Goal: Information Seeking & Learning: Learn about a topic

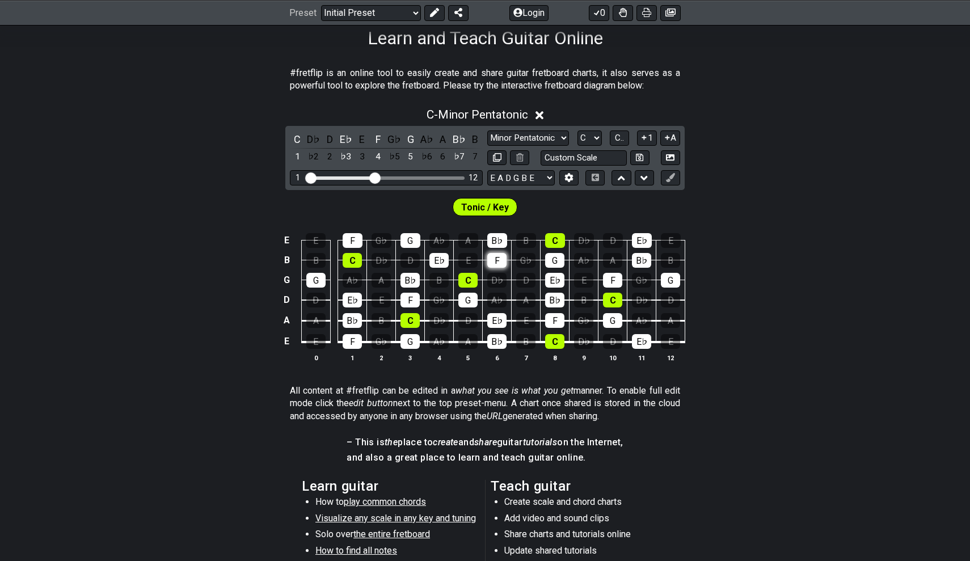
scroll to position [107, 0]
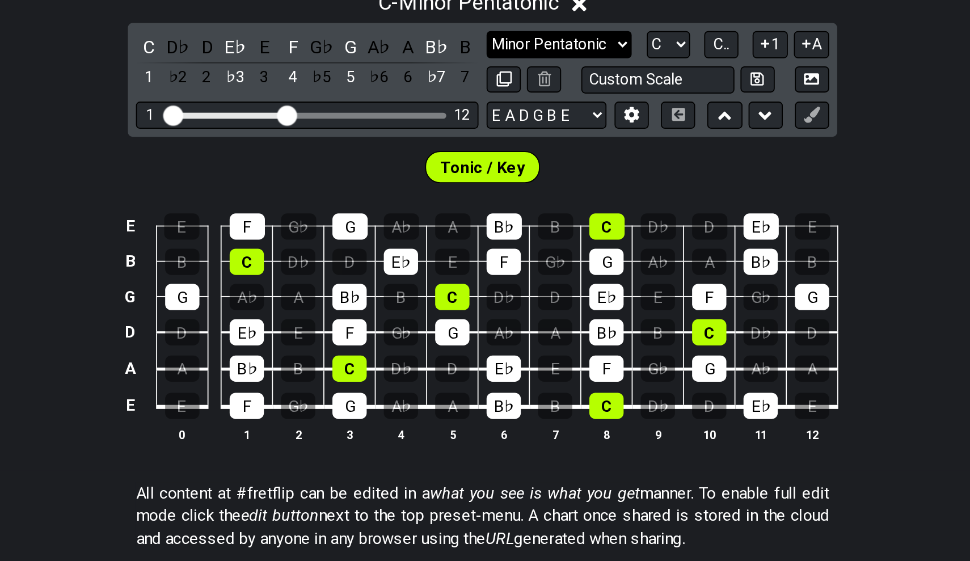
click at [487, 213] on select "Minor Pentatonic Click to edit Minor Pentatonic Major Pentatonic Minor Blues Ma…" at bounding box center [528, 220] width 82 height 15
select select "Major / [PERSON_NAME]"
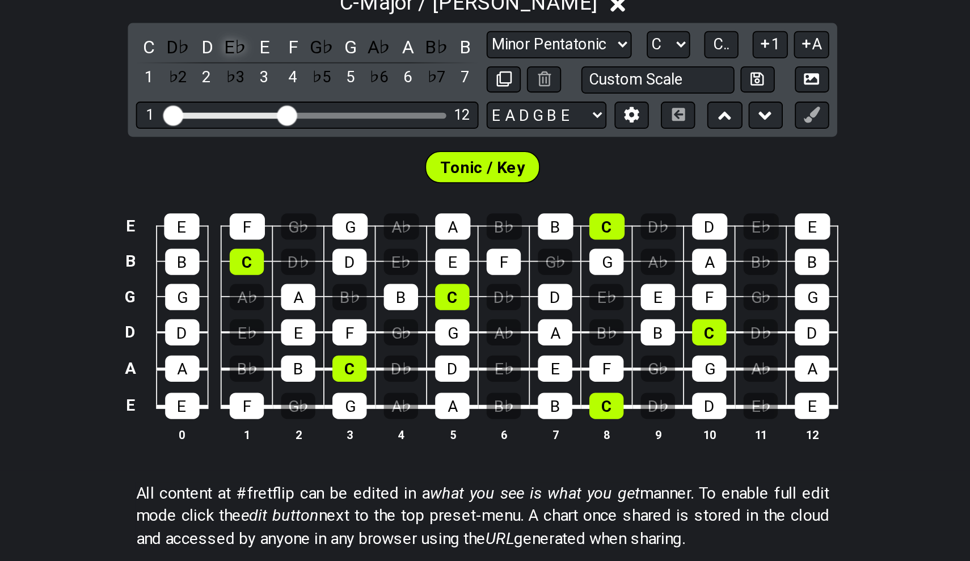
click at [339, 214] on div "E♭" at bounding box center [346, 221] width 15 height 15
click at [306, 214] on div "D♭" at bounding box center [313, 221] width 15 height 15
click at [387, 214] on div "G♭" at bounding box center [394, 221] width 15 height 15
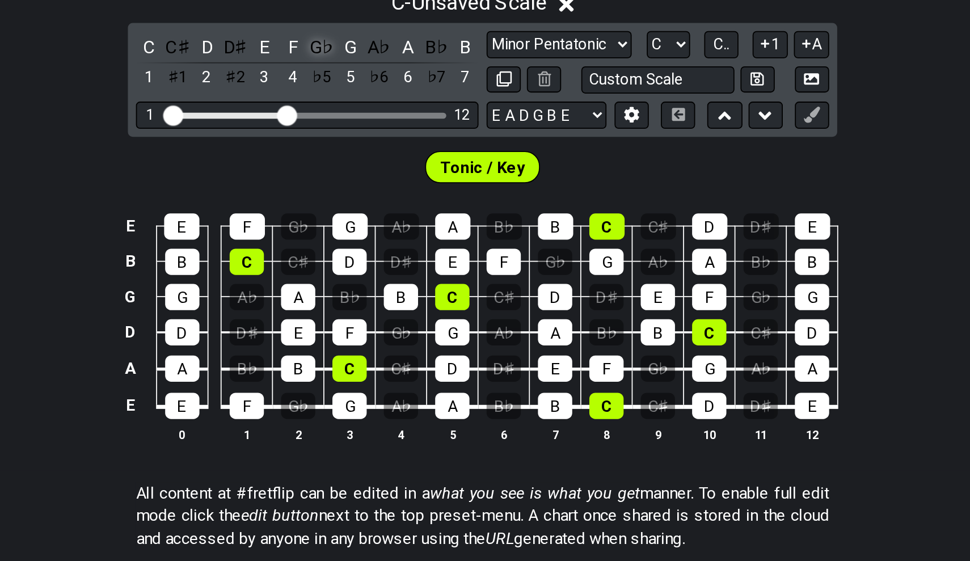
click at [387, 214] on div "G♭" at bounding box center [394, 221] width 15 height 15
click at [387, 214] on div "F♯" at bounding box center [394, 221] width 15 height 15
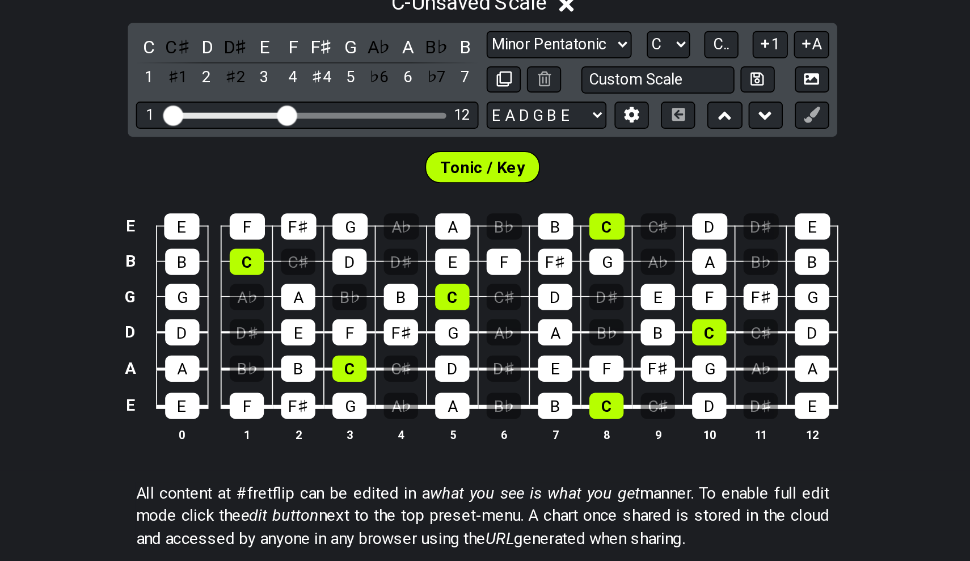
click at [387, 214] on div "F♯" at bounding box center [394, 221] width 15 height 15
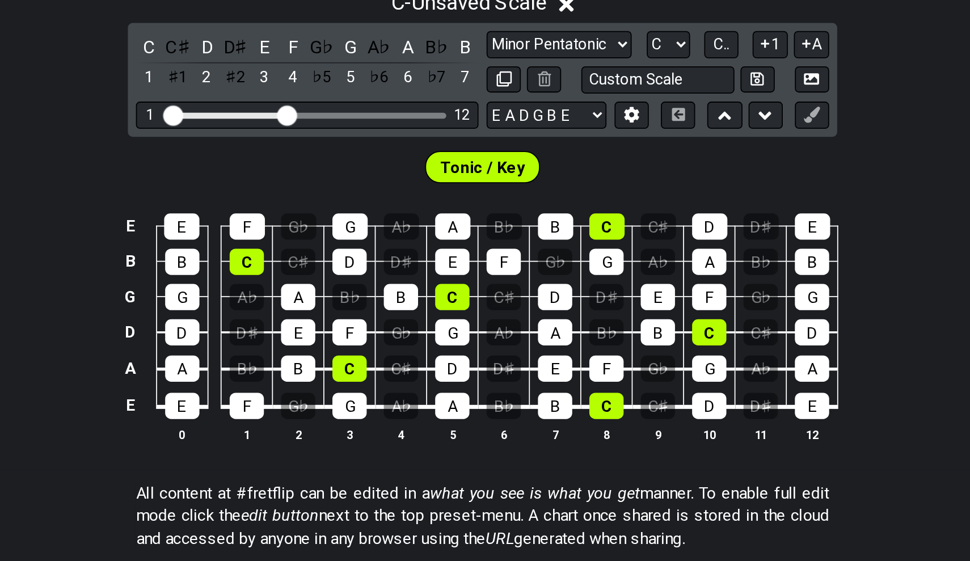
click at [387, 214] on div "G♭" at bounding box center [394, 221] width 15 height 15
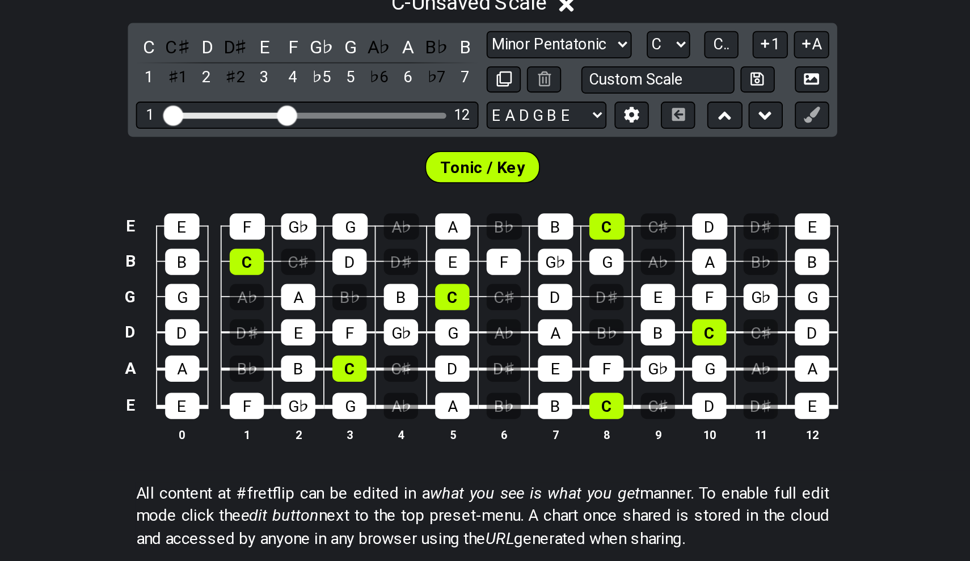
click at [387, 214] on div "G♭" at bounding box center [394, 221] width 15 height 15
click at [387, 214] on div "F♯" at bounding box center [394, 221] width 15 height 15
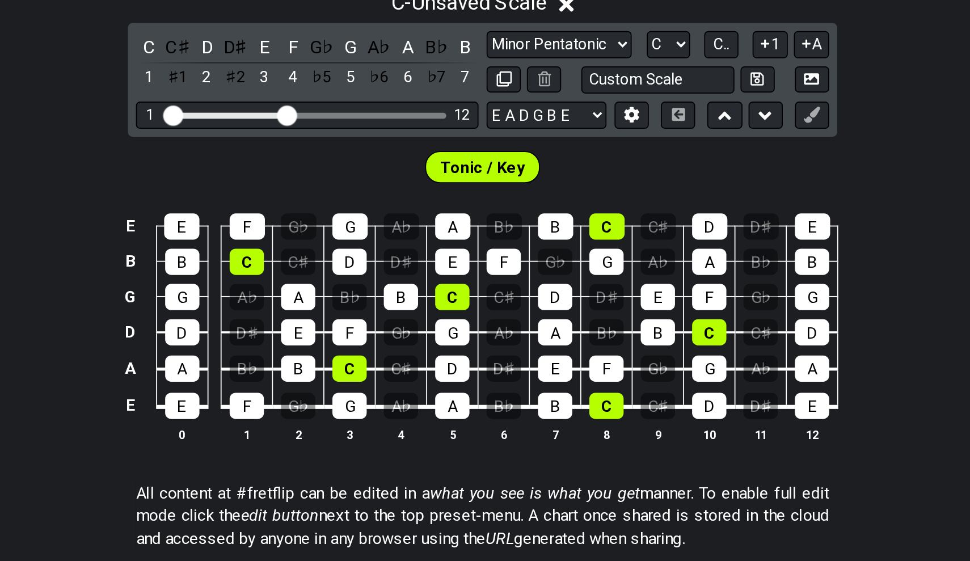
click at [387, 214] on div "G♭" at bounding box center [394, 221] width 15 height 15
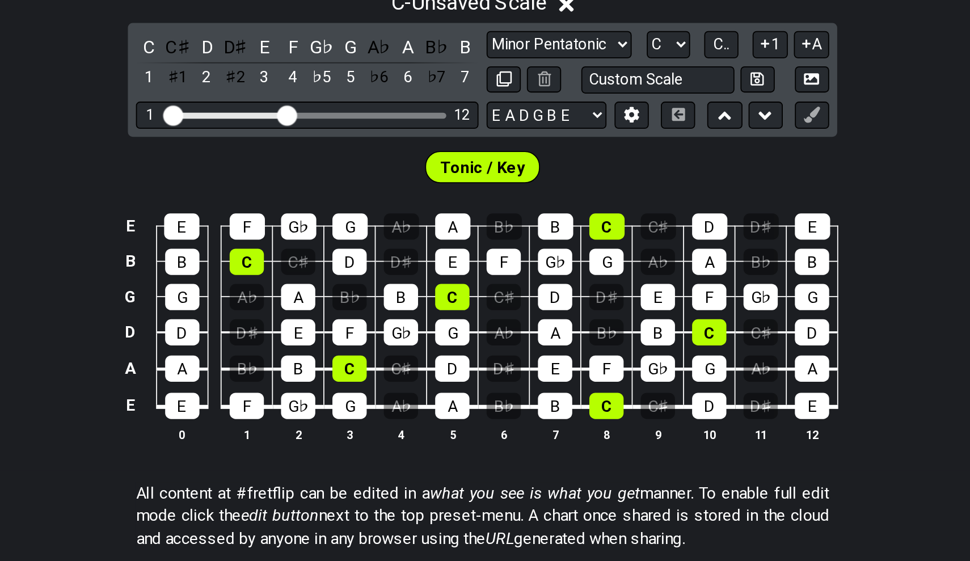
click at [387, 214] on div "G♭" at bounding box center [394, 221] width 15 height 15
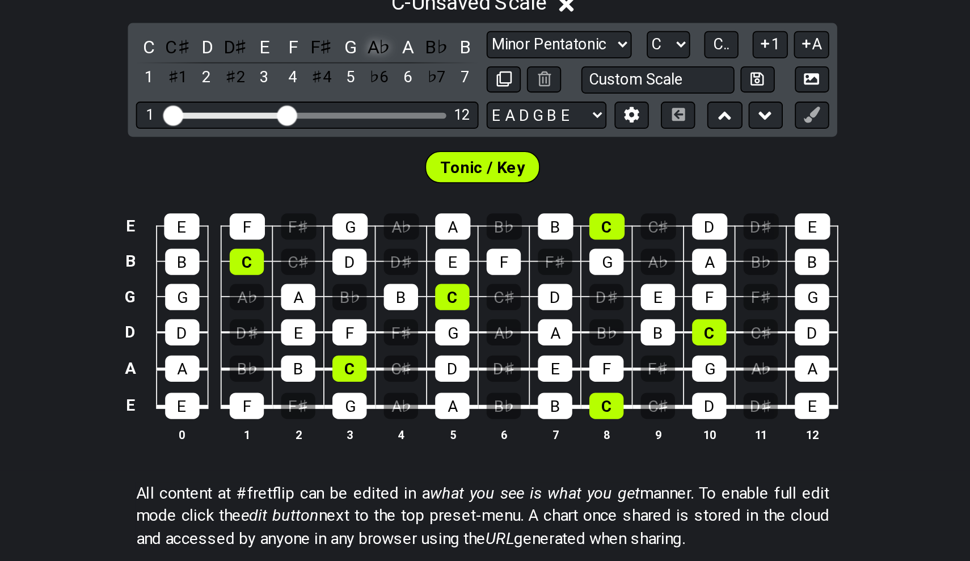
click at [419, 214] on div "A♭" at bounding box center [426, 221] width 15 height 15
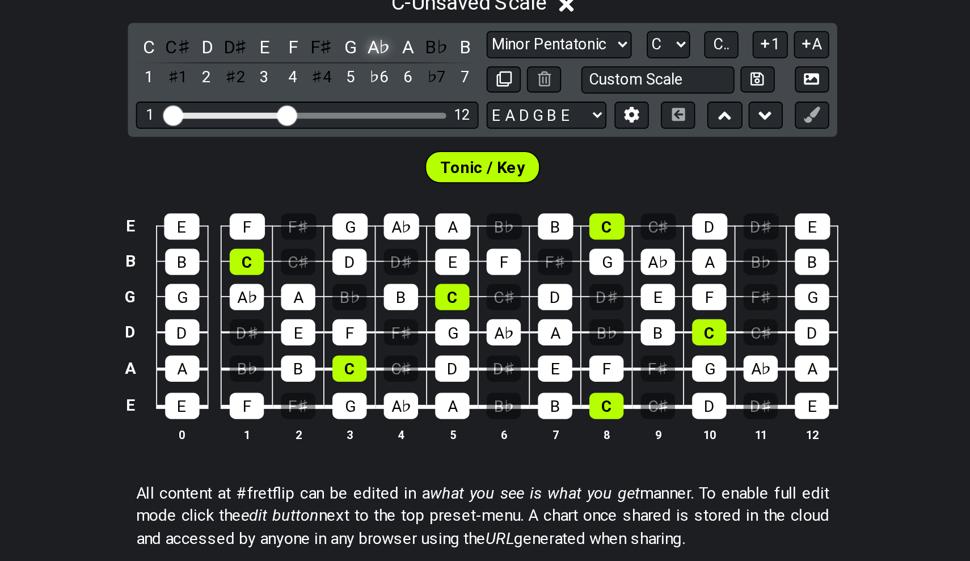
click at [419, 214] on div "A♭" at bounding box center [426, 221] width 15 height 15
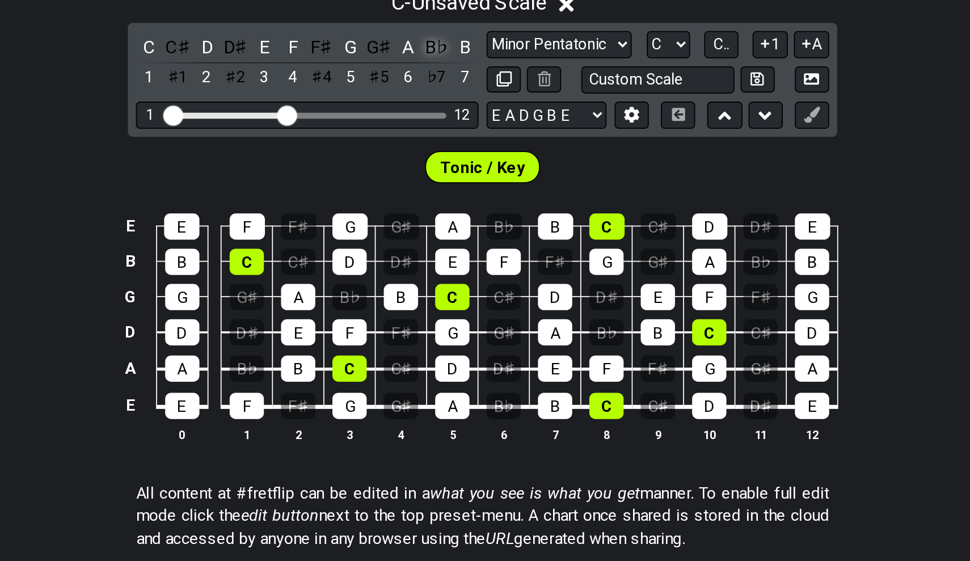
click at [452, 214] on div "B♭" at bounding box center [459, 221] width 15 height 15
click at [452, 214] on div "A♯" at bounding box center [459, 221] width 15 height 15
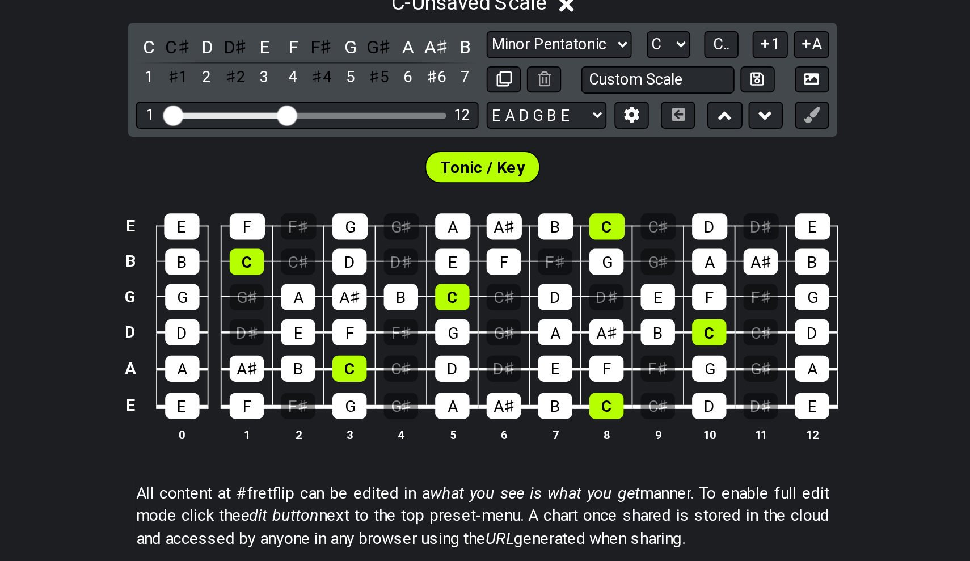
click at [452, 214] on div "A♯" at bounding box center [459, 221] width 15 height 15
click at [452, 214] on div "B♭" at bounding box center [459, 221] width 15 height 15
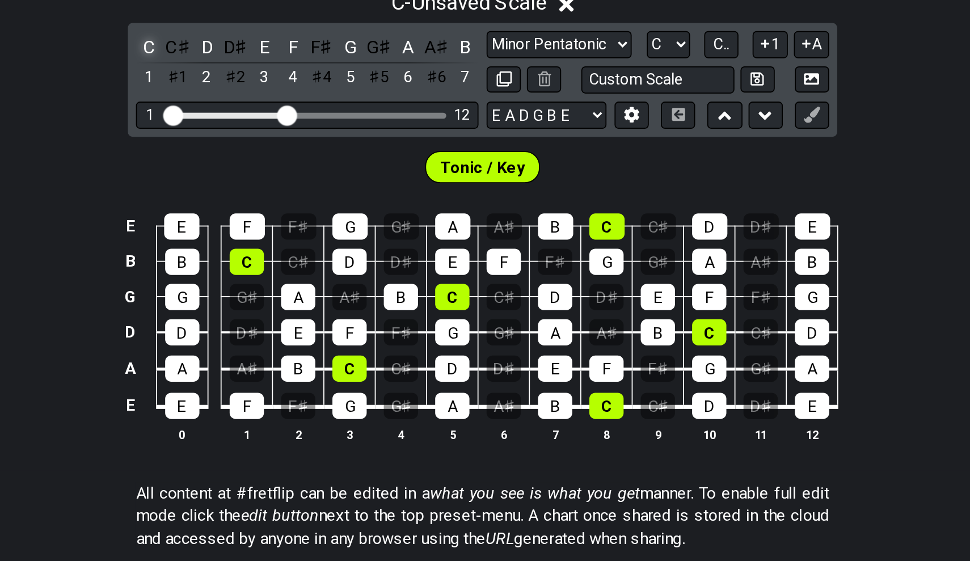
click at [290, 214] on div "C" at bounding box center [297, 221] width 15 height 15
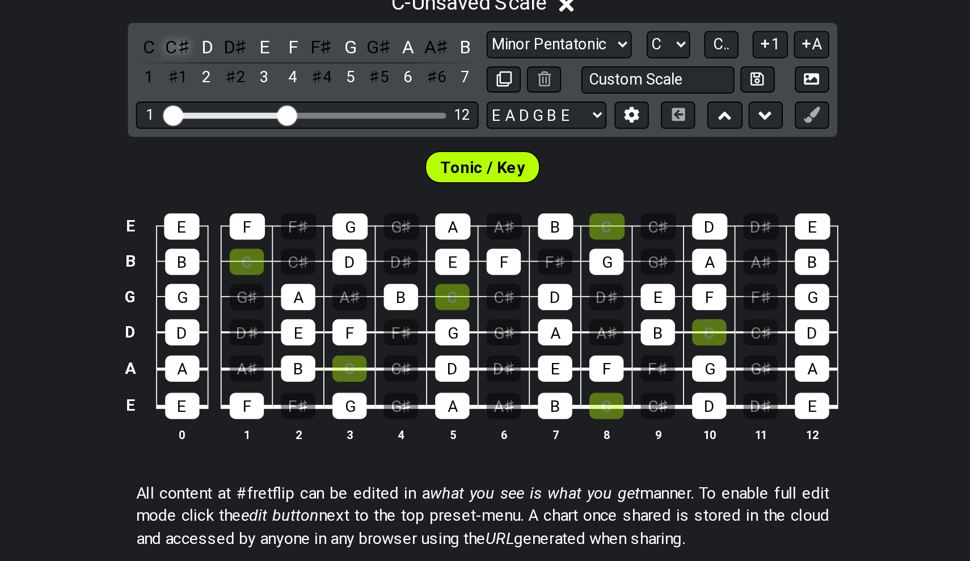
click at [306, 214] on div "C♯" at bounding box center [313, 221] width 15 height 15
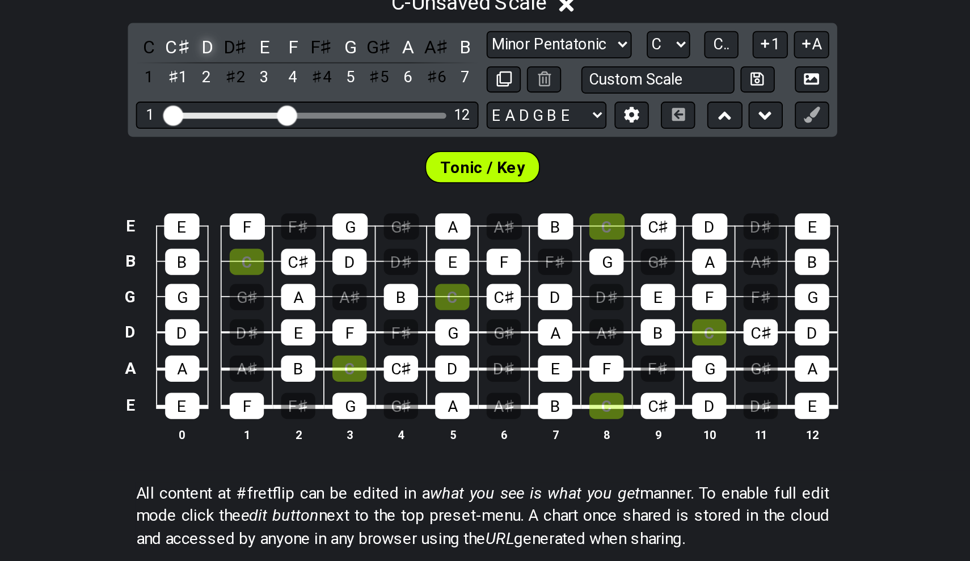
click at [322, 214] on div "D" at bounding box center [329, 221] width 15 height 15
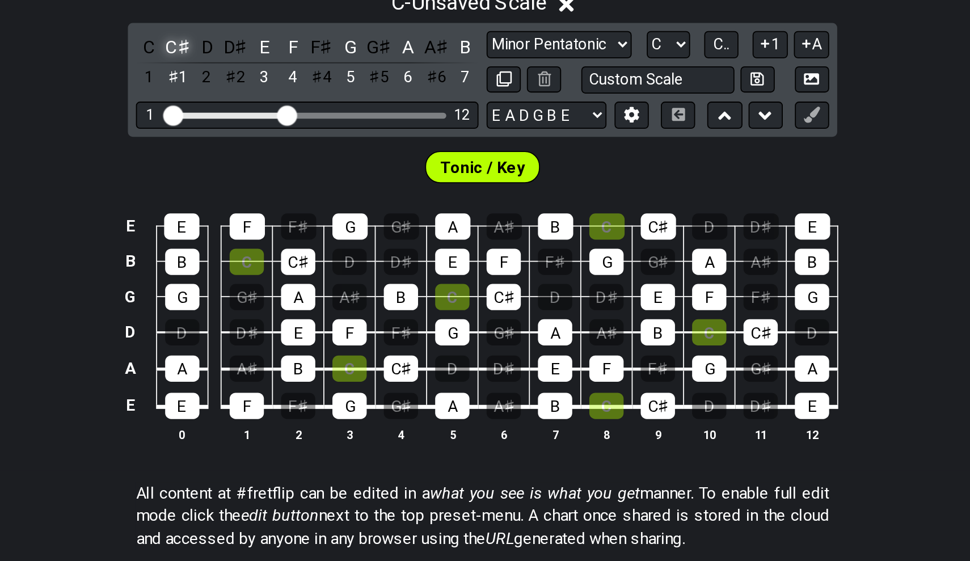
click at [306, 214] on div "C♯" at bounding box center [313, 221] width 15 height 15
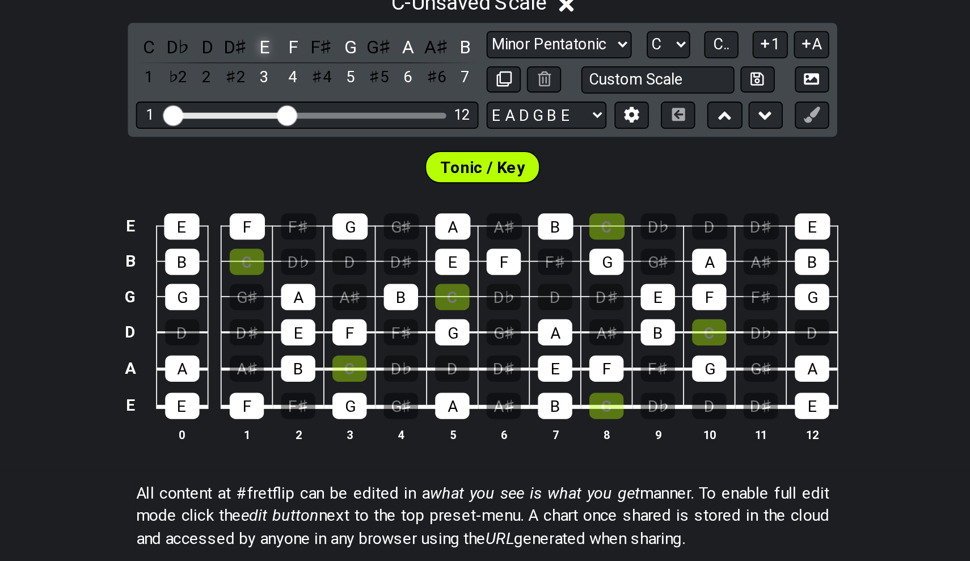
click at [355, 214] on div "E" at bounding box center [362, 221] width 15 height 15
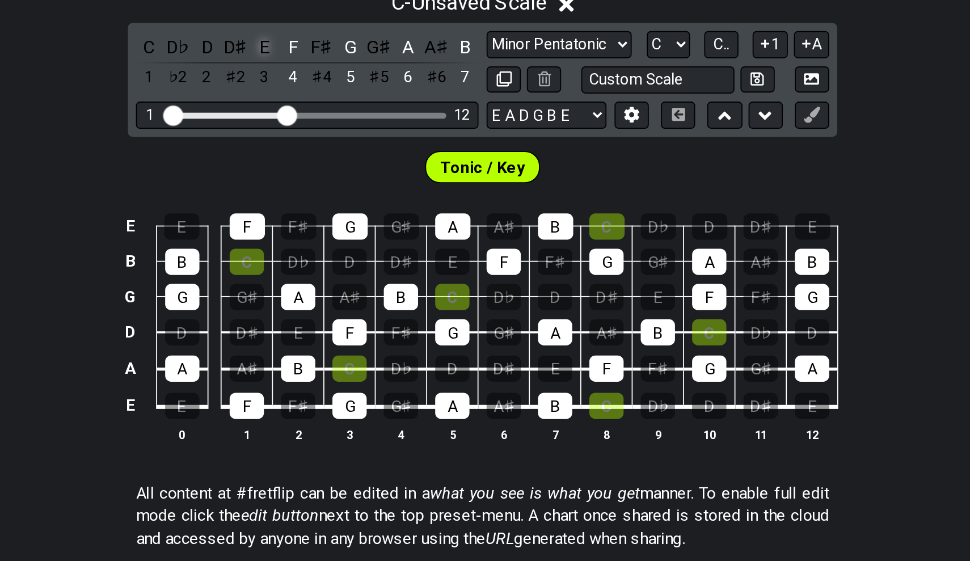
click at [355, 214] on div "E" at bounding box center [362, 221] width 15 height 15
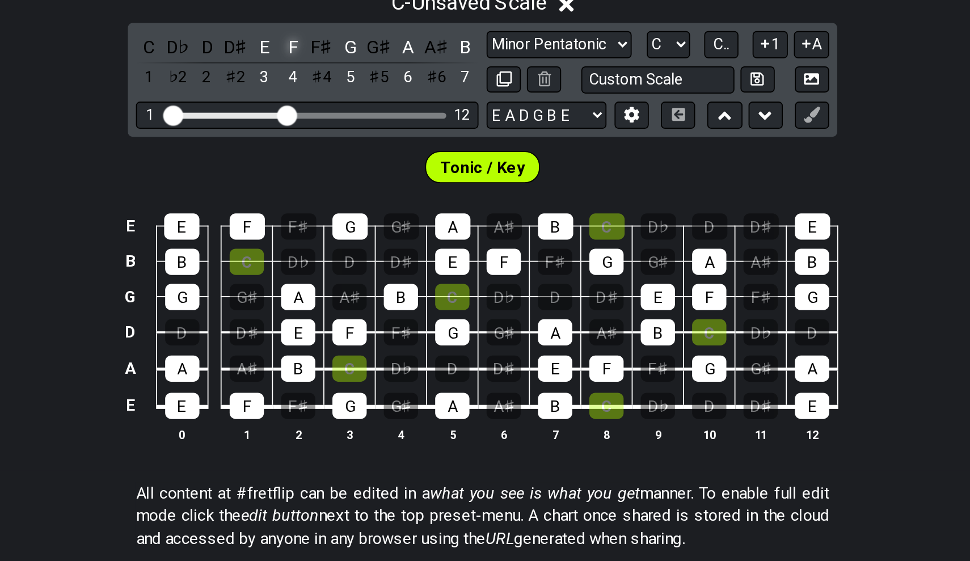
click at [371, 214] on div "F" at bounding box center [378, 221] width 15 height 15
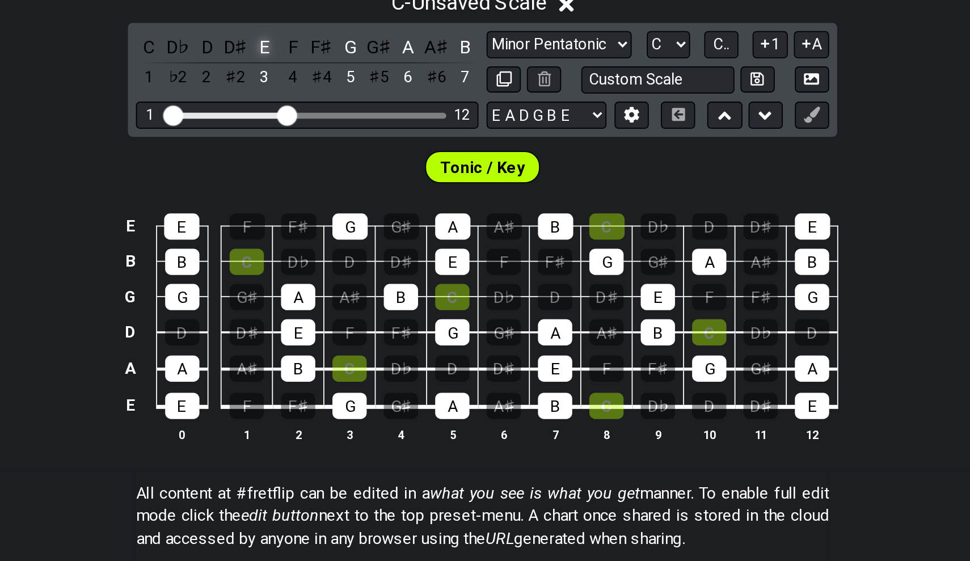
click at [355, 214] on div "E" at bounding box center [362, 221] width 15 height 15
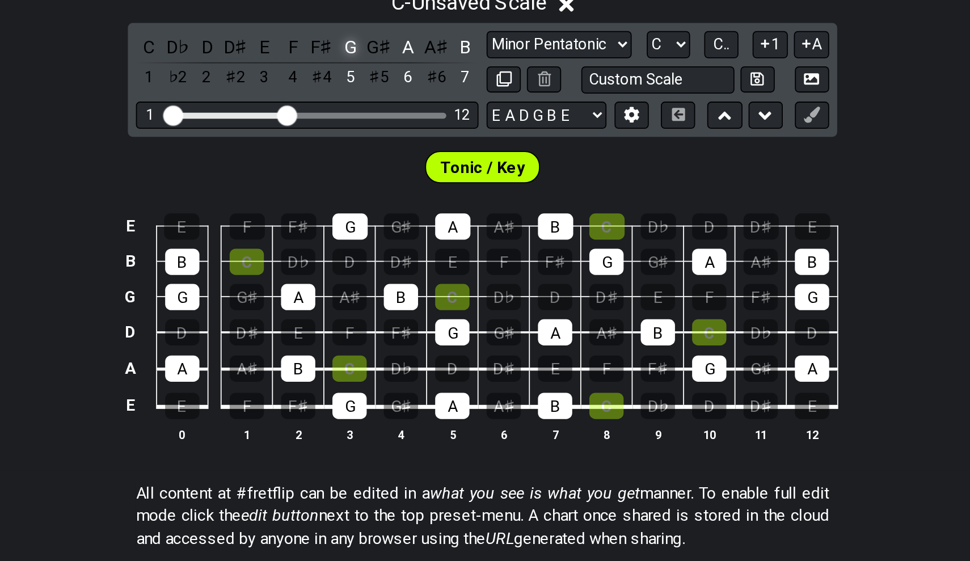
click at [403, 214] on div "G" at bounding box center [410, 221] width 15 height 15
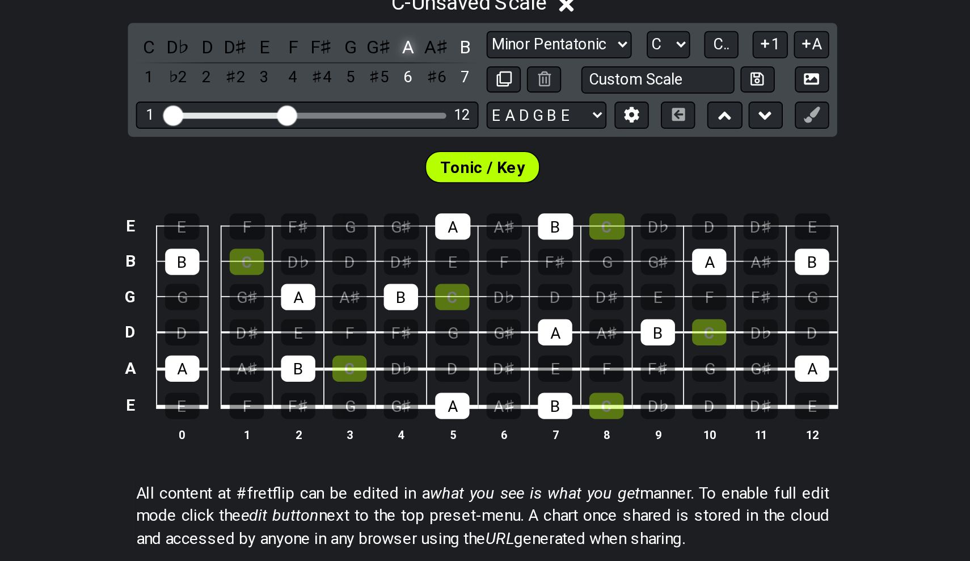
click at [436, 214] on div "A" at bounding box center [443, 221] width 15 height 15
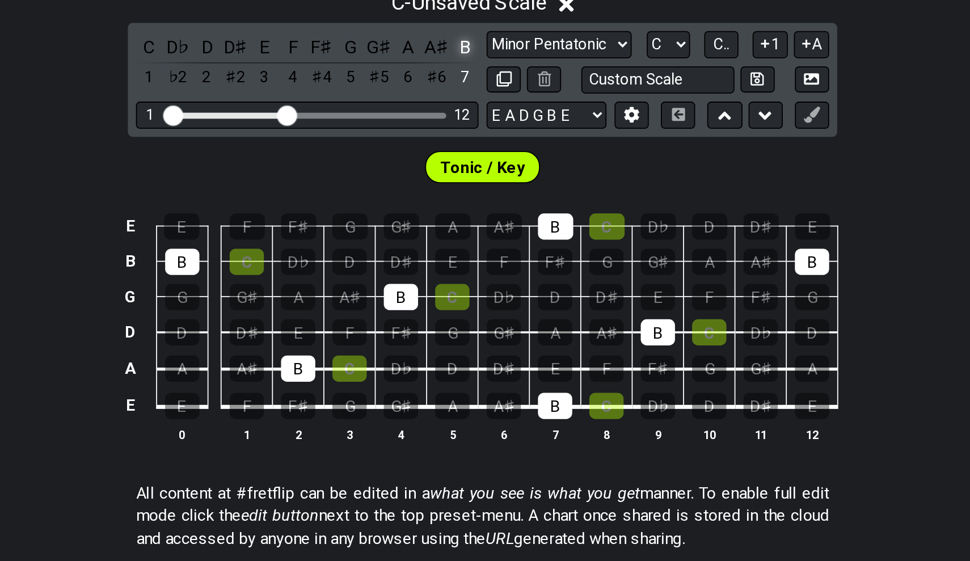
click at [468, 214] on div "B" at bounding box center [475, 221] width 15 height 15
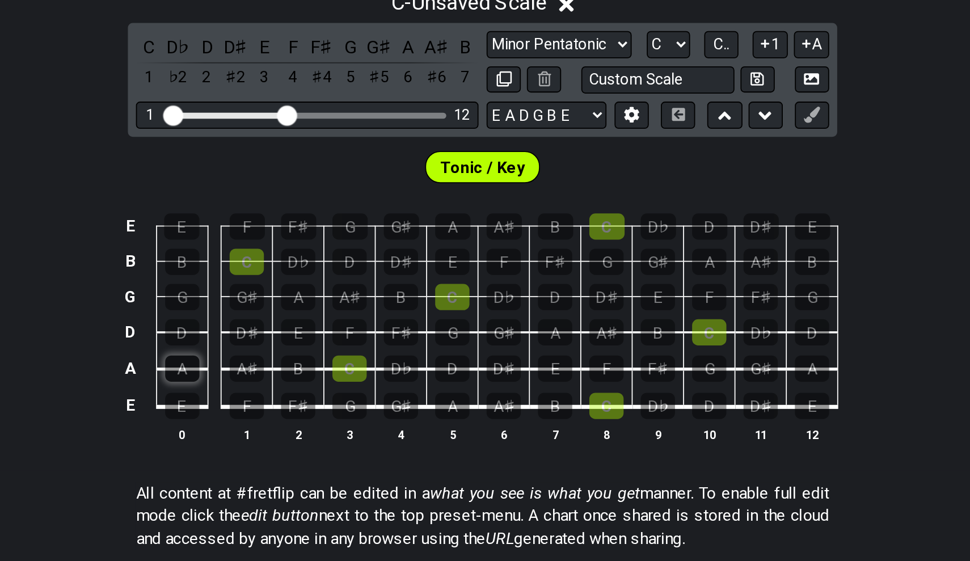
click at [306, 396] on div "A" at bounding box center [315, 403] width 19 height 15
click at [372, 396] on div "B" at bounding box center [381, 403] width 19 height 15
click at [306, 214] on div "D♭" at bounding box center [313, 221] width 15 height 15
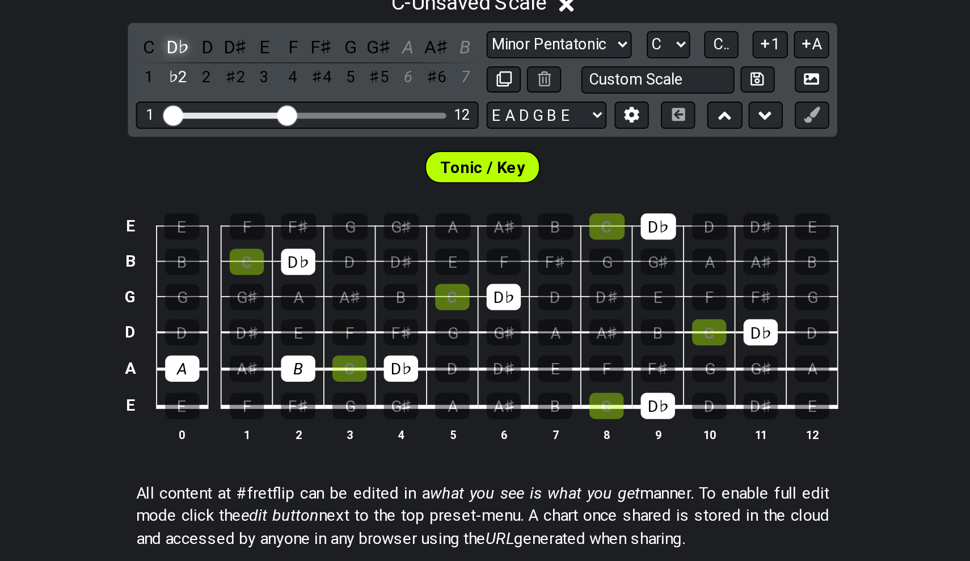
click at [306, 214] on div "D♭" at bounding box center [313, 221] width 15 height 15
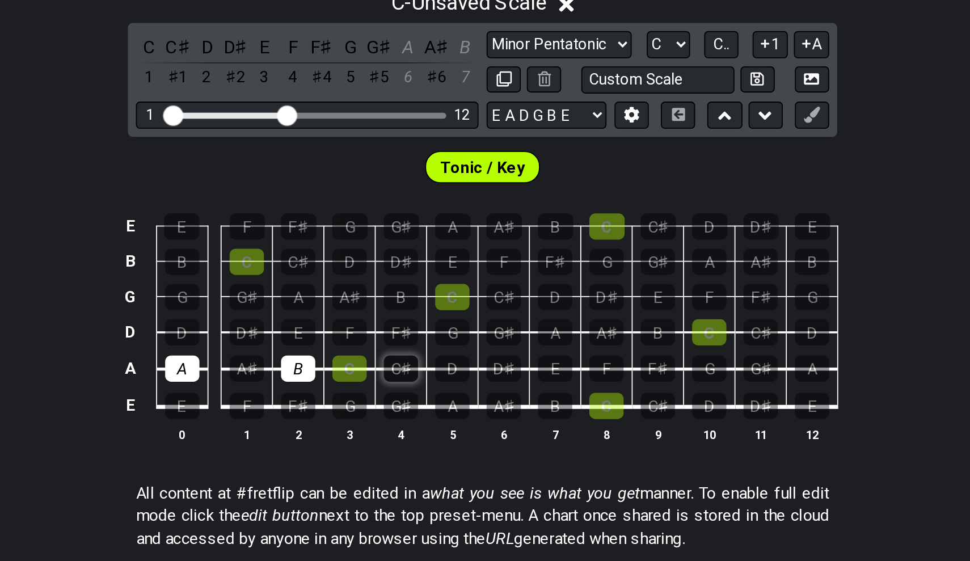
click at [430, 396] on div "C♯" at bounding box center [439, 403] width 19 height 15
click at [458, 396] on div "D" at bounding box center [467, 403] width 19 height 15
click at [516, 396] on div "E" at bounding box center [525, 403] width 19 height 15
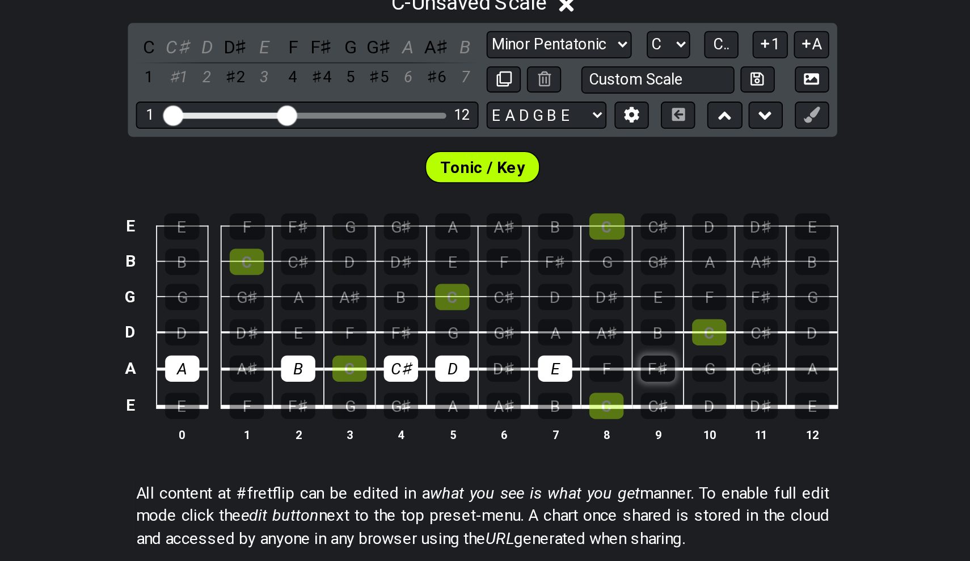
click at [574, 396] on div "F♯" at bounding box center [583, 403] width 19 height 15
click at [632, 396] on div "G♯" at bounding box center [641, 403] width 19 height 15
click at [661, 396] on div "A" at bounding box center [670, 403] width 19 height 15
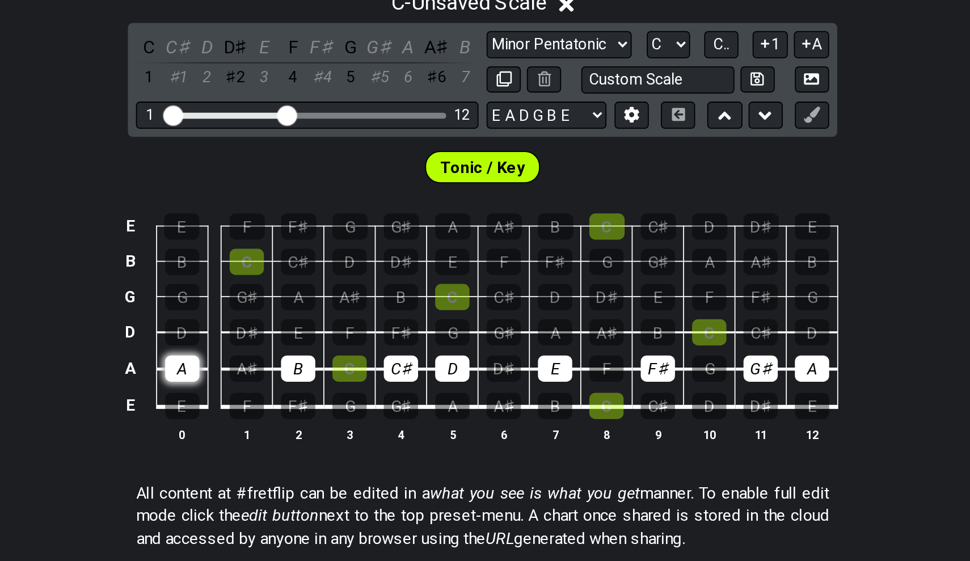
click at [306, 396] on div "A" at bounding box center [315, 403] width 19 height 15
click at [372, 396] on div "B" at bounding box center [381, 403] width 19 height 15
click at [430, 396] on div "C♯" at bounding box center [439, 403] width 19 height 15
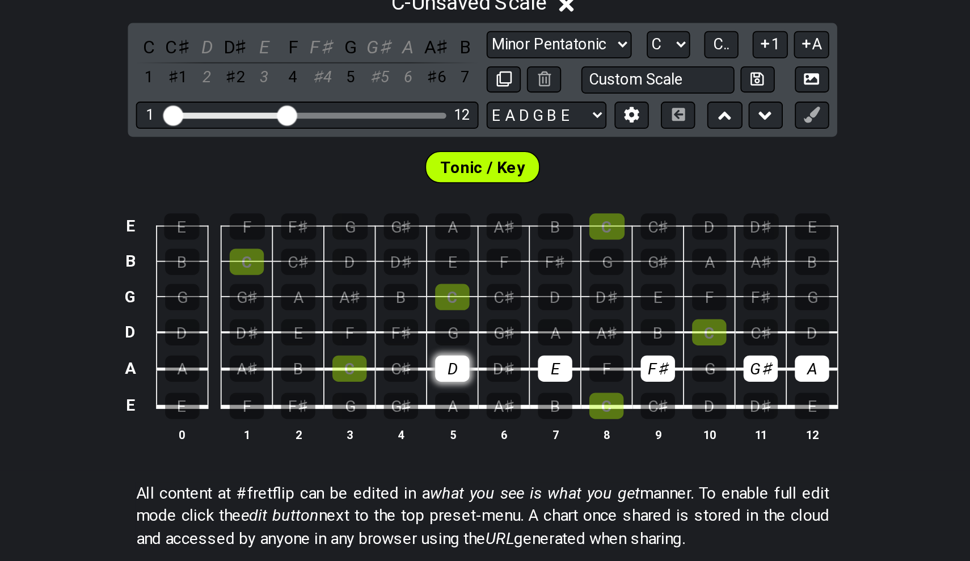
click at [458, 396] on div "D" at bounding box center [467, 403] width 19 height 15
click at [512, 383] on td "E" at bounding box center [526, 393] width 29 height 21
click at [516, 396] on div "E" at bounding box center [525, 403] width 19 height 15
click at [574, 396] on div "F♯" at bounding box center [583, 403] width 19 height 15
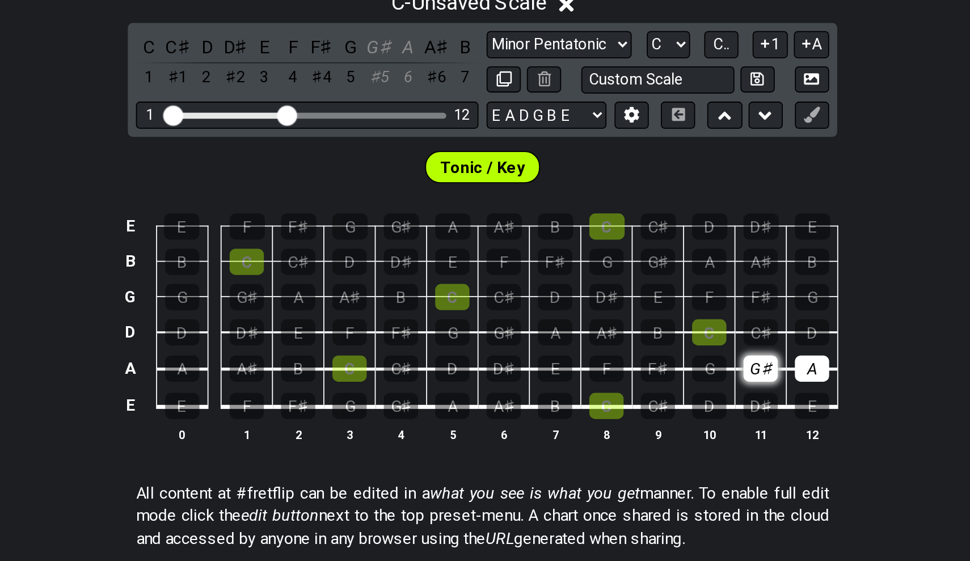
click at [632, 396] on div "G♯" at bounding box center [641, 403] width 19 height 15
click at [657, 383] on td "A" at bounding box center [671, 393] width 29 height 21
click at [661, 396] on div "A" at bounding box center [670, 403] width 19 height 15
click at [458, 417] on div "A" at bounding box center [467, 424] width 19 height 15
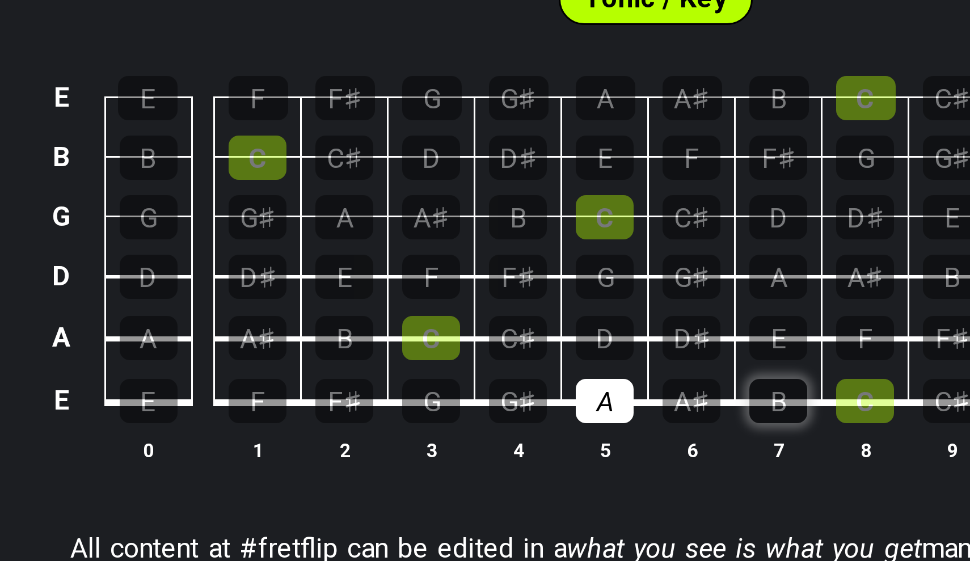
click at [516, 417] on div "B" at bounding box center [525, 424] width 19 height 15
click at [425, 383] on td "C♯" at bounding box center [439, 393] width 29 height 21
click at [430, 396] on div "C♯" at bounding box center [439, 403] width 19 height 15
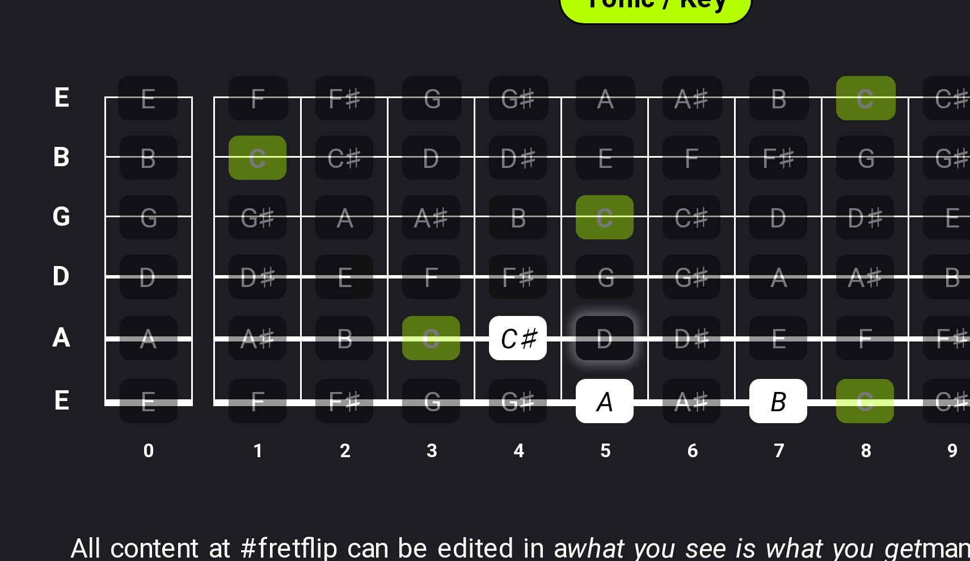
click at [458, 396] on div "D" at bounding box center [467, 403] width 19 height 15
click at [516, 396] on div "E" at bounding box center [525, 403] width 19 height 15
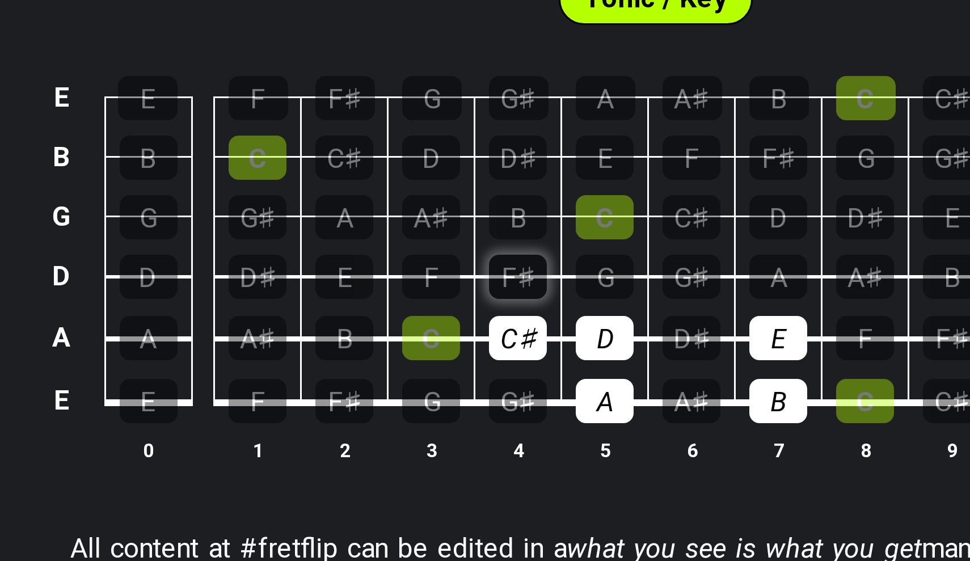
click at [430, 376] on div "F♯" at bounding box center [439, 383] width 19 height 15
click at [487, 376] on div "G♯" at bounding box center [496, 383] width 19 height 15
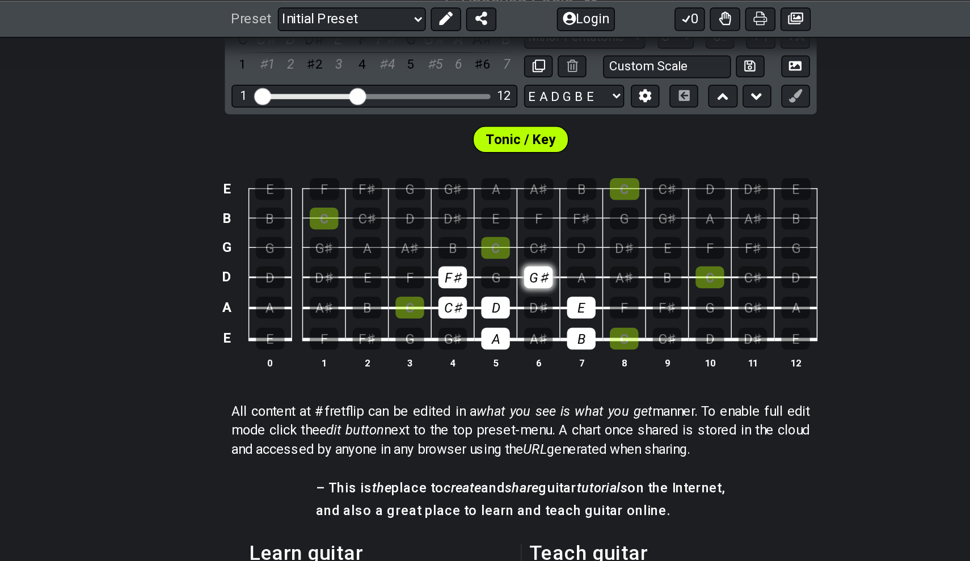
scroll to position [182, 0]
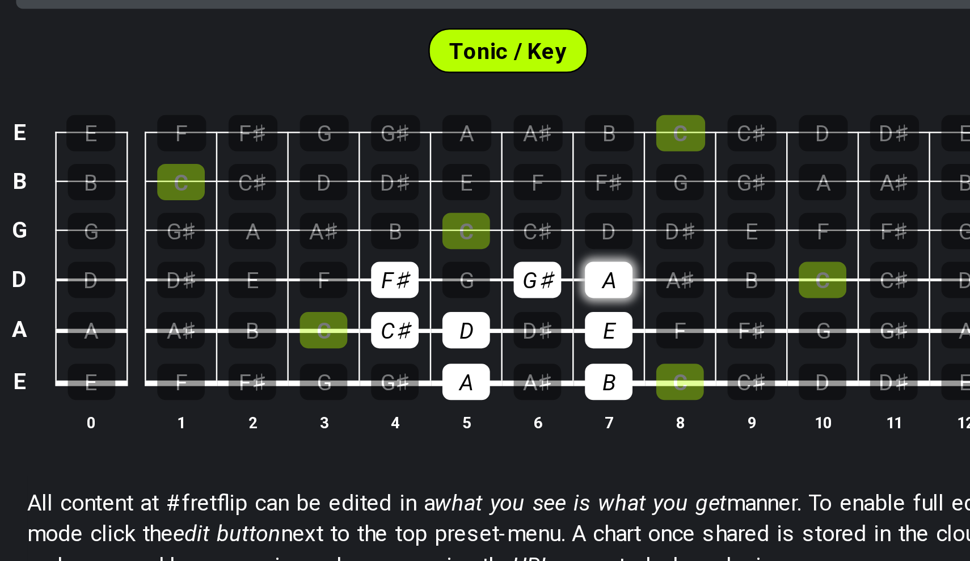
click at [516, 300] on div "A" at bounding box center [525, 307] width 19 height 15
click at [430, 280] on div "B" at bounding box center [439, 287] width 19 height 15
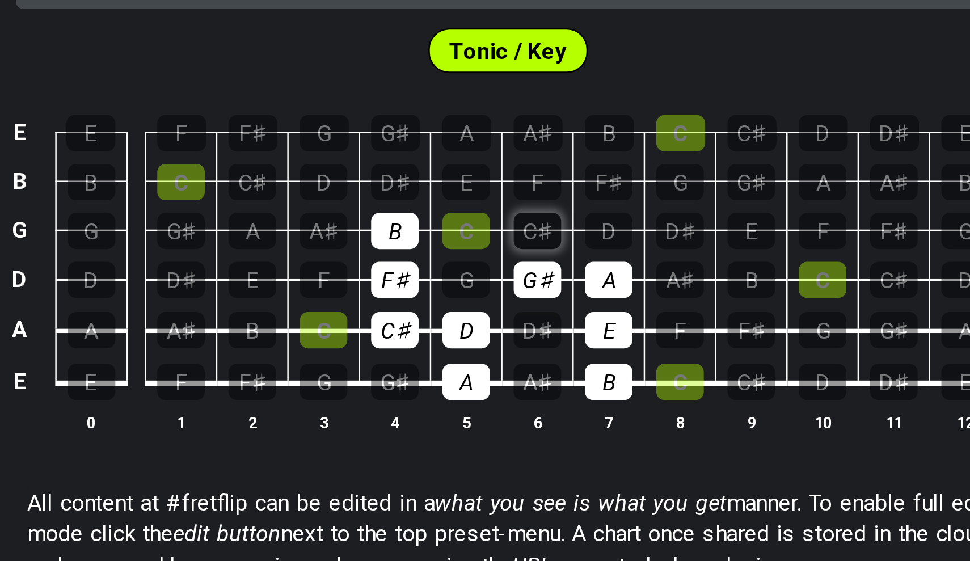
click at [487, 280] on div "C♯" at bounding box center [496, 287] width 19 height 15
click at [516, 280] on div "D" at bounding box center [525, 287] width 19 height 15
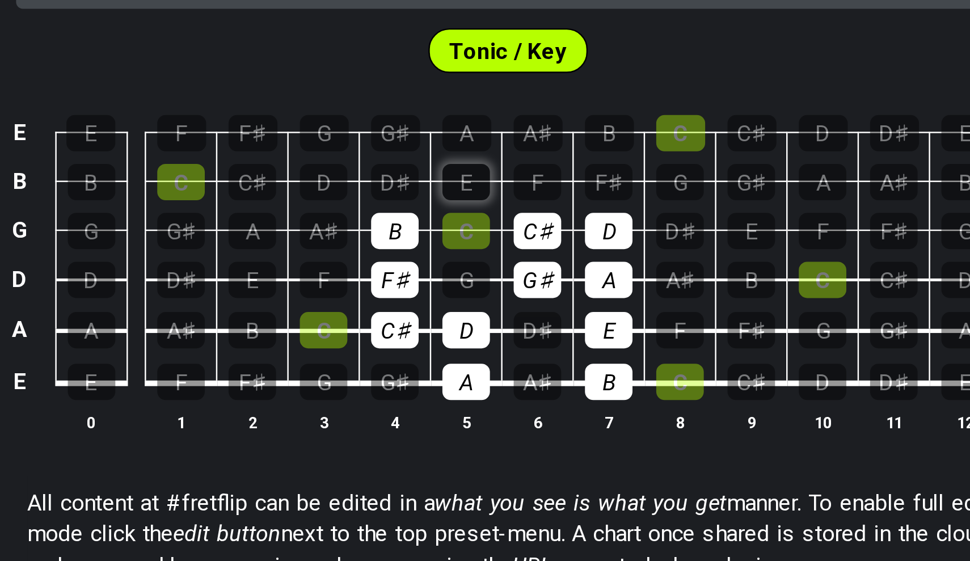
click at [458, 260] on div "E" at bounding box center [467, 267] width 19 height 15
click at [516, 260] on div "F♯" at bounding box center [525, 267] width 19 height 15
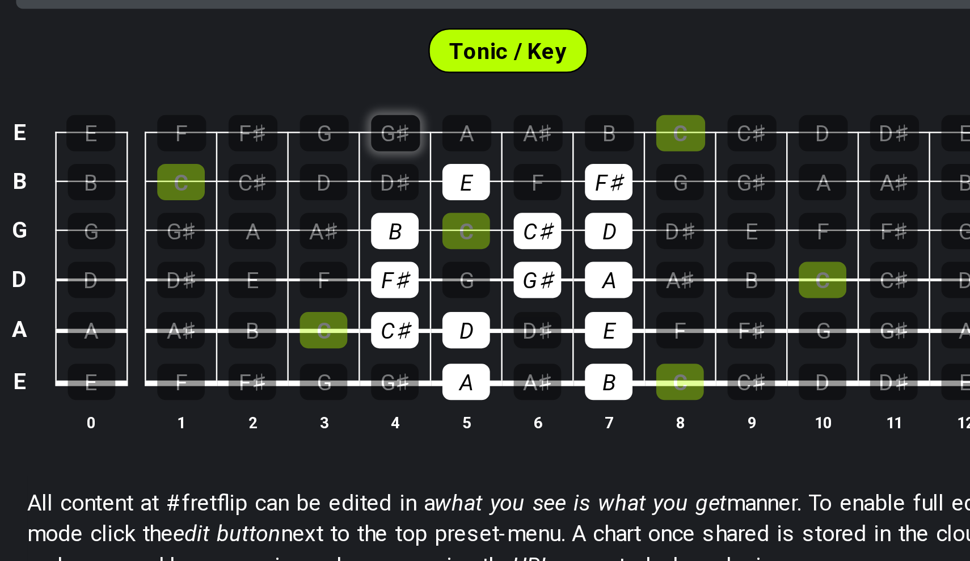
click at [430, 241] on div "G♯" at bounding box center [440, 248] width 20 height 15
click at [458, 241] on div "A" at bounding box center [468, 248] width 20 height 15
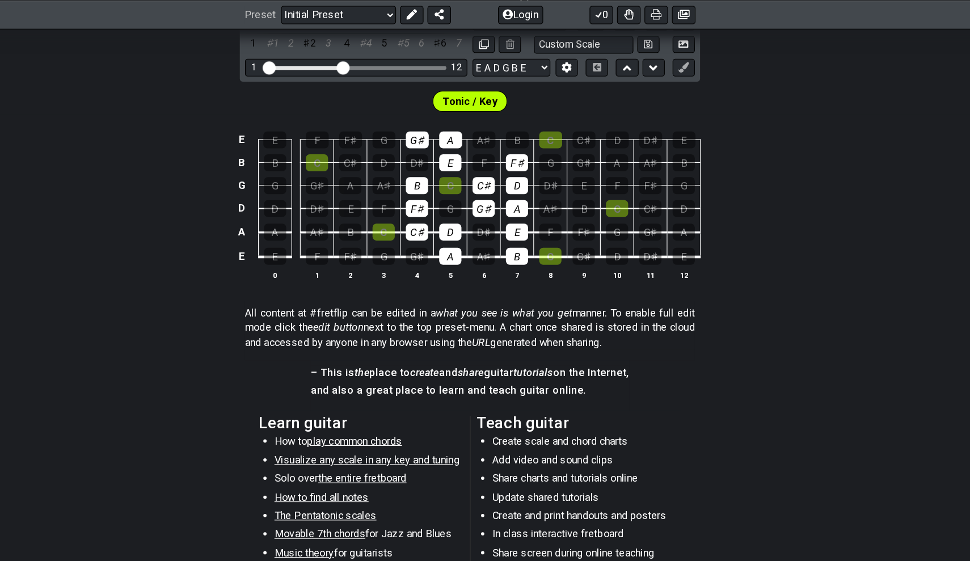
scroll to position [186, 0]
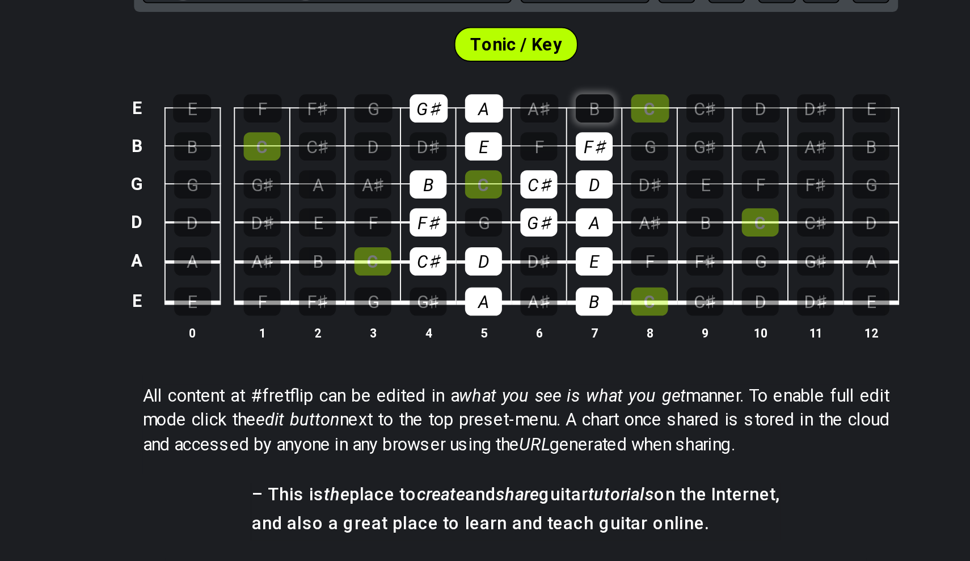
click at [516, 237] on div "B" at bounding box center [526, 244] width 20 height 15
click at [574, 237] on div "C♯" at bounding box center [584, 244] width 20 height 15
click at [603, 237] on div "D" at bounding box center [613, 244] width 20 height 15
click at [661, 237] on div "E" at bounding box center [671, 244] width 20 height 15
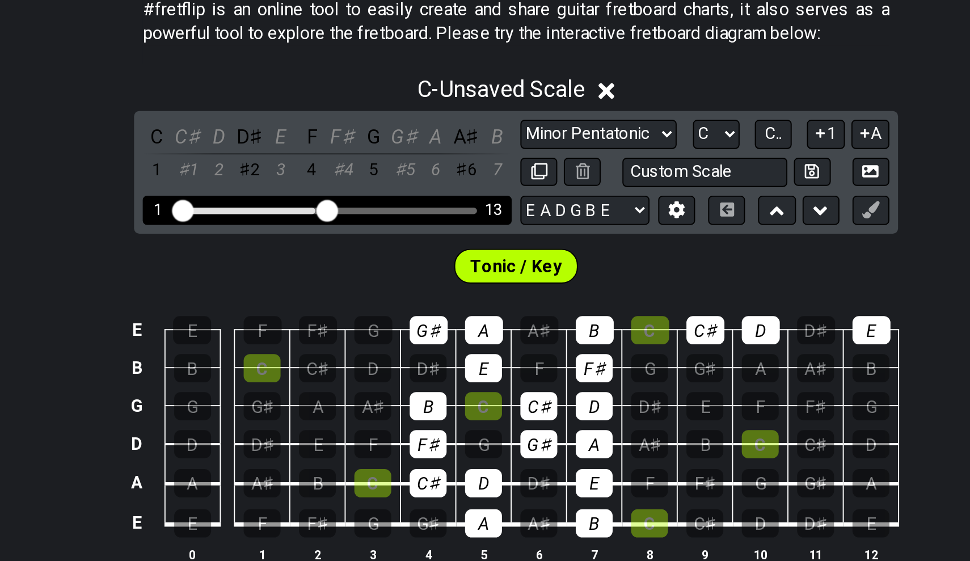
drag, startPoint x: 160, startPoint y: 110, endPoint x: 173, endPoint y: 110, distance: 12.5
click at [306, 180] on input "Visible fret range" at bounding box center [386, 180] width 161 height 0
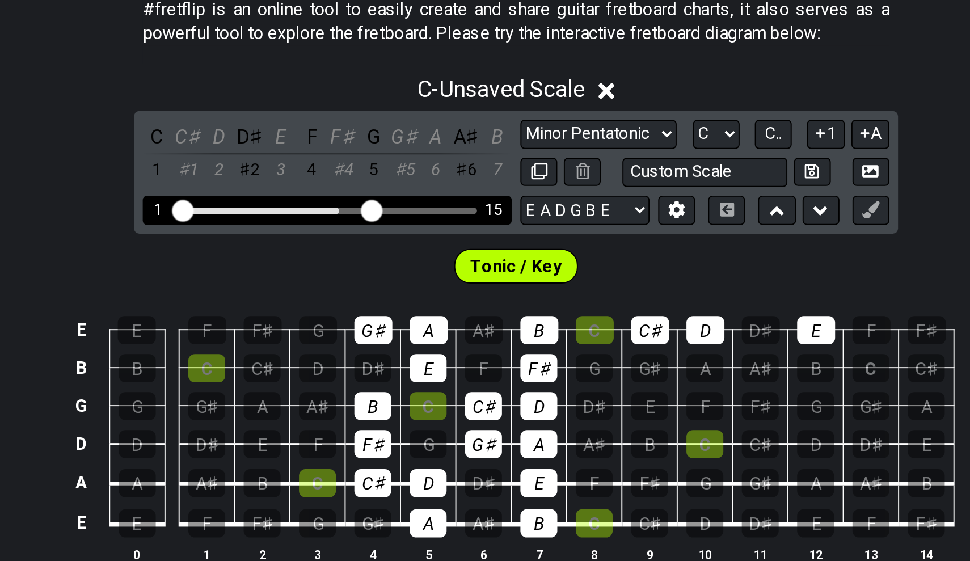
drag, startPoint x: 173, startPoint y: 112, endPoint x: 197, endPoint y: 112, distance: 24.4
click at [306, 180] on input "Visible fret range" at bounding box center [386, 180] width 161 height 0
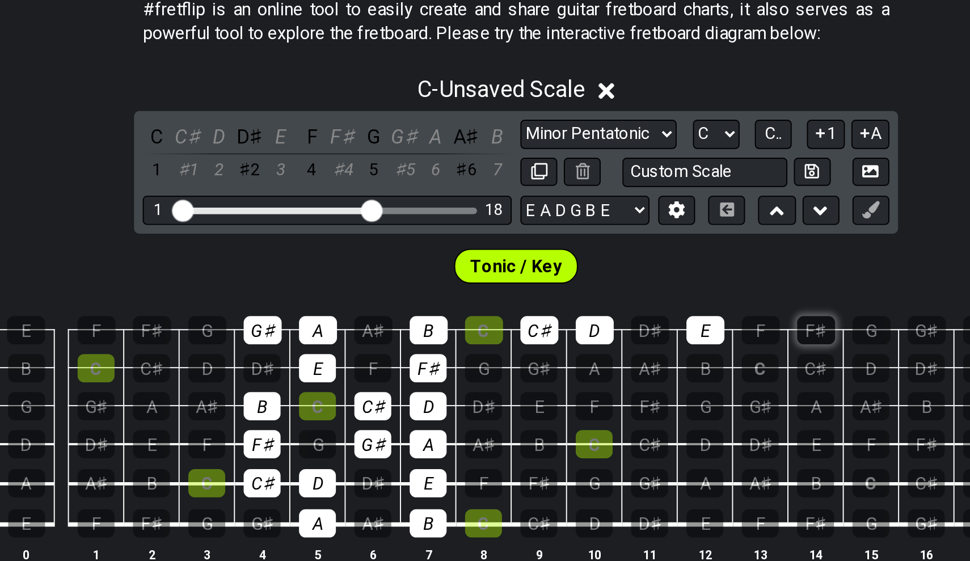
click at [632, 237] on div "F♯" at bounding box center [642, 244] width 20 height 15
click at [690, 237] on div "G♯" at bounding box center [700, 244] width 20 height 15
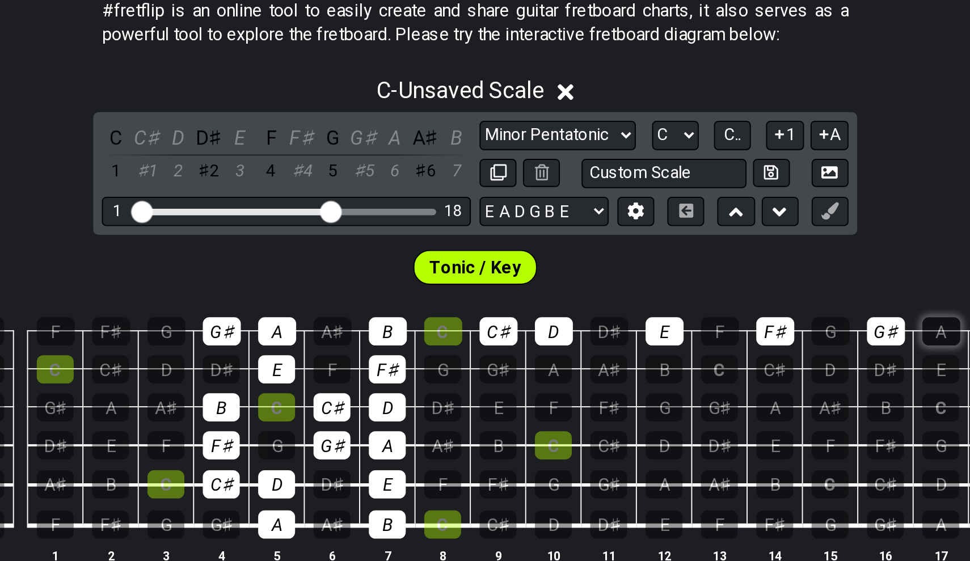
click at [719, 237] on div "A" at bounding box center [729, 244] width 20 height 15
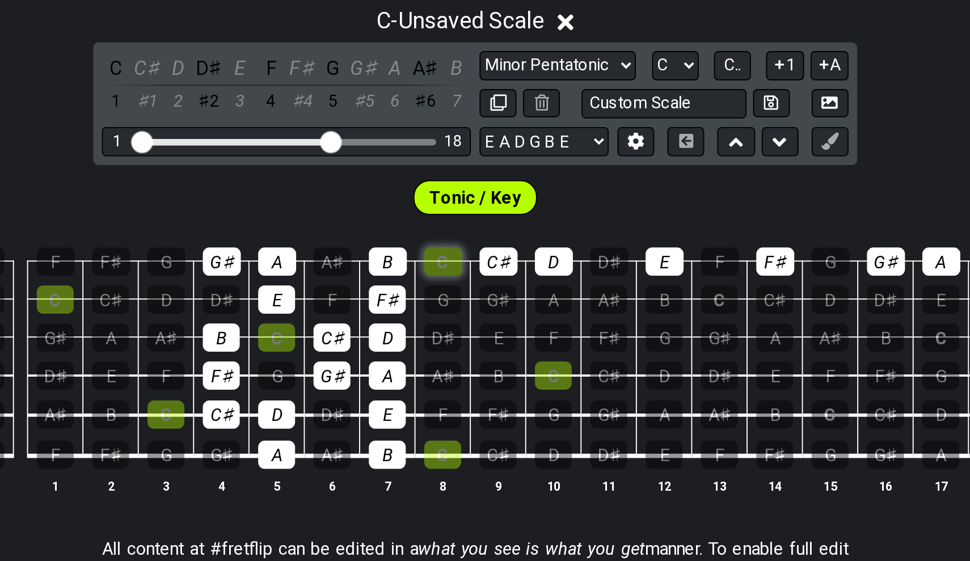
click at [458, 237] on div "C" at bounding box center [468, 244] width 20 height 15
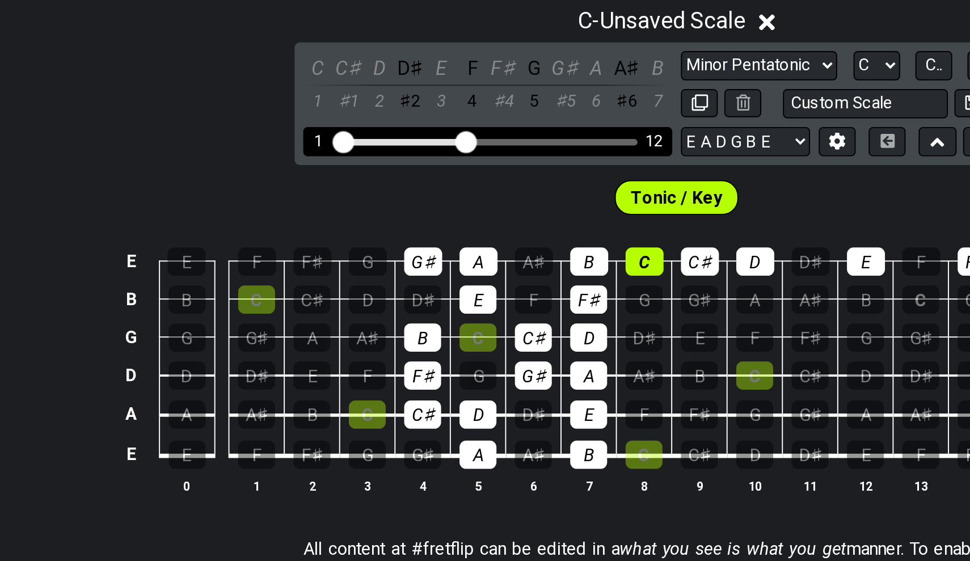
drag, startPoint x: 277, startPoint y: 74, endPoint x: 242, endPoint y: 75, distance: 35.8
click at [306, 180] on input "Visible fret range" at bounding box center [386, 180] width 161 height 0
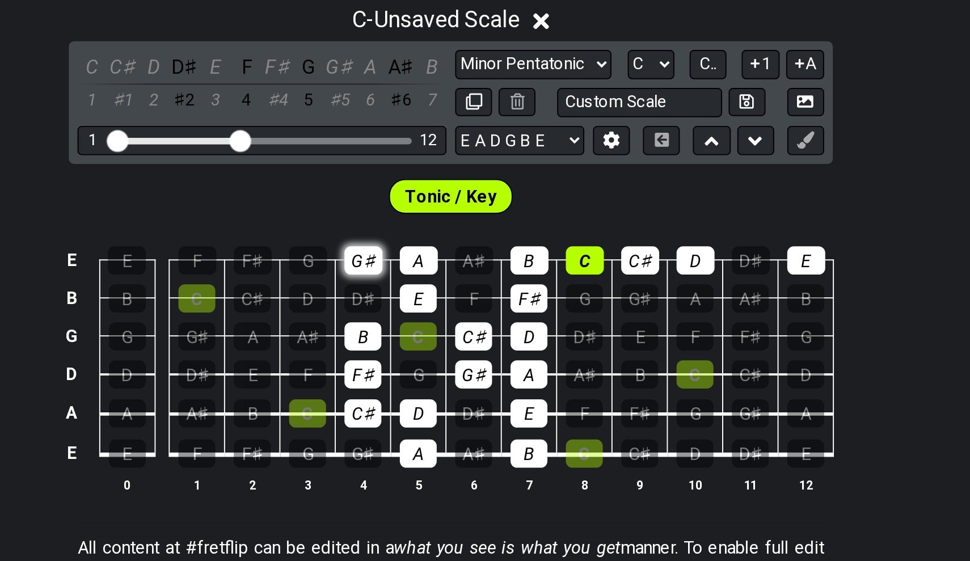
click at [430, 237] on div "G♯" at bounding box center [440, 244] width 20 height 15
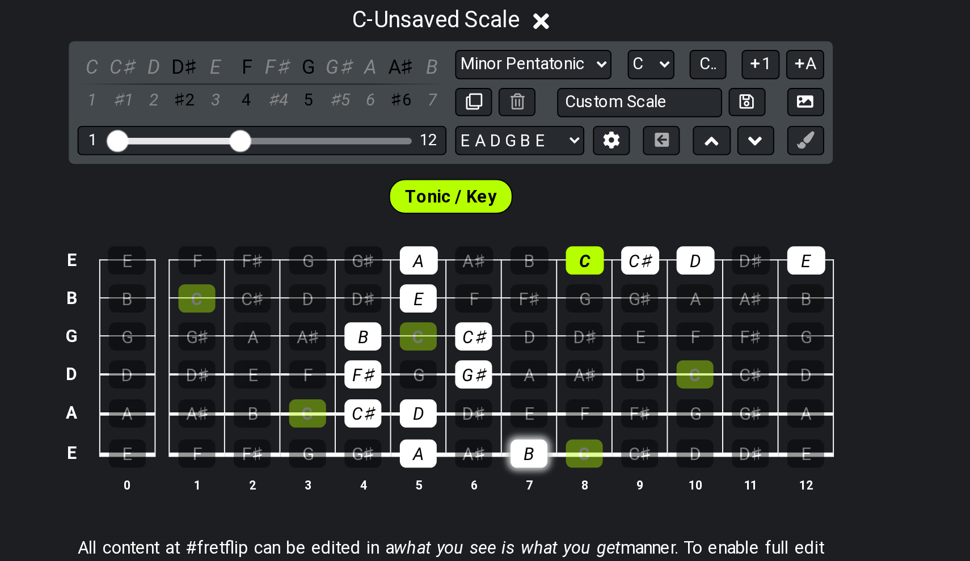
drag, startPoint x: 279, startPoint y: 135, endPoint x: 275, endPoint y: 242, distance: 106.8
click at [280, 242] on tbody "E E F F♯ G G♯ A A♯ B C C♯ D D♯ E B B C C♯ D D♯ E F F♯ G G♯ A A♯ B G G G♯ A A♯ B…" at bounding box center [482, 290] width 405 height 133
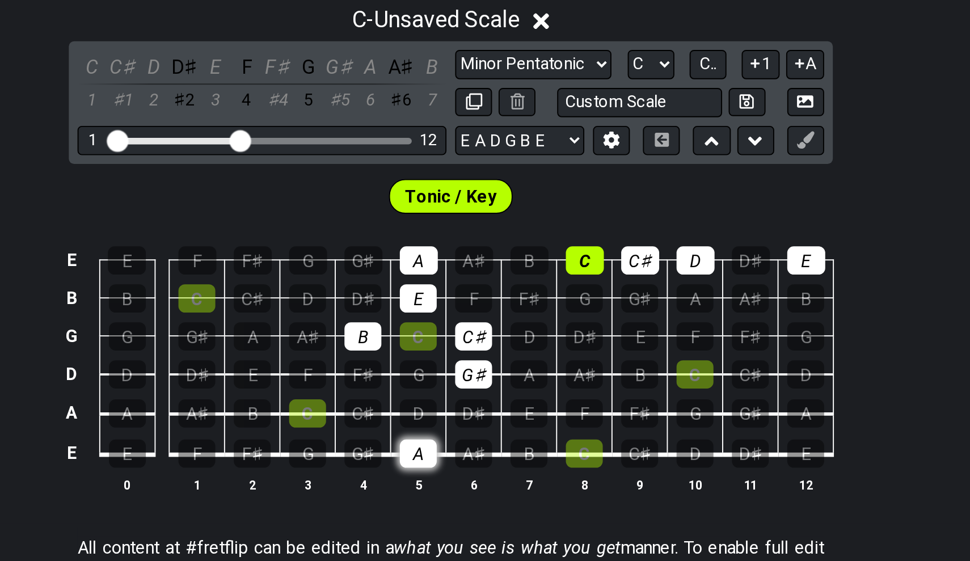
drag, startPoint x: 190, startPoint y: 190, endPoint x: 224, endPoint y: 238, distance: 59.4
click at [280, 238] on tbody "E E F F♯ G G♯ A A♯ B C C♯ D D♯ E B B C C♯ D D♯ E F F♯ G G♯ A A♯ B G G G♯ A A♯ B…" at bounding box center [482, 290] width 405 height 133
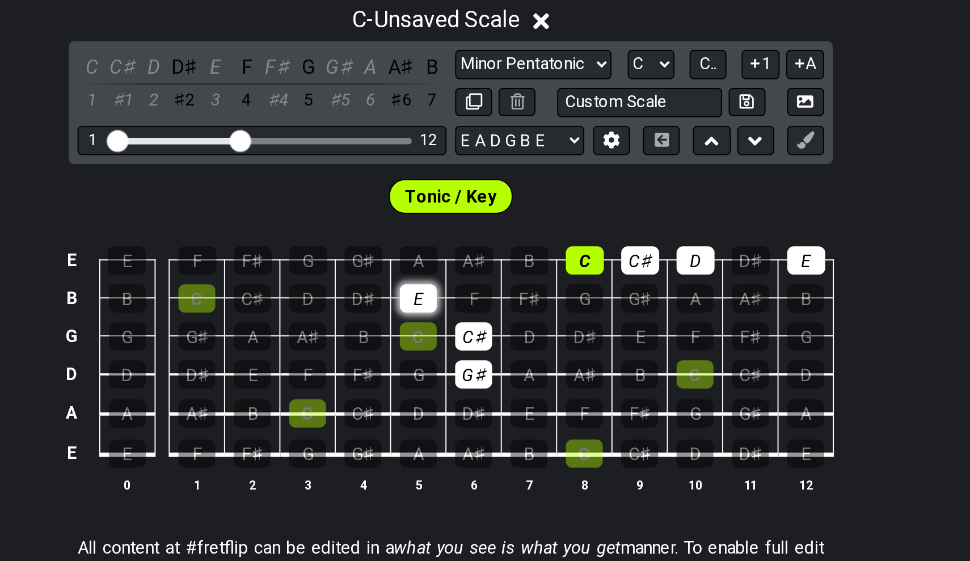
drag, startPoint x: 186, startPoint y: 181, endPoint x: 215, endPoint y: 157, distance: 37.5
click at [280, 224] on tbody "E E F F♯ G G♯ A A♯ B C C♯ D D♯ E B B C C♯ D D♯ E F F♯ G G♯ A A♯ B G G G♯ A A♯ B…" at bounding box center [482, 290] width 405 height 133
drag, startPoint x: 245, startPoint y: 179, endPoint x: 245, endPoint y: 197, distance: 18.7
click at [280, 224] on tbody "E E F F♯ G G♯ A A♯ B C C♯ D D♯ E B B C C♯ D D♯ E F F♯ G G♯ A A♯ B G G G♯ A A♯ B…" at bounding box center [482, 290] width 405 height 133
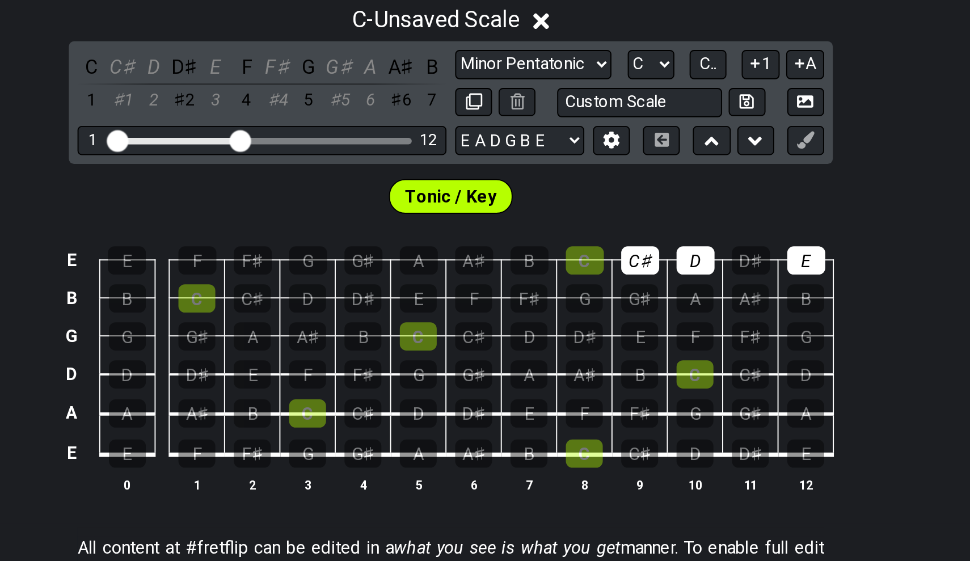
drag, startPoint x: 309, startPoint y: 132, endPoint x: 318, endPoint y: 132, distance: 9.6
click at [541, 224] on td "C" at bounding box center [555, 234] width 29 height 20
drag, startPoint x: 318, startPoint y: 132, endPoint x: 359, endPoint y: 136, distance: 40.5
click at [359, 224] on tr "E E F F♯ G G♯ A A♯ B C C♯ D D♯ E" at bounding box center [482, 234] width 405 height 20
click at [603, 237] on div "D" at bounding box center [613, 244] width 20 height 15
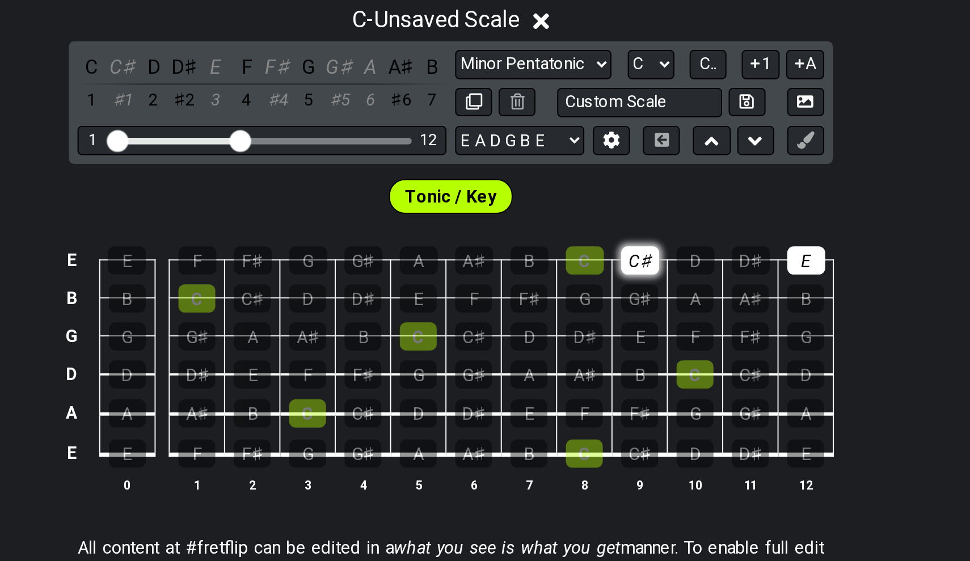
click at [574, 237] on div "C♯" at bounding box center [584, 244] width 20 height 15
click at [657, 244] on td "B" at bounding box center [671, 254] width 29 height 20
click at [661, 237] on div "E" at bounding box center [671, 244] width 20 height 15
click at [458, 338] on div "A" at bounding box center [467, 345] width 19 height 15
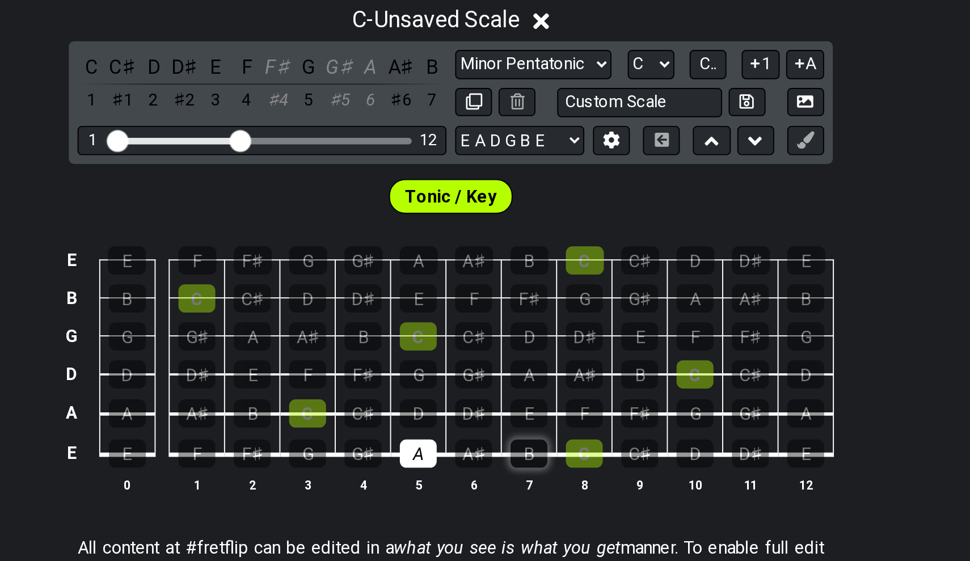
click at [516, 338] on div "B" at bounding box center [525, 345] width 19 height 15
click at [574, 338] on div "C♯" at bounding box center [583, 345] width 19 height 15
click at [430, 317] on div "C♯" at bounding box center [439, 324] width 19 height 15
click at [458, 317] on div "D" at bounding box center [467, 324] width 19 height 15
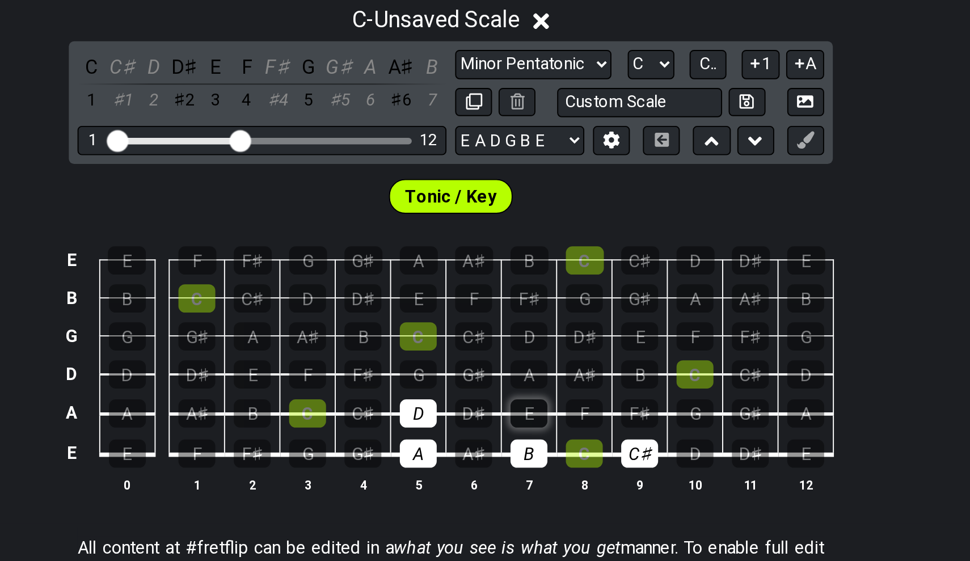
click at [516, 317] on div "E" at bounding box center [525, 324] width 19 height 15
click at [574, 317] on div "F♯" at bounding box center [583, 324] width 19 height 15
click at [430, 296] on div "F♯" at bounding box center [439, 303] width 19 height 15
click at [487, 296] on div "G♯" at bounding box center [496, 303] width 19 height 15
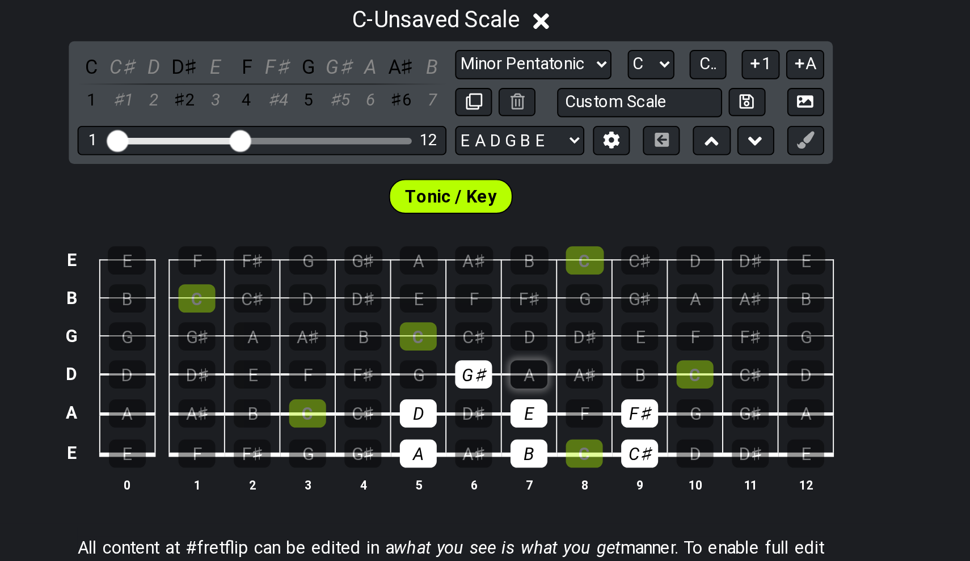
click at [516, 296] on div "A" at bounding box center [525, 303] width 19 height 15
click at [372, 317] on div "B" at bounding box center [381, 324] width 19 height 15
click at [458, 317] on div "D" at bounding box center [467, 324] width 19 height 15
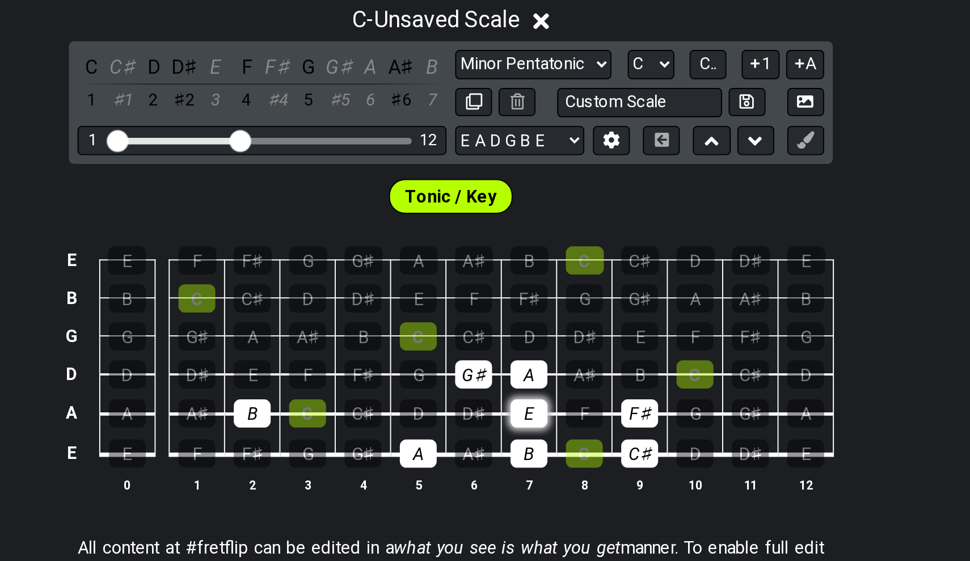
click at [516, 317] on div "E" at bounding box center [525, 324] width 19 height 15
click at [516, 338] on div "B" at bounding box center [525, 345] width 19 height 15
click at [570, 325] on td "C♯" at bounding box center [584, 336] width 29 height 22
click at [574, 338] on div "C♯" at bounding box center [583, 345] width 19 height 15
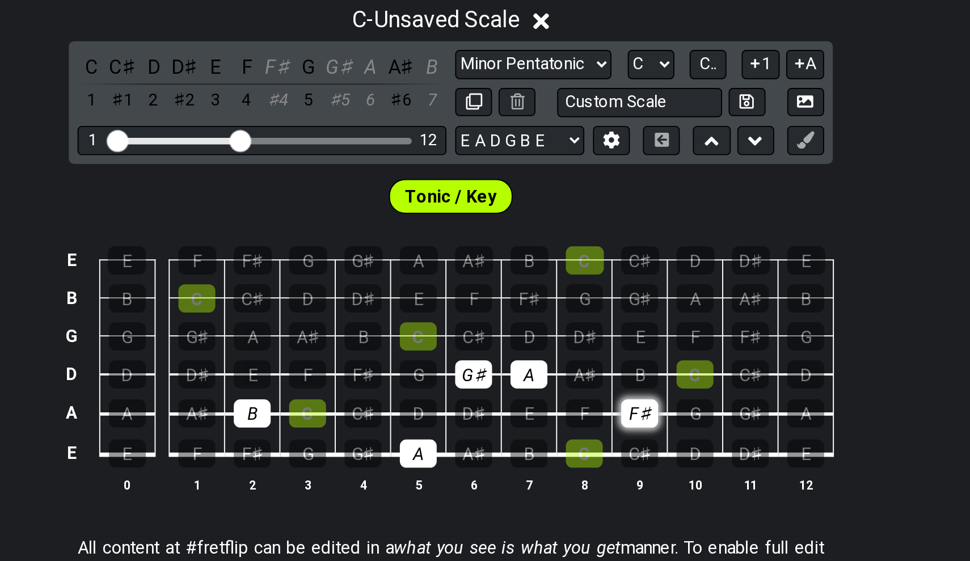
click at [574, 317] on div "F♯" at bounding box center [583, 324] width 19 height 15
click at [516, 296] on div "A" at bounding box center [525, 303] width 19 height 15
click at [487, 296] on div "G♯" at bounding box center [496, 303] width 19 height 15
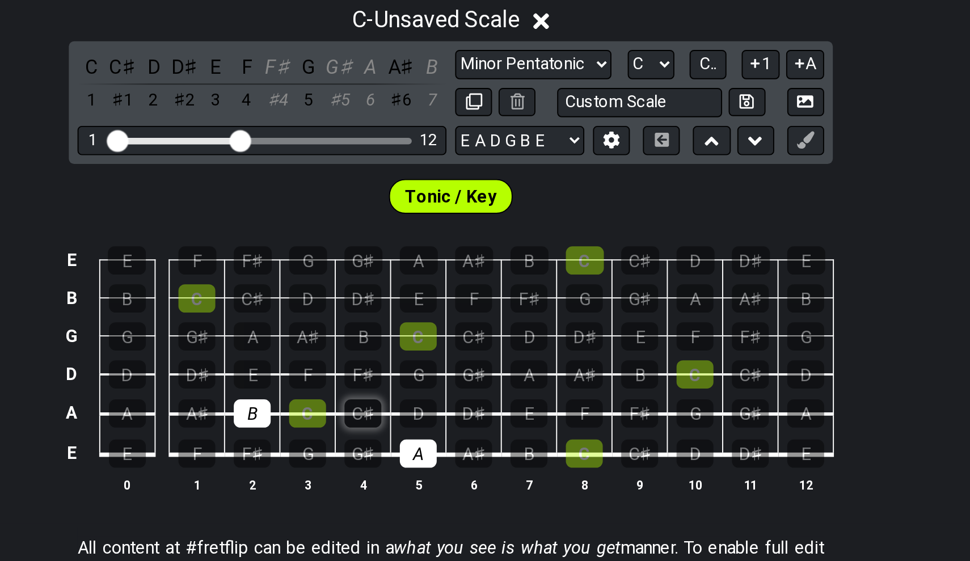
click at [430, 317] on div "C♯" at bounding box center [439, 324] width 19 height 15
click at [458, 317] on div "D" at bounding box center [467, 324] width 19 height 15
click at [372, 296] on div "E" at bounding box center [381, 303] width 19 height 15
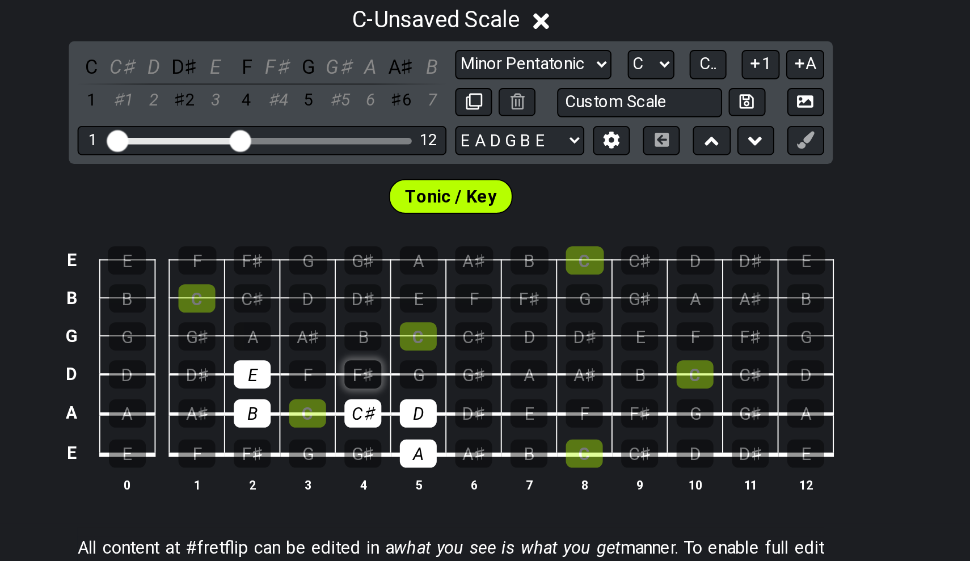
click at [430, 296] on div "F♯" at bounding box center [439, 303] width 19 height 15
click at [343, 276] on div "G♯" at bounding box center [352, 283] width 19 height 15
click at [372, 276] on div "A" at bounding box center [381, 283] width 19 height 15
click at [430, 276] on div "B" at bounding box center [439, 283] width 19 height 15
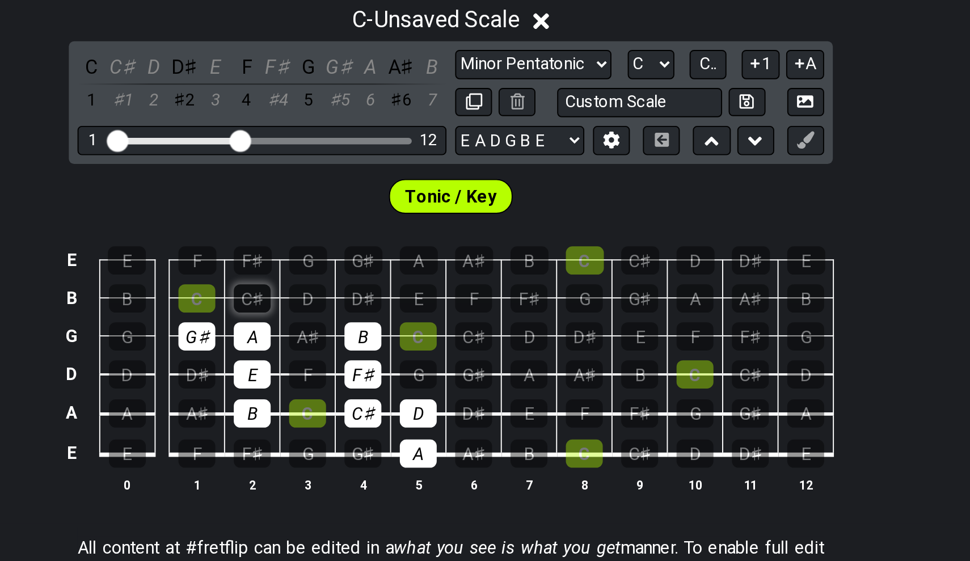
click at [372, 256] on div "C♯" at bounding box center [381, 263] width 19 height 15
click at [401, 256] on div "D" at bounding box center [410, 263] width 19 height 15
click at [458, 256] on div "E" at bounding box center [467, 263] width 19 height 15
click at [372, 237] on div "F♯" at bounding box center [382, 244] width 20 height 15
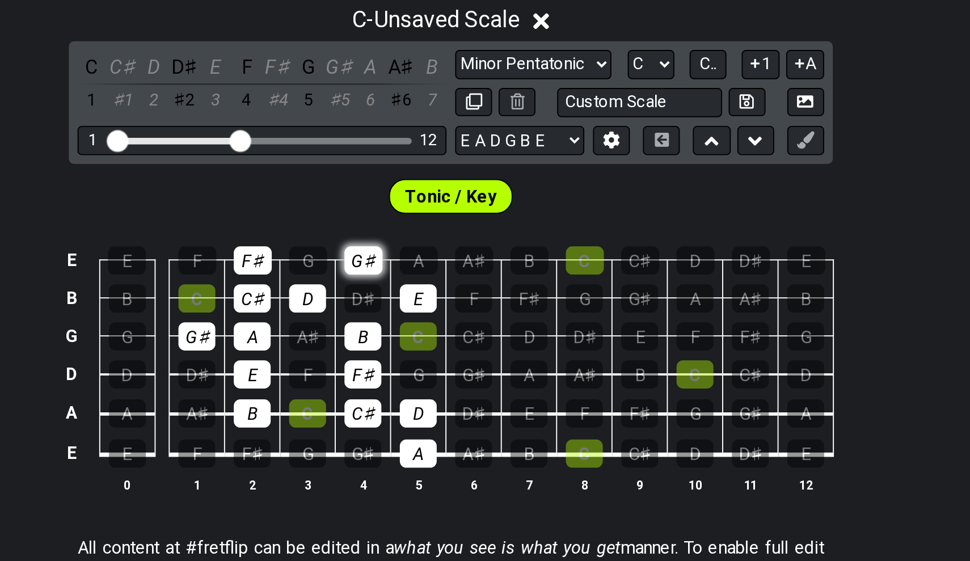
click at [430, 237] on div "G♯" at bounding box center [440, 244] width 20 height 15
click at [458, 237] on div "A" at bounding box center [468, 244] width 20 height 15
click at [458, 256] on div "E" at bounding box center [467, 263] width 19 height 15
click at [430, 237] on div "G♯" at bounding box center [440, 244] width 20 height 15
click at [458, 237] on div "A" at bounding box center [468, 244] width 20 height 15
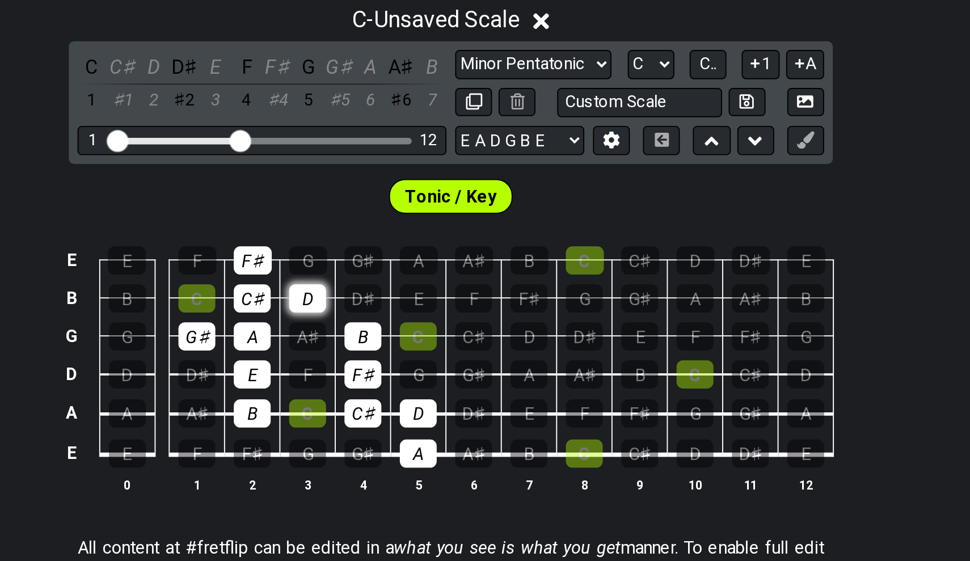
click at [401, 256] on div "D" at bounding box center [410, 263] width 19 height 15
click at [372, 256] on div "C♯" at bounding box center [381, 263] width 19 height 15
click at [367, 244] on td "C♯" at bounding box center [381, 254] width 29 height 20
click at [372, 237] on div "F♯" at bounding box center [382, 244] width 20 height 15
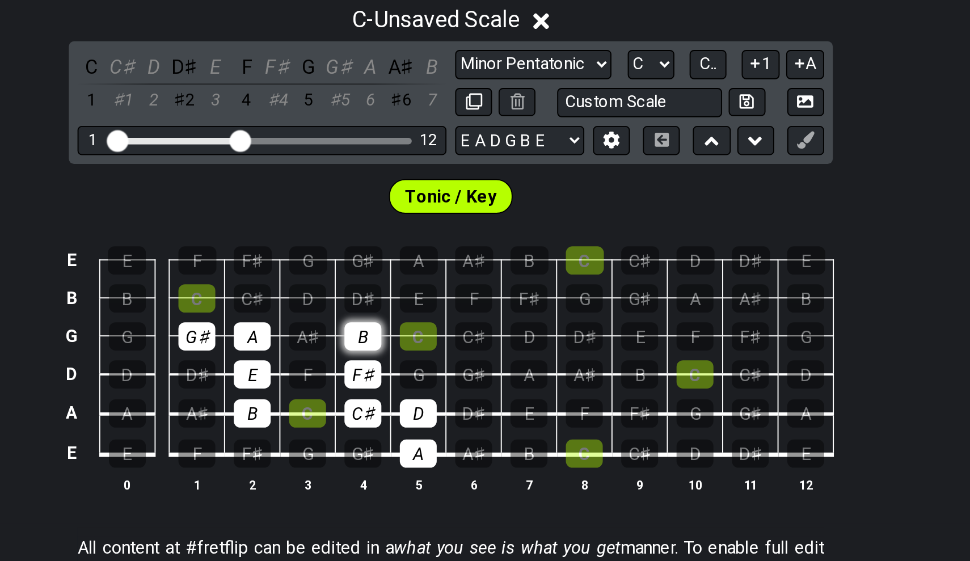
click at [430, 276] on div "B" at bounding box center [439, 283] width 19 height 15
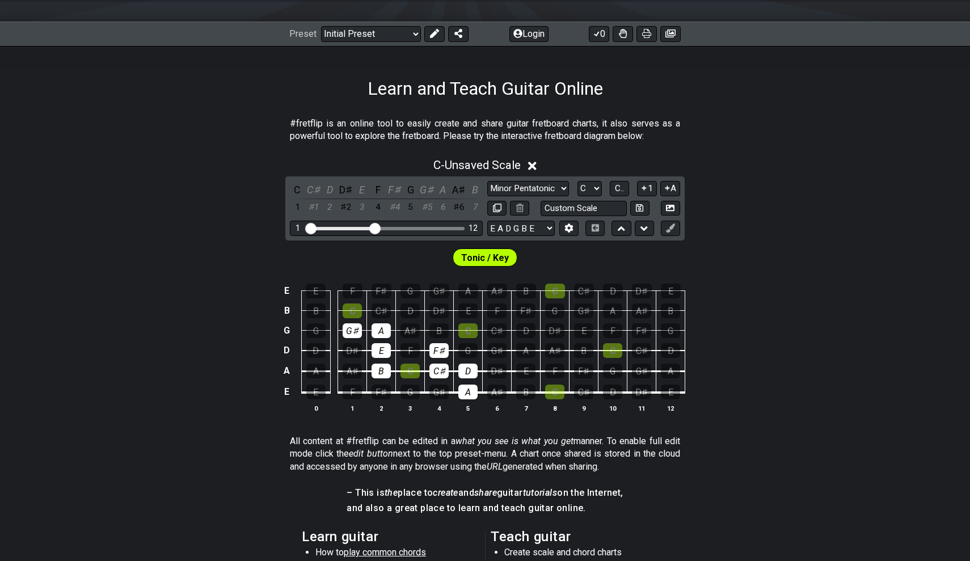
scroll to position [111, 0]
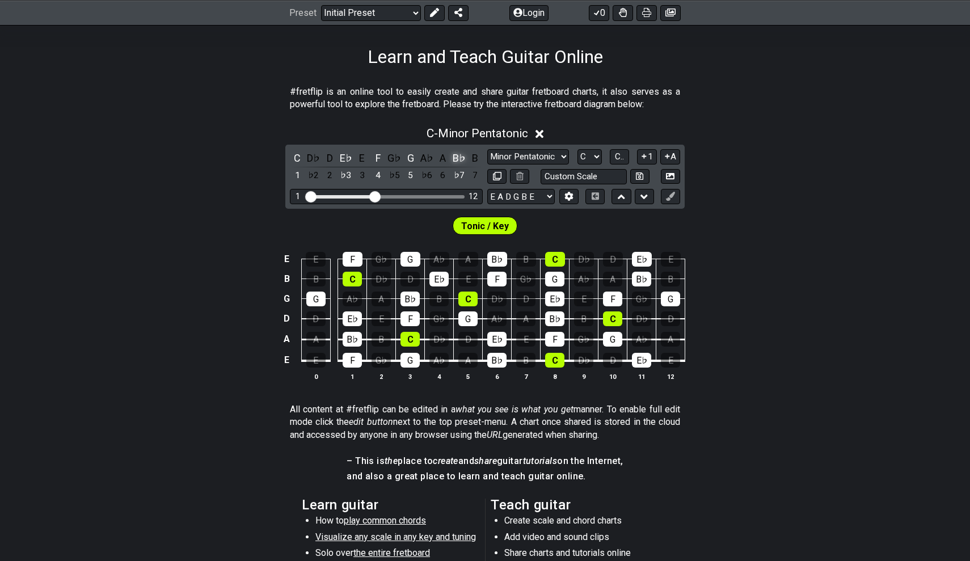
scroll to position [107, 0]
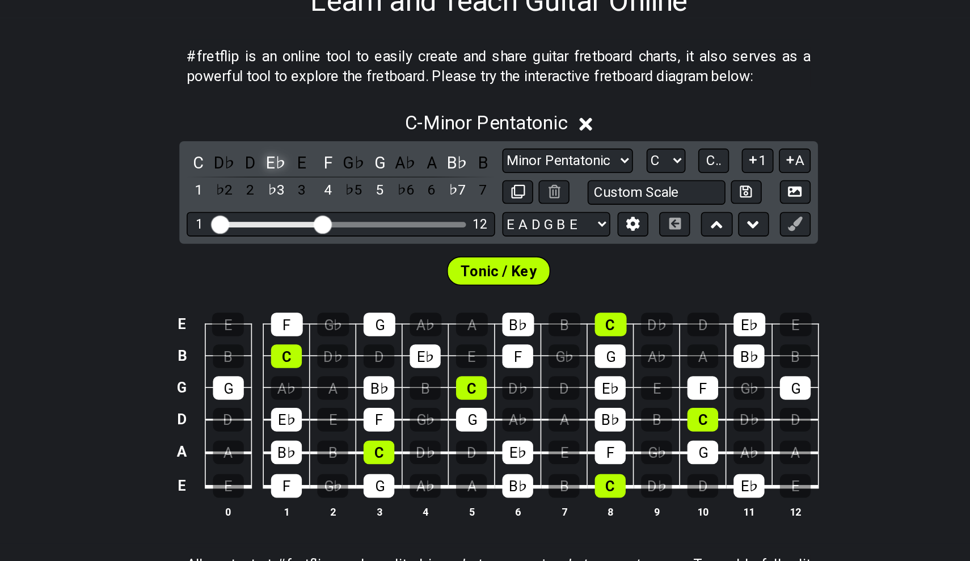
click at [339, 214] on div "E♭" at bounding box center [346, 221] width 15 height 15
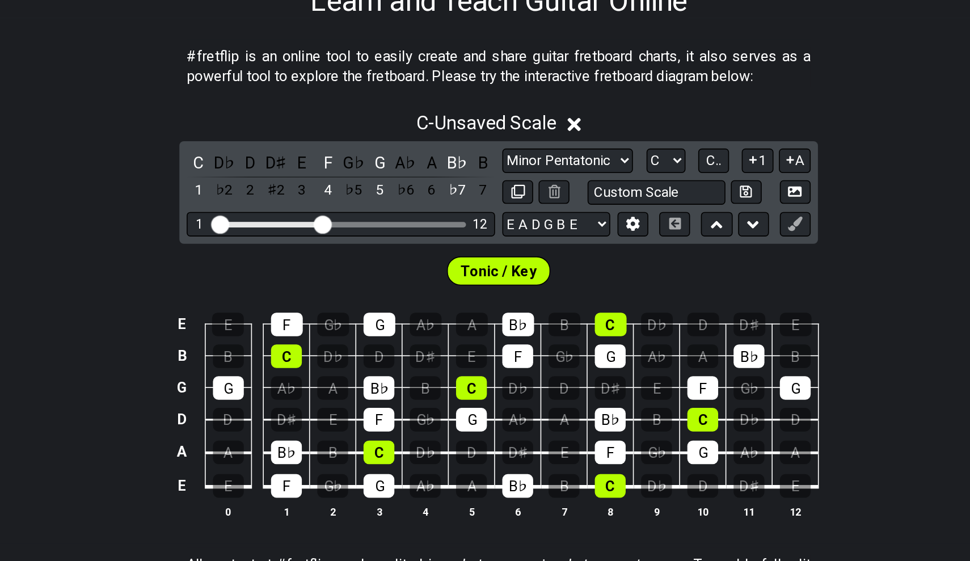
click at [339, 214] on div "D♯" at bounding box center [346, 221] width 15 height 15
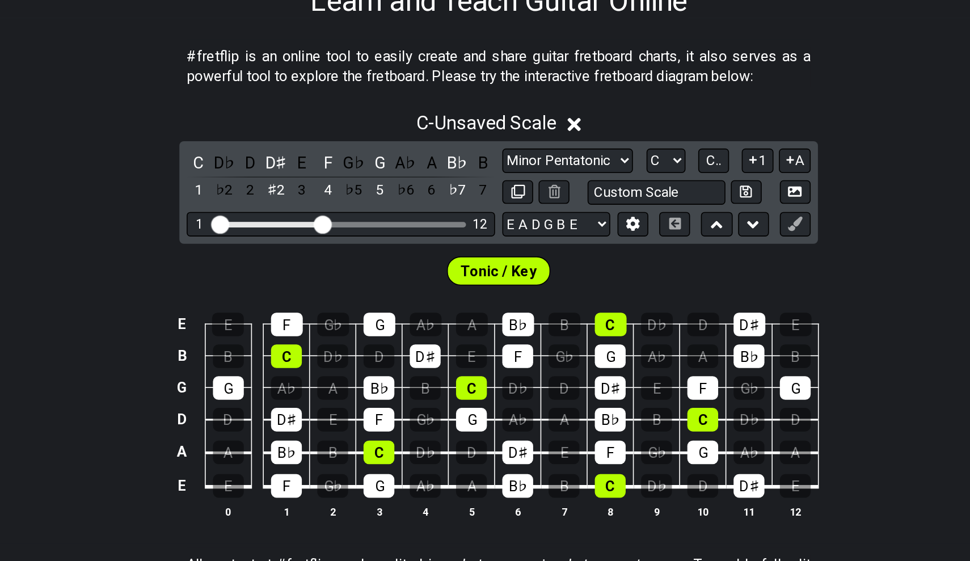
click at [339, 214] on div "D♯" at bounding box center [346, 221] width 15 height 15
click at [339, 214] on div "E♭" at bounding box center [346, 221] width 15 height 15
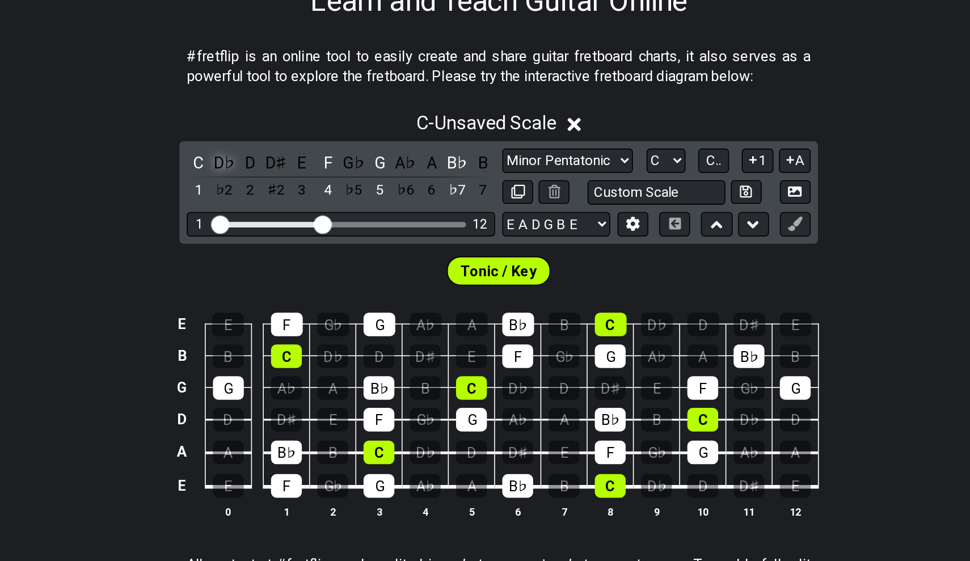
click at [306, 214] on div "D♭" at bounding box center [313, 221] width 15 height 15
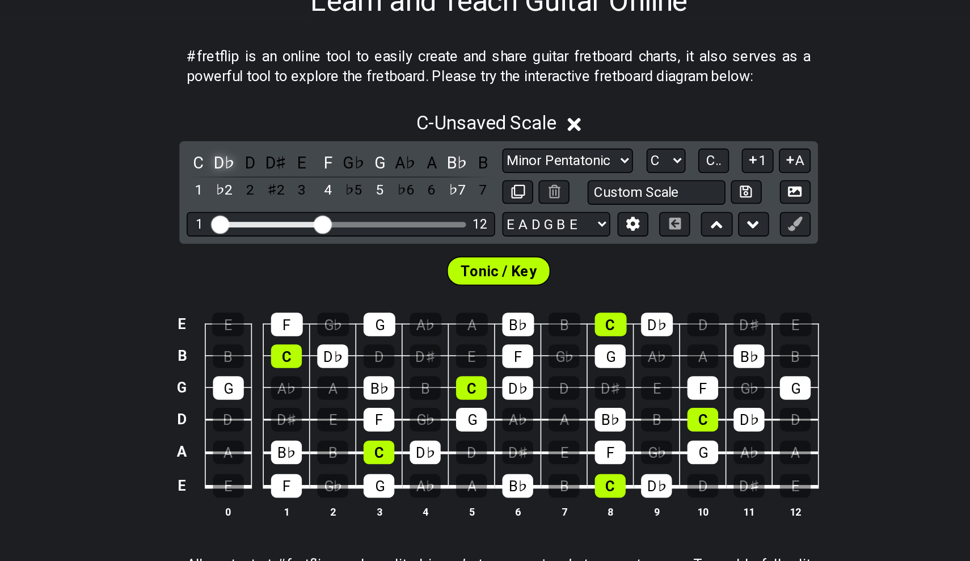
click at [306, 214] on div "D♭" at bounding box center [313, 221] width 15 height 15
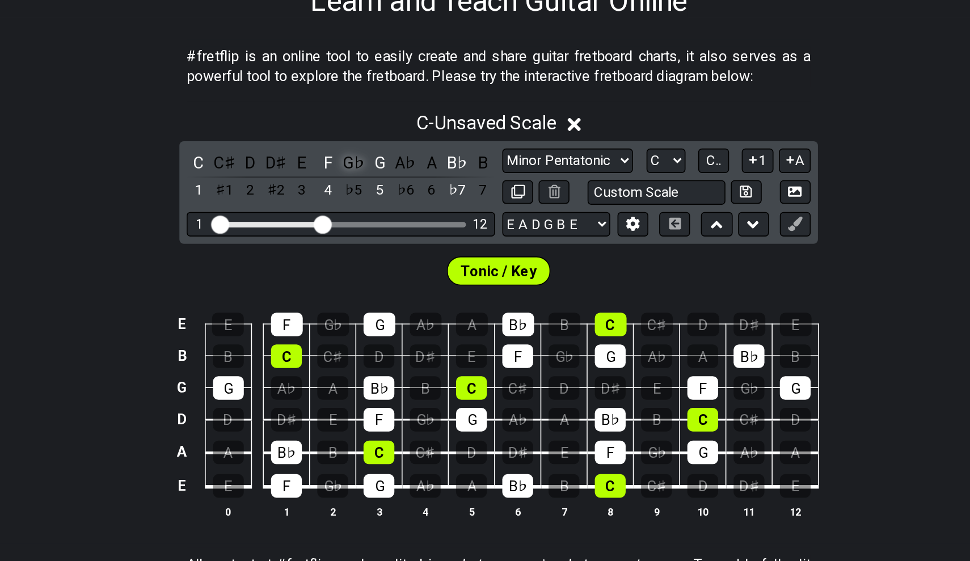
click at [387, 214] on div "G♭" at bounding box center [394, 221] width 15 height 15
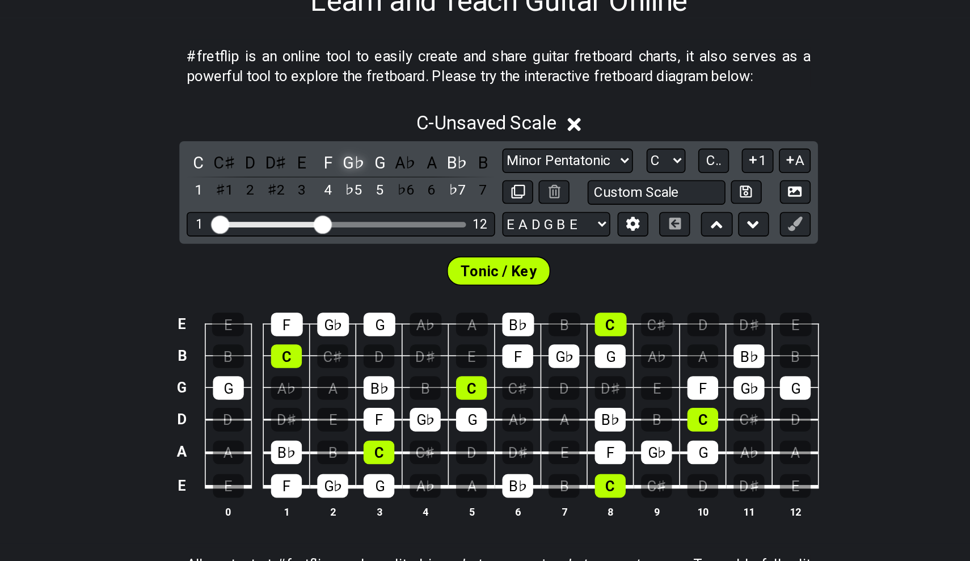
click at [387, 214] on div "G♭" at bounding box center [394, 221] width 15 height 15
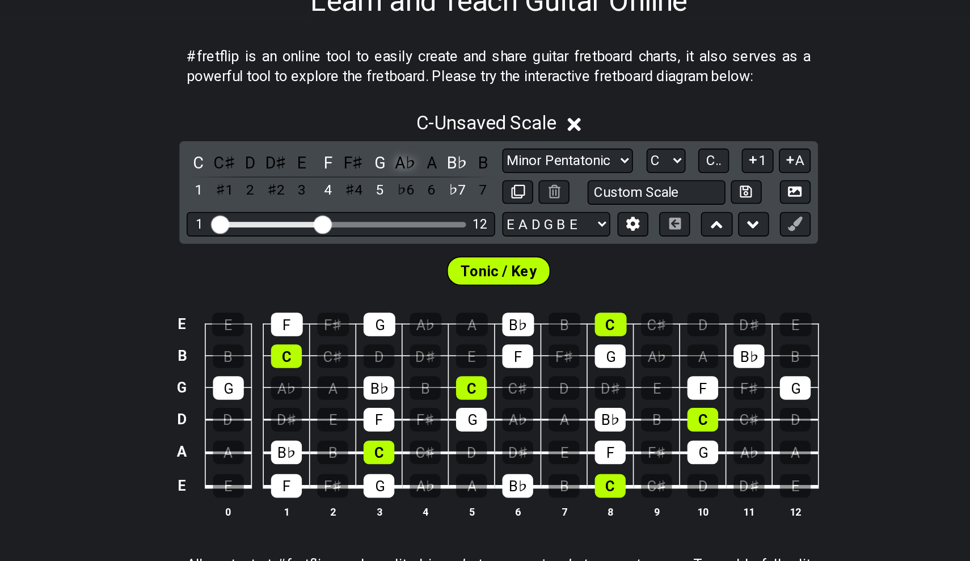
click at [419, 214] on div "A♭" at bounding box center [426, 221] width 15 height 15
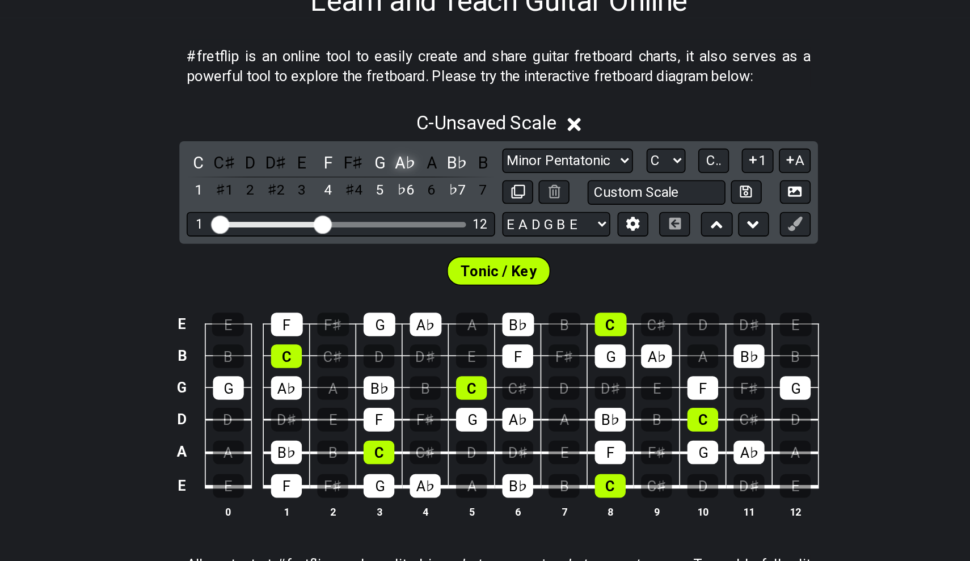
click at [419, 214] on div "A♭" at bounding box center [426, 221] width 15 height 15
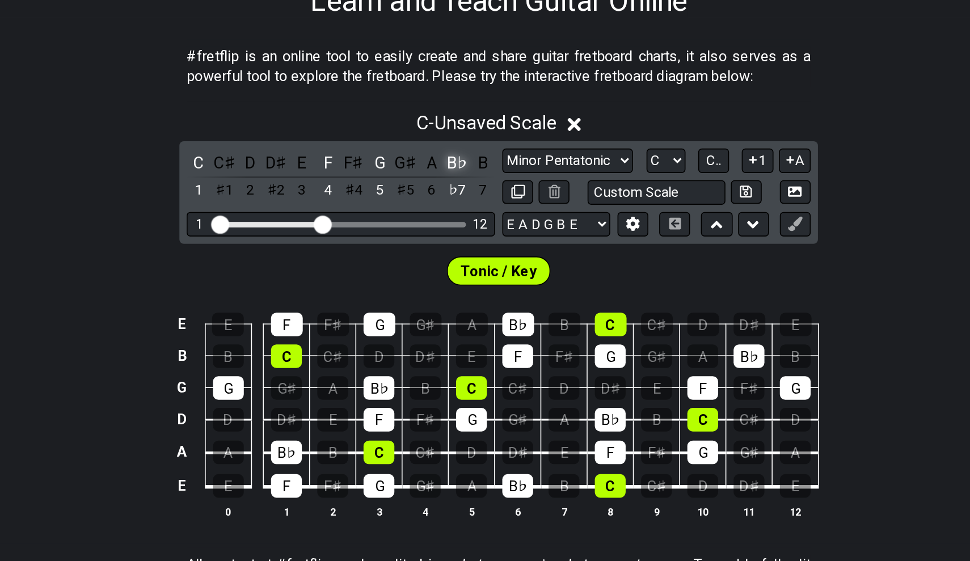
click at [452, 214] on div "B♭" at bounding box center [459, 221] width 15 height 15
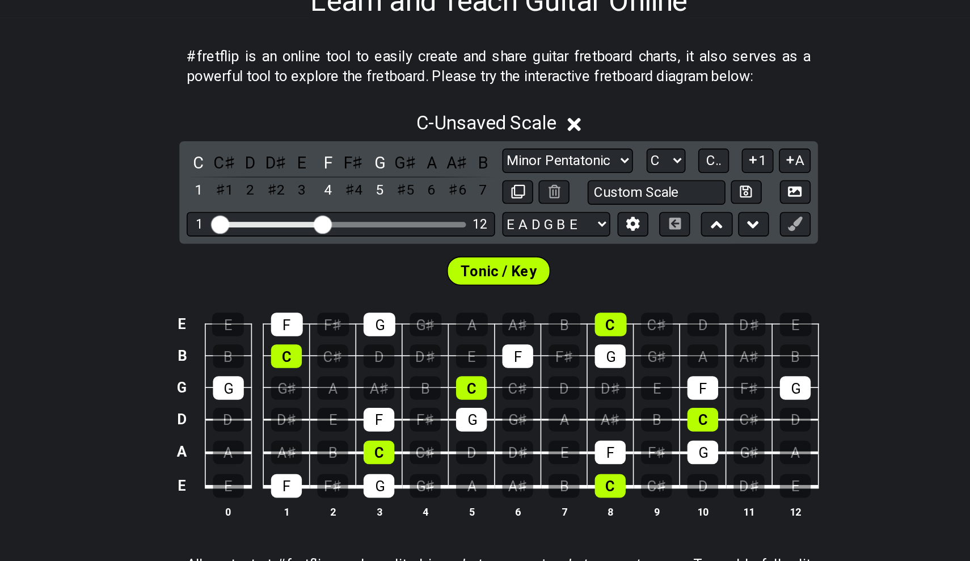
click at [452, 214] on div "A♯" at bounding box center [459, 221] width 15 height 15
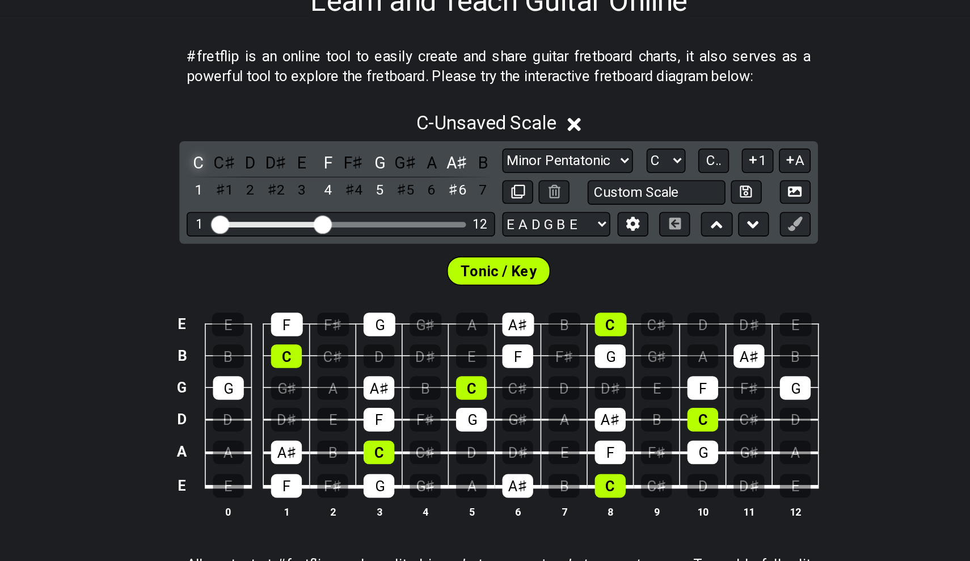
click at [290, 214] on div "C" at bounding box center [297, 221] width 15 height 15
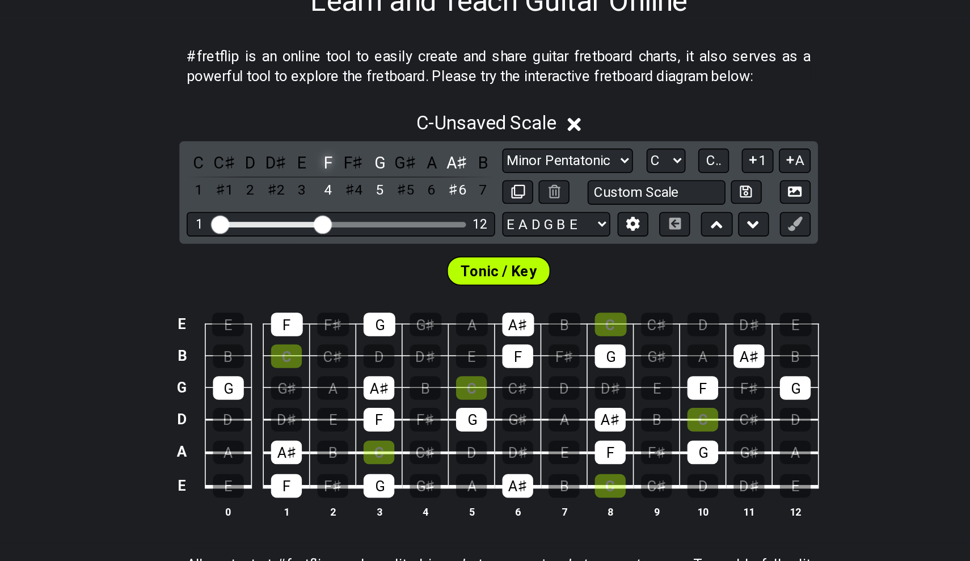
click at [371, 214] on div "F" at bounding box center [378, 221] width 15 height 15
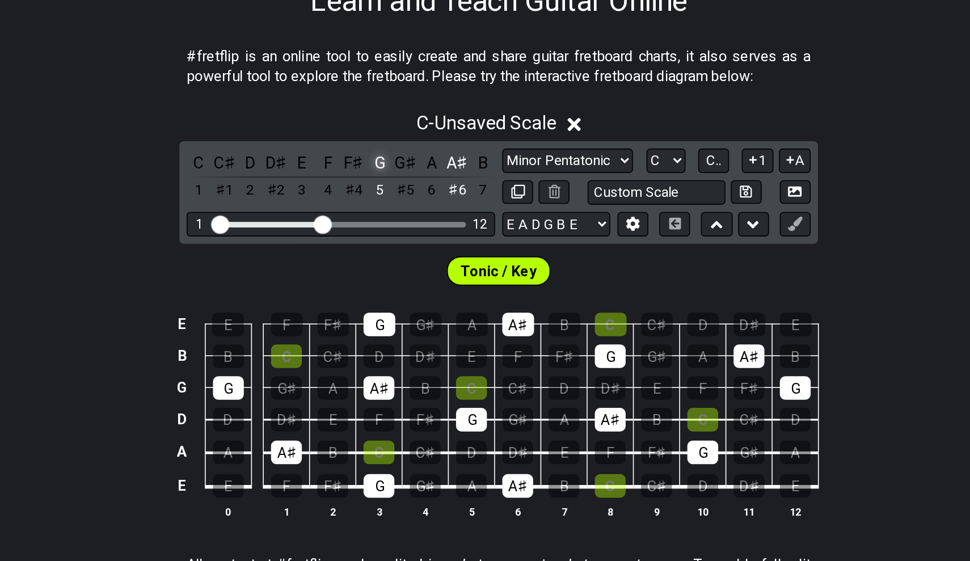
click at [403, 214] on div "G" at bounding box center [410, 221] width 15 height 15
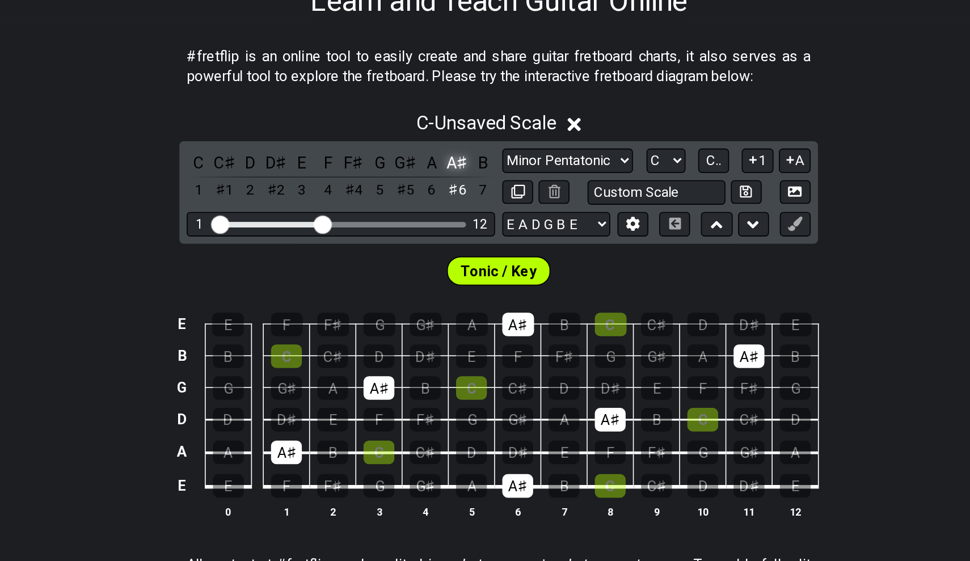
click at [452, 214] on div "A♯" at bounding box center [459, 221] width 15 height 15
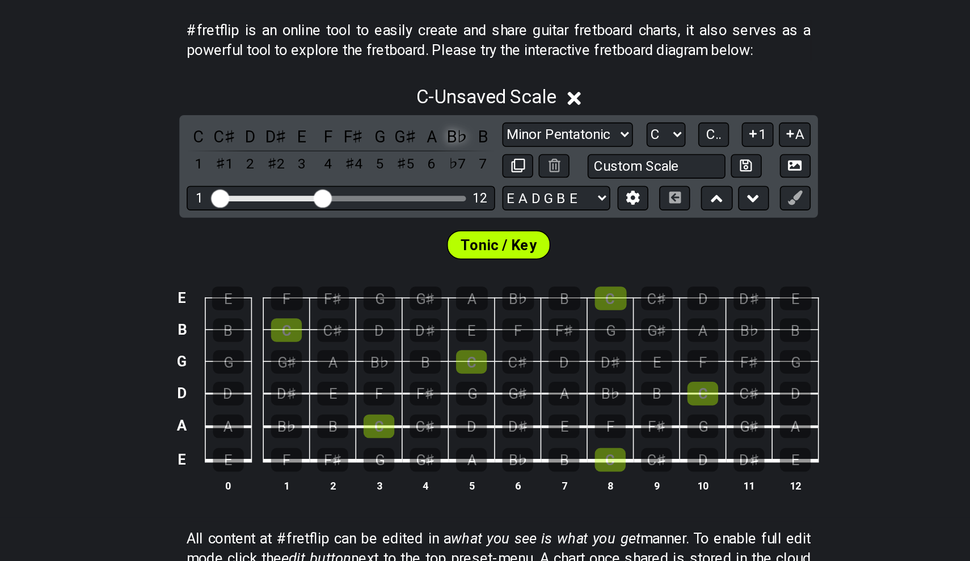
click at [452, 214] on div "B♭" at bounding box center [459, 221] width 15 height 15
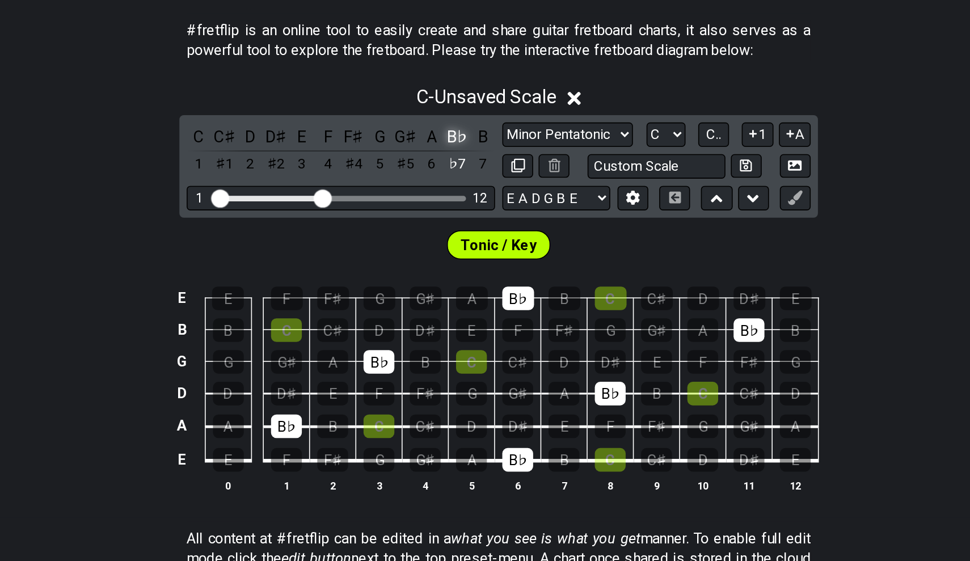
click at [452, 214] on div "B♭" at bounding box center [459, 221] width 15 height 15
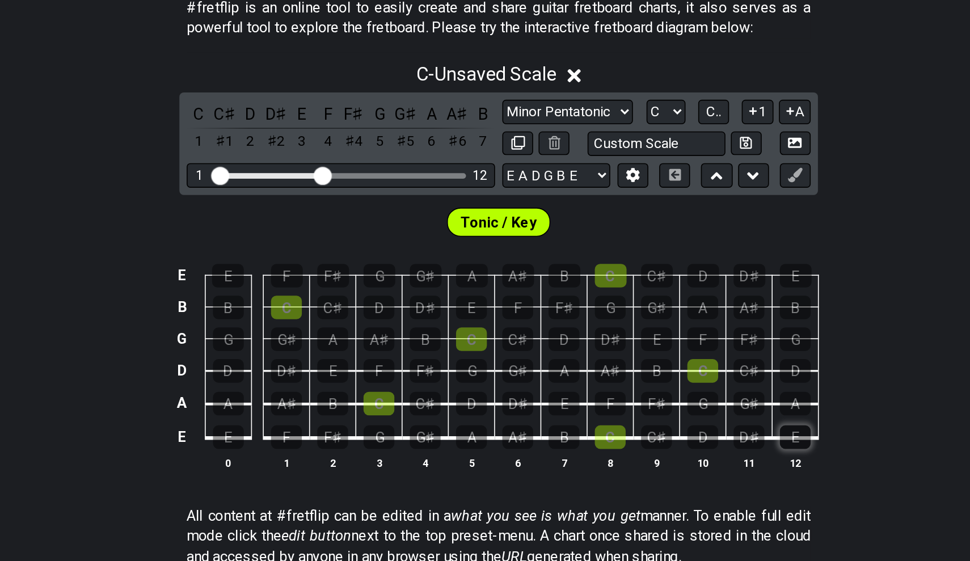
click at [661, 417] on div "E" at bounding box center [670, 424] width 19 height 15
click at [512, 383] on td "E" at bounding box center [526, 393] width 29 height 21
click at [516, 396] on div "E" at bounding box center [525, 403] width 19 height 15
click at [372, 376] on div "E" at bounding box center [381, 383] width 19 height 15
click at [657, 383] on td "A" at bounding box center [671, 393] width 29 height 21
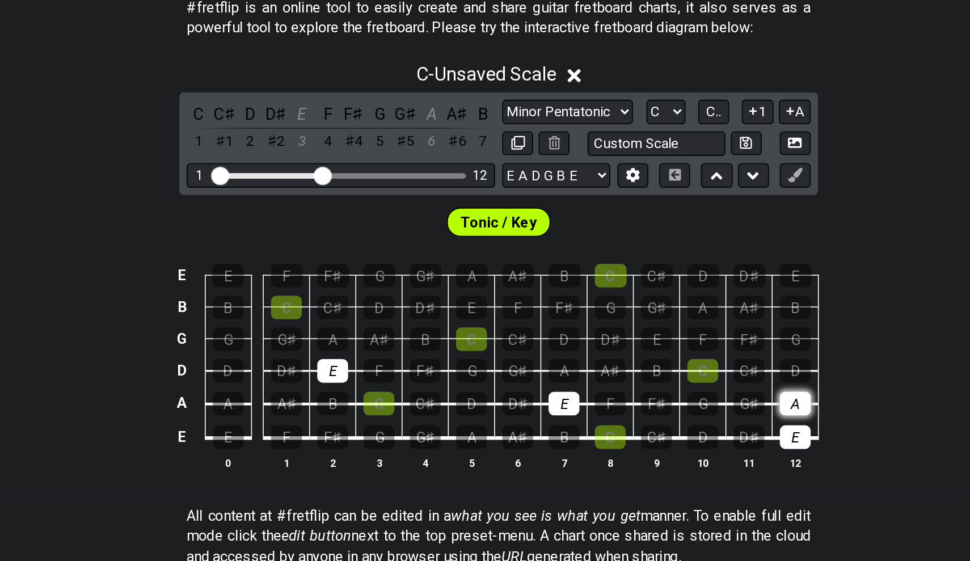
click at [661, 396] on div "A" at bounding box center [670, 403] width 19 height 15
click at [516, 376] on div "A" at bounding box center [525, 383] width 19 height 15
click at [372, 356] on div "A" at bounding box center [381, 363] width 19 height 15
click at [661, 376] on div "D" at bounding box center [670, 383] width 19 height 15
click at [516, 356] on div "D" at bounding box center [525, 363] width 19 height 15
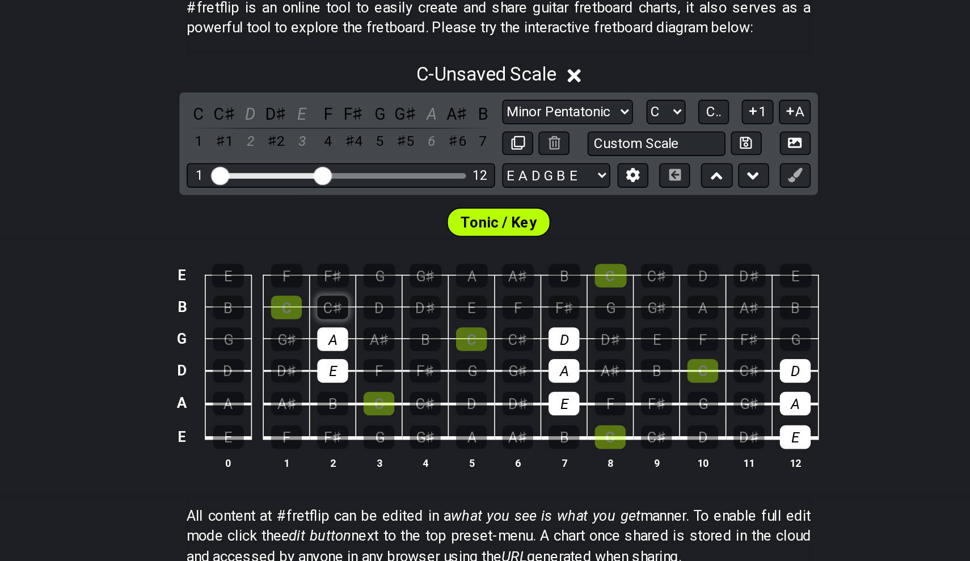
click at [372, 336] on div "C♯" at bounding box center [381, 343] width 19 height 15
click at [401, 336] on div "D" at bounding box center [410, 343] width 19 height 15
click at [372, 356] on div "A" at bounding box center [381, 363] width 19 height 15
click at [372, 376] on div "E" at bounding box center [381, 383] width 19 height 15
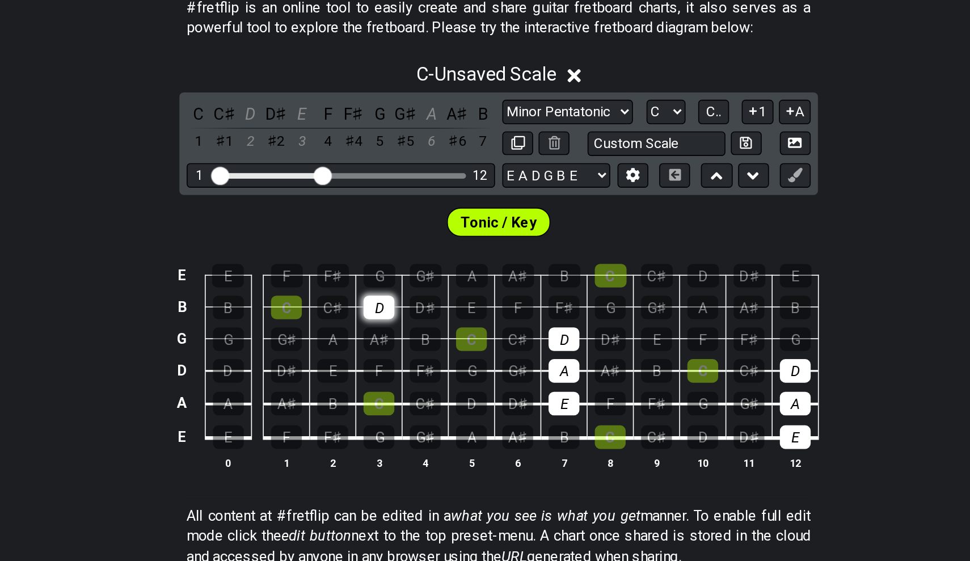
click at [401, 336] on div "D" at bounding box center [410, 343] width 19 height 15
drag, startPoint x: 355, startPoint y: 212, endPoint x: 355, endPoint y: 254, distance: 42.0
click at [355, 304] on tbody "E E F F♯ G G♯ A A♯ B C C♯ D D♯ E B B C C♯ D D♯ E F F♯ G G♯ A A♯ B G G G♯ A A♯ B…" at bounding box center [482, 370] width 405 height 133
click at [661, 376] on div "D" at bounding box center [670, 383] width 19 height 15
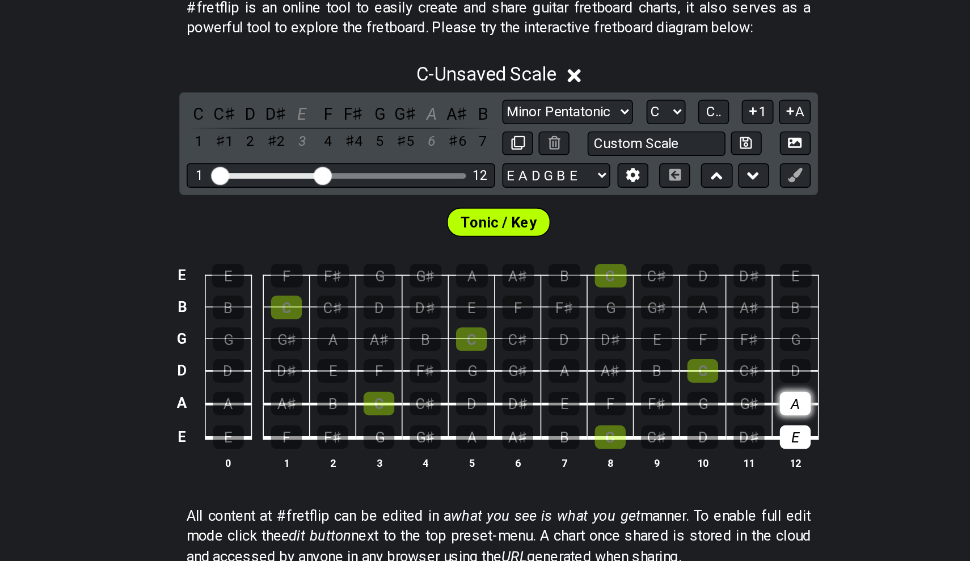
click at [661, 396] on div "A" at bounding box center [670, 403] width 19 height 15
click at [661, 417] on div "E" at bounding box center [670, 424] width 19 height 15
click at [401, 396] on div "C" at bounding box center [410, 403] width 19 height 15
click at [458, 396] on div "D" at bounding box center [467, 403] width 19 height 15
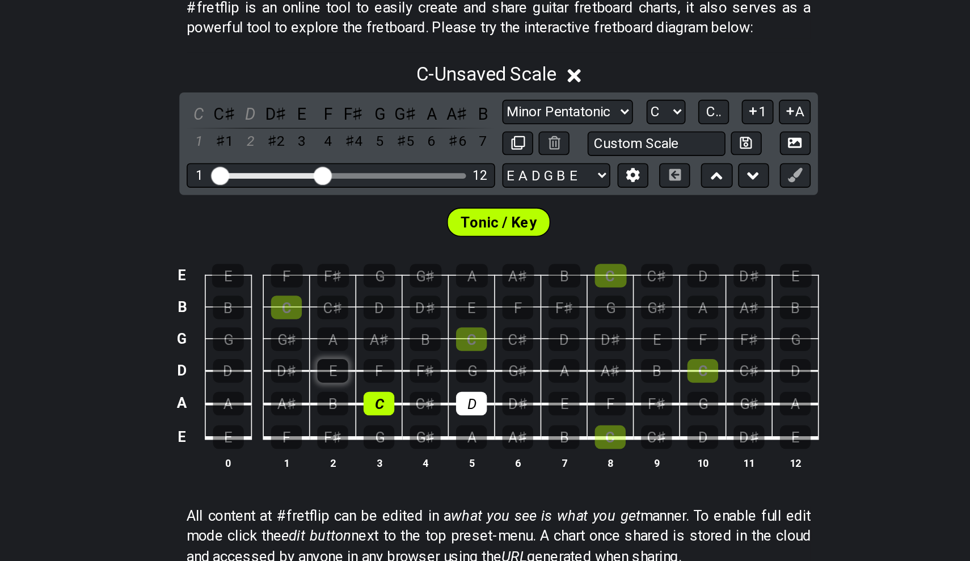
click at [372, 376] on div "E" at bounding box center [381, 383] width 19 height 15
click at [396, 363] on td "F" at bounding box center [410, 373] width 29 height 20
click at [401, 376] on div "F" at bounding box center [410, 383] width 19 height 15
click at [458, 376] on div "G" at bounding box center [467, 383] width 19 height 15
click at [372, 356] on div "A" at bounding box center [381, 363] width 19 height 15
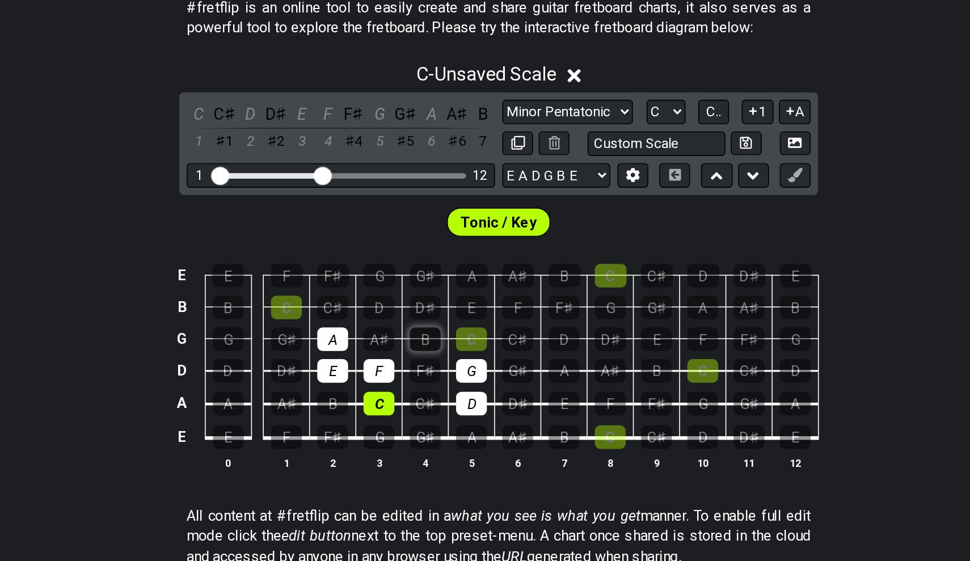
click at [430, 356] on div "B" at bounding box center [439, 363] width 19 height 15
click at [458, 356] on div "C" at bounding box center [467, 363] width 19 height 15
click at [372, 336] on div "C♯" at bounding box center [381, 343] width 19 height 15
click at [430, 336] on div "D♯" at bounding box center [439, 343] width 19 height 15
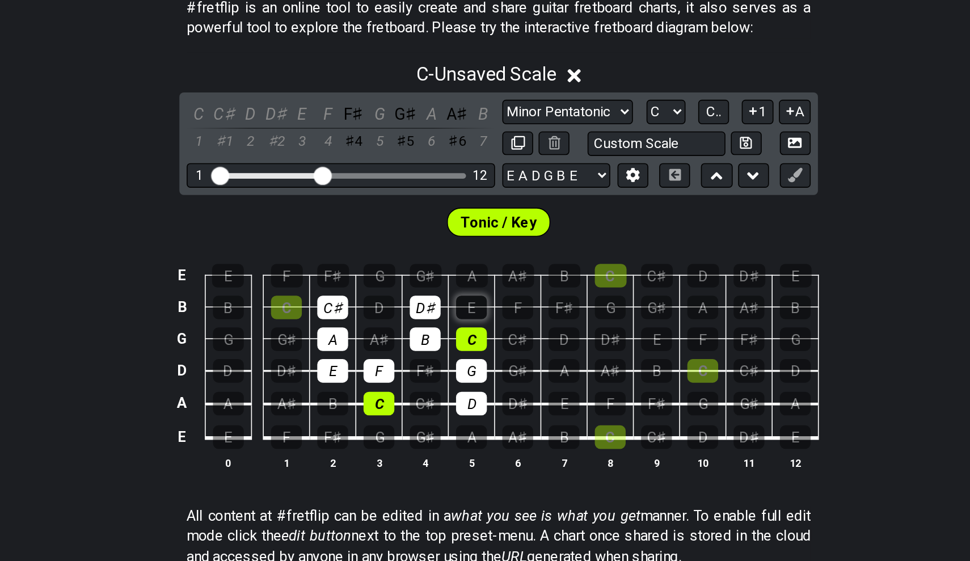
click at [458, 336] on div "E" at bounding box center [467, 343] width 19 height 15
click at [372, 336] on div "C♯" at bounding box center [381, 343] width 19 height 15
click at [425, 323] on td "D♯" at bounding box center [439, 333] width 29 height 20
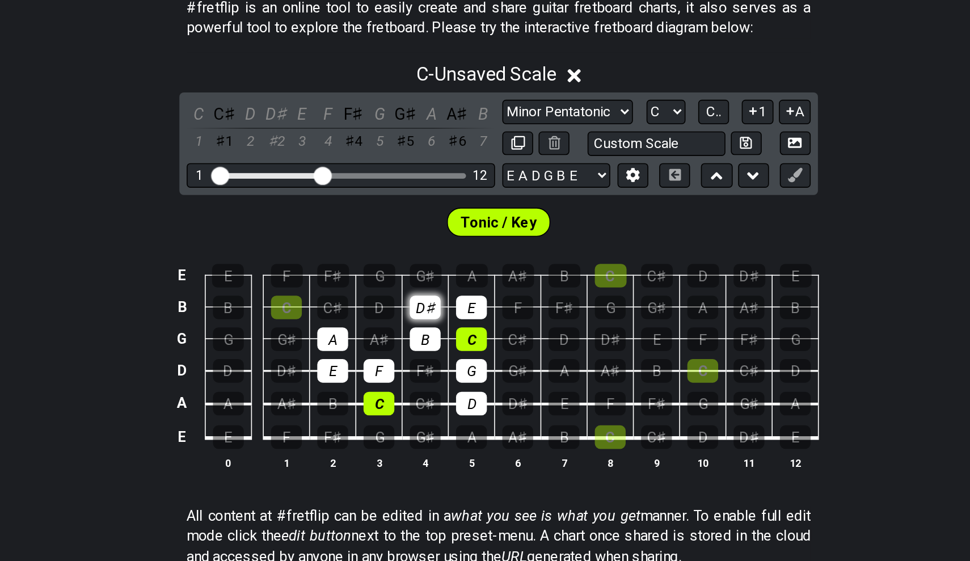
click at [430, 336] on div "D♯" at bounding box center [439, 343] width 19 height 15
click at [454, 323] on td "E" at bounding box center [468, 333] width 29 height 20
click at [458, 336] on div "E" at bounding box center [467, 343] width 19 height 15
click at [401, 336] on div "D" at bounding box center [410, 343] width 19 height 15
click at [458, 336] on div "E" at bounding box center [467, 343] width 19 height 15
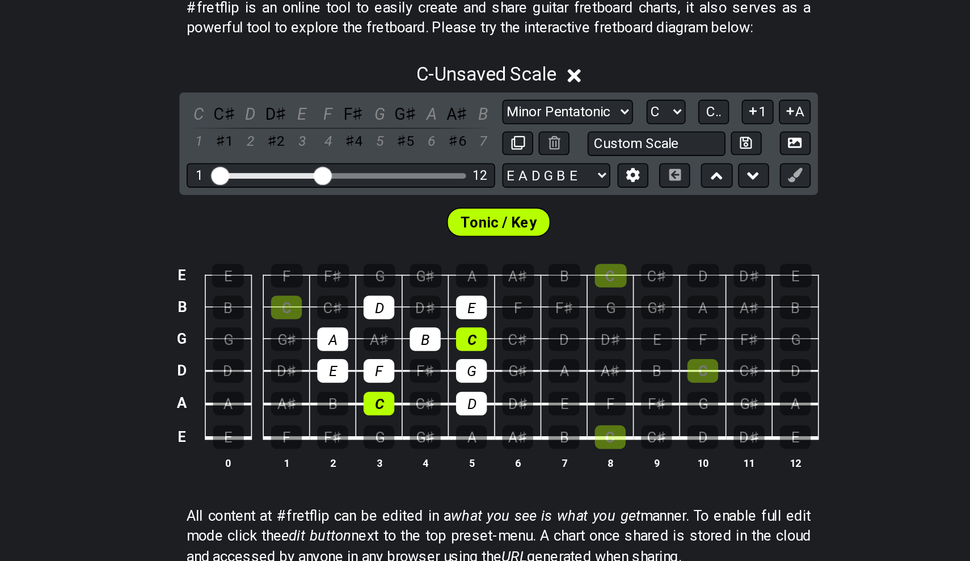
click at [483, 323] on td "F" at bounding box center [497, 333] width 29 height 20
click at [487, 336] on div "F" at bounding box center [496, 343] width 19 height 15
click at [401, 316] on div "G" at bounding box center [411, 323] width 20 height 15
click at [458, 316] on div "A" at bounding box center [468, 323] width 20 height 15
click at [516, 316] on div "B" at bounding box center [526, 323] width 20 height 15
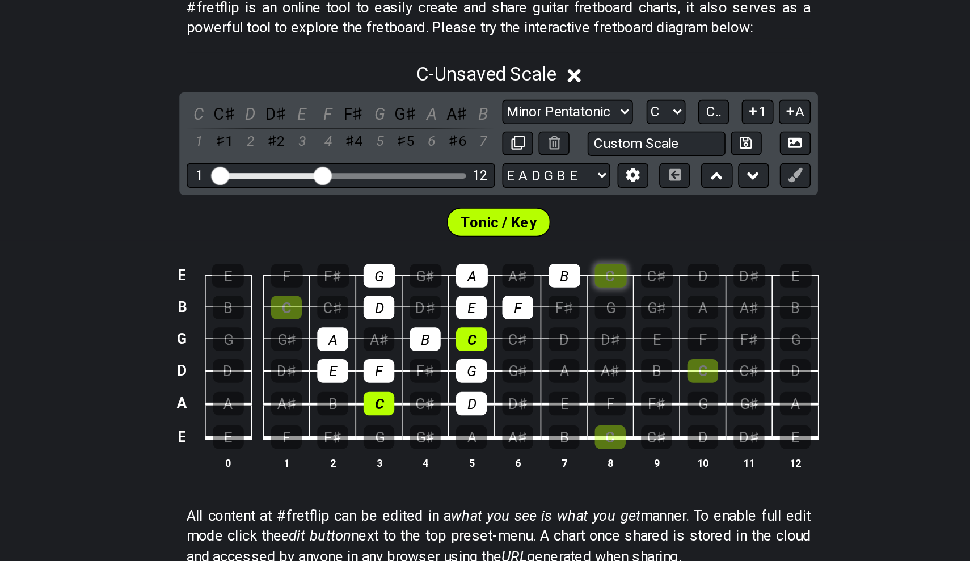
click at [545, 316] on div "C" at bounding box center [555, 323] width 20 height 15
click at [372, 376] on div "E" at bounding box center [381, 383] width 19 height 15
click at [372, 356] on div "A" at bounding box center [381, 363] width 19 height 15
click at [401, 336] on div "D" at bounding box center [410, 343] width 19 height 15
click at [401, 316] on div "G" at bounding box center [411, 323] width 20 height 15
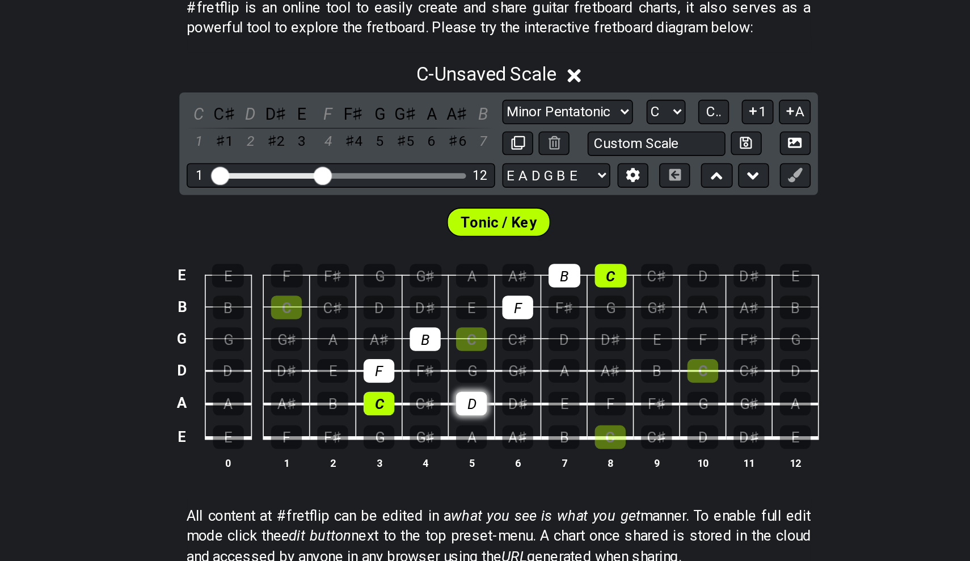
drag, startPoint x: 298, startPoint y: 177, endPoint x: 297, endPoint y: 245, distance: 68.1
click at [298, 304] on tbody "E E F F♯ G G♯ A A♯ B C C♯ D D♯ E B B C C♯ D D♯ E F F♯ G G♯ A A♯ B G G G♯ A A♯ B…" at bounding box center [482, 370] width 405 height 133
click at [401, 396] on div "C" at bounding box center [410, 403] width 19 height 15
click at [401, 376] on div "F" at bounding box center [410, 383] width 19 height 15
click at [430, 356] on div "B" at bounding box center [439, 363] width 19 height 15
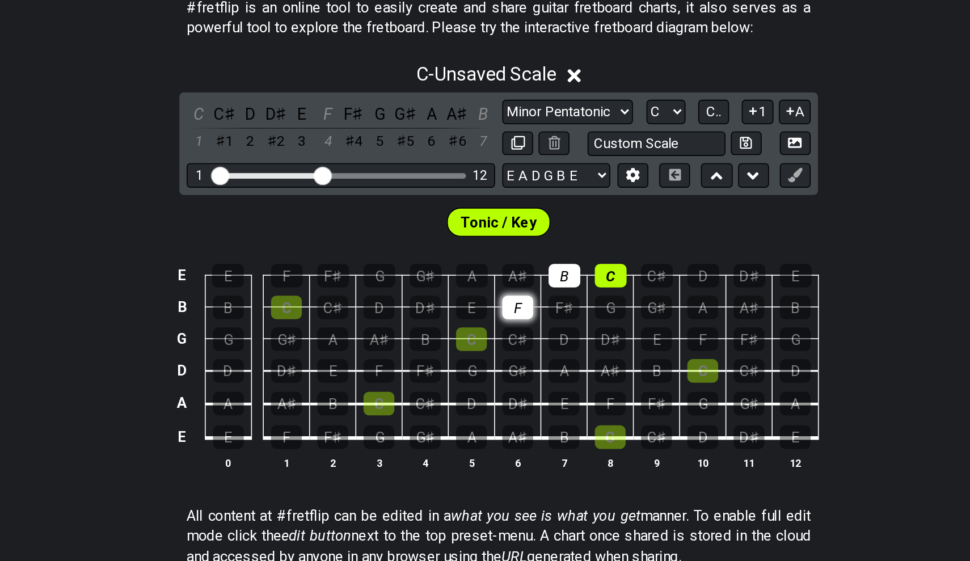
click at [487, 336] on div "F" at bounding box center [496, 343] width 19 height 15
click at [516, 316] on div "B" at bounding box center [526, 323] width 20 height 15
click at [545, 316] on div "C" at bounding box center [555, 323] width 20 height 15
click at [454, 435] on th "5" at bounding box center [468, 441] width 29 height 12
click at [458, 417] on div "A" at bounding box center [467, 424] width 19 height 15
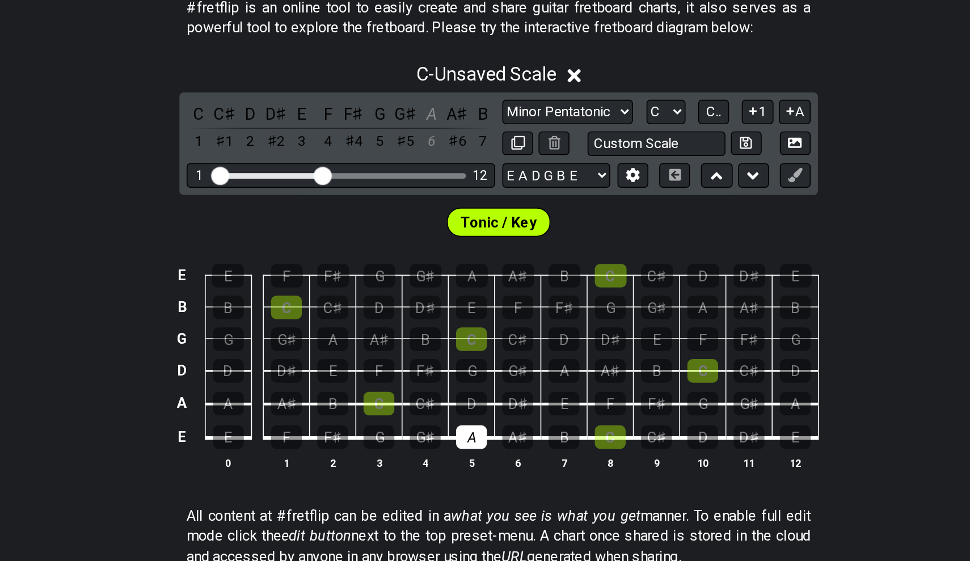
click at [483, 404] on td "A♯" at bounding box center [497, 415] width 29 height 22
click at [516, 417] on div "B" at bounding box center [525, 424] width 19 height 15
click at [430, 396] on div "C♯" at bounding box center [439, 403] width 19 height 15
click at [487, 396] on div "D♯" at bounding box center [496, 403] width 19 height 15
click at [516, 396] on div "E" at bounding box center [525, 403] width 19 height 15
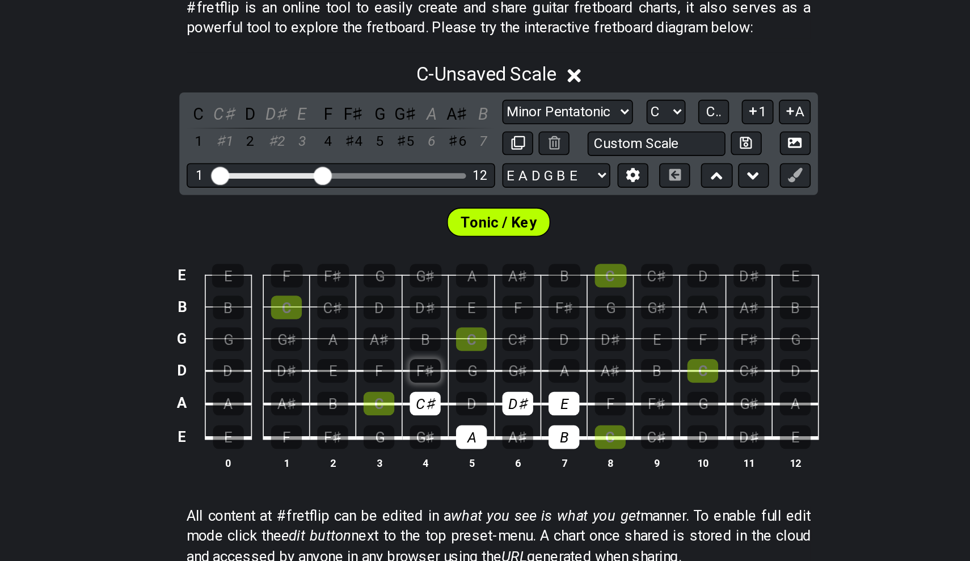
click at [430, 376] on div "F♯" at bounding box center [439, 383] width 19 height 15
click at [454, 383] on td "D" at bounding box center [468, 393] width 29 height 21
click at [487, 376] on div "G♯" at bounding box center [496, 383] width 19 height 15
click at [516, 376] on div "A" at bounding box center [525, 383] width 19 height 15
click at [430, 356] on div "B" at bounding box center [439, 363] width 19 height 15
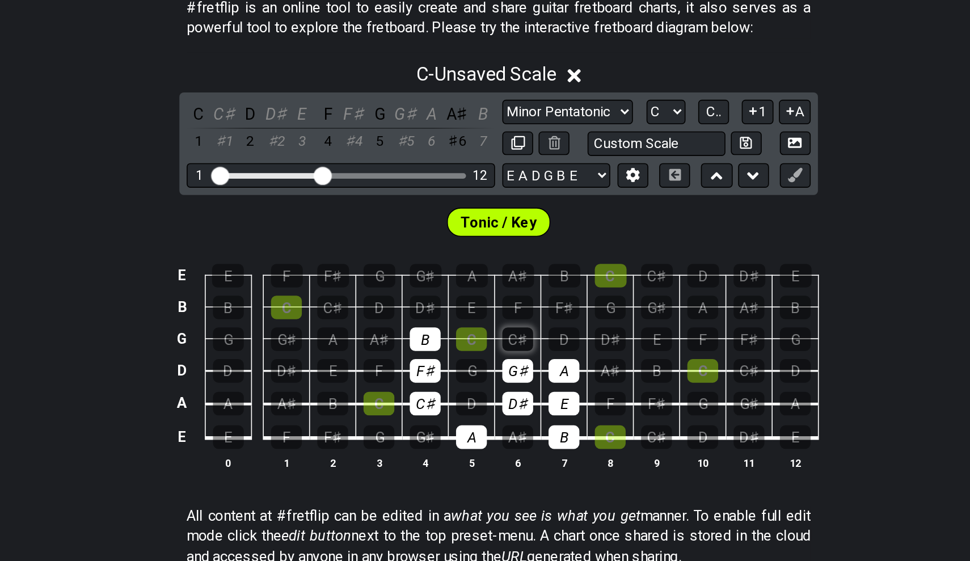
click at [487, 356] on div "C♯" at bounding box center [496, 363] width 19 height 15
click at [516, 356] on div "D" at bounding box center [525, 363] width 19 height 15
click at [458, 336] on div "E" at bounding box center [467, 343] width 19 height 15
click at [516, 336] on div "F♯" at bounding box center [525, 343] width 19 height 15
click at [458, 336] on div "E" at bounding box center [467, 343] width 19 height 15
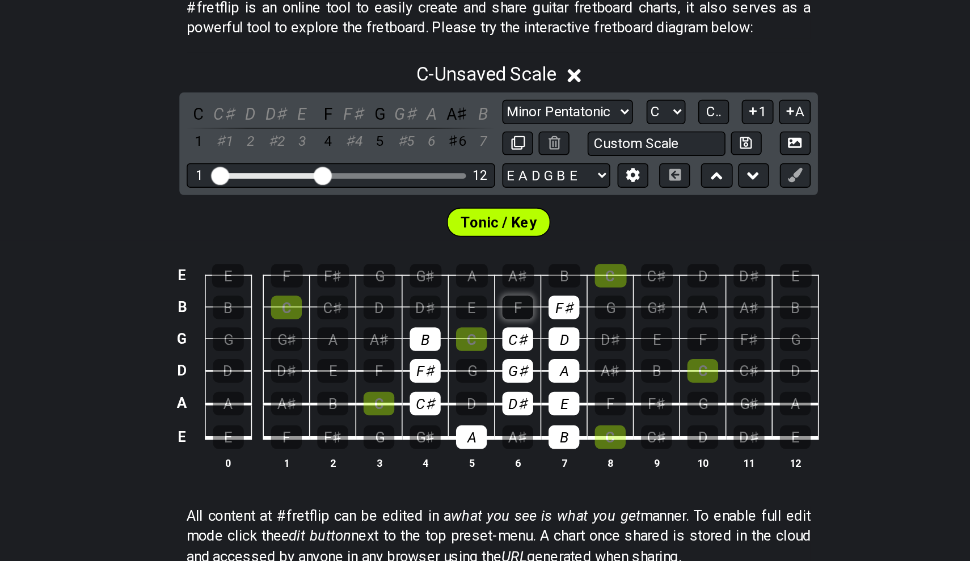
click at [487, 336] on div "F" at bounding box center [496, 343] width 19 height 15
click at [516, 336] on div "F♯" at bounding box center [525, 343] width 19 height 15
click at [545, 336] on div "G" at bounding box center [554, 343] width 19 height 15
click at [454, 343] on td "C" at bounding box center [468, 353] width 29 height 20
click at [458, 336] on div "E" at bounding box center [467, 343] width 19 height 15
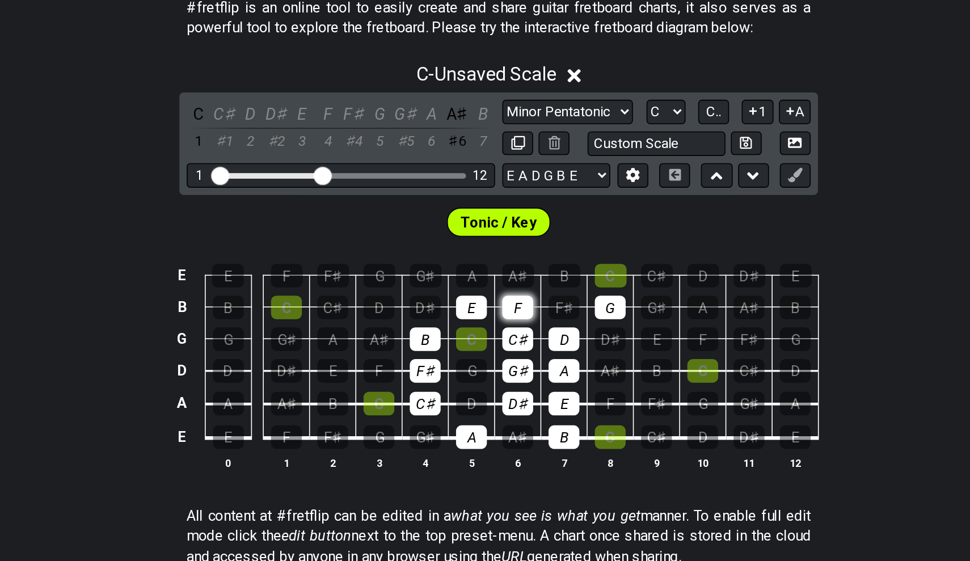
click at [487, 336] on div "F" at bounding box center [496, 343] width 19 height 15
click at [516, 336] on div "F♯" at bounding box center [525, 343] width 19 height 15
click at [545, 336] on div "G" at bounding box center [554, 343] width 19 height 15
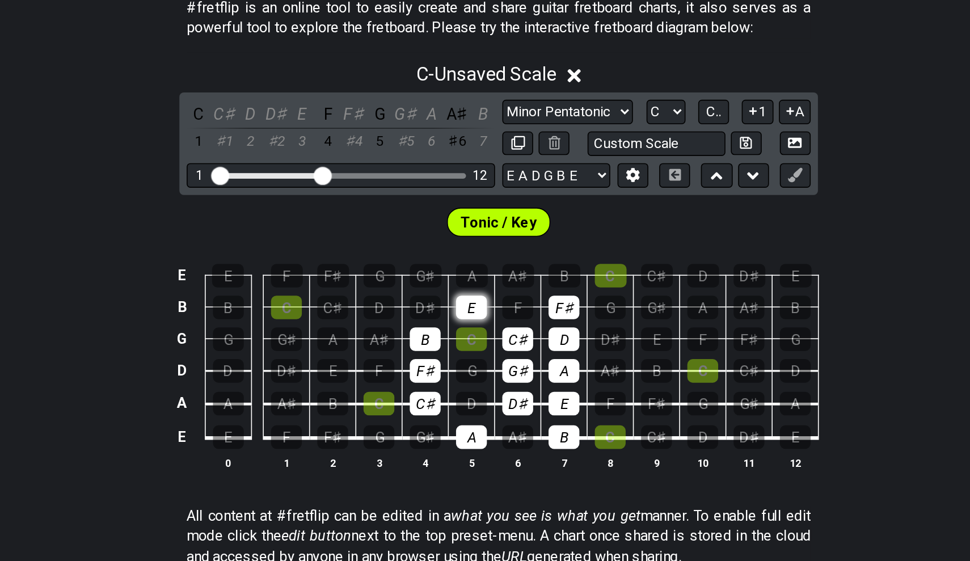
click at [458, 336] on div "E" at bounding box center [467, 343] width 19 height 15
click at [430, 336] on div "D♯" at bounding box center [439, 343] width 19 height 15
click at [487, 336] on div "F" at bounding box center [496, 343] width 19 height 15
click at [516, 336] on div "F♯" at bounding box center [525, 343] width 19 height 15
click at [425, 343] on td "B" at bounding box center [439, 353] width 29 height 20
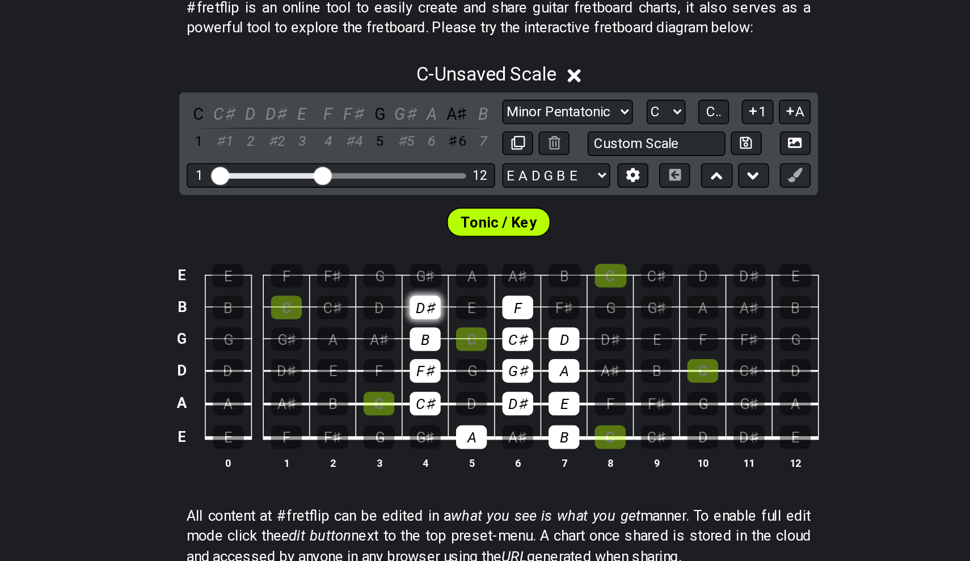
click at [430, 336] on div "D♯" at bounding box center [439, 343] width 19 height 15
click at [458, 336] on div "E" at bounding box center [467, 343] width 19 height 15
click at [487, 336] on div "F" at bounding box center [496, 343] width 19 height 15
click at [516, 336] on div "F♯" at bounding box center [525, 343] width 19 height 15
click at [430, 316] on div "G♯" at bounding box center [440, 323] width 20 height 15
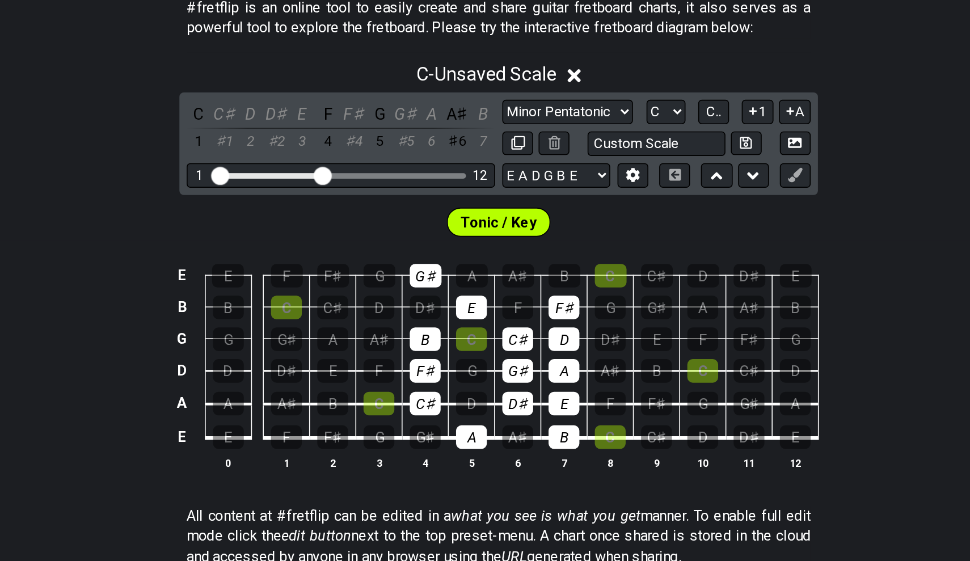
click at [454, 304] on td "A" at bounding box center [468, 314] width 29 height 20
click at [458, 316] on div "A" at bounding box center [468, 323] width 20 height 15
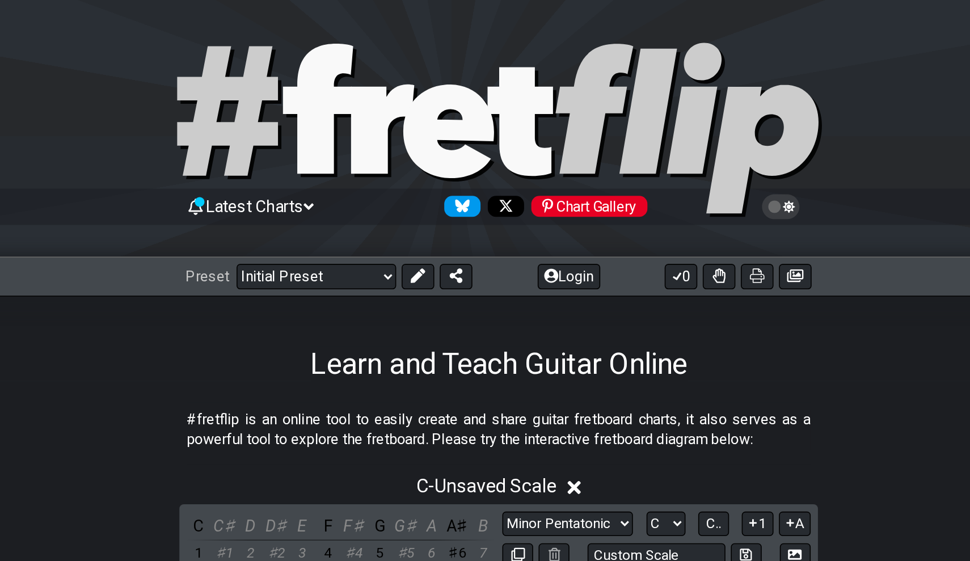
scroll to position [0, 0]
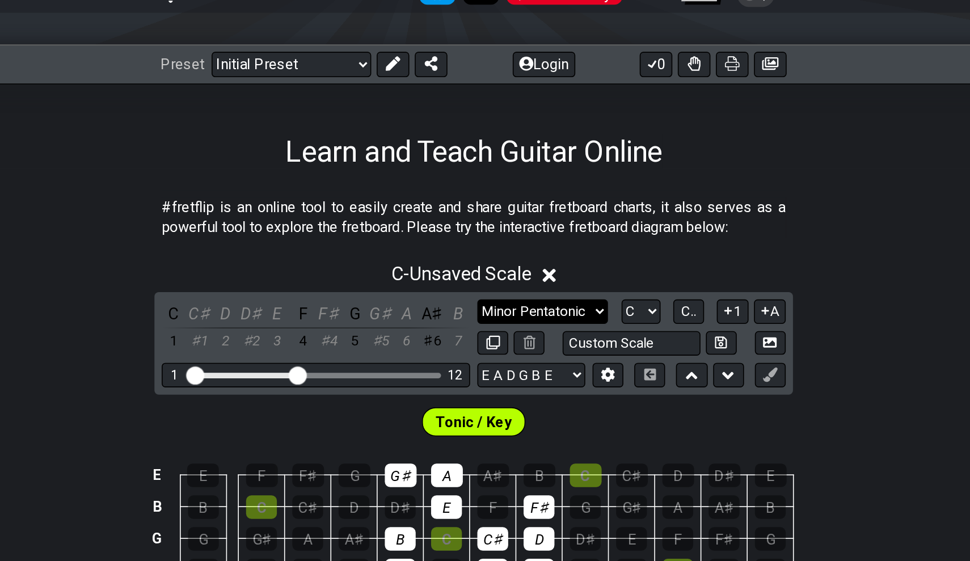
select select "Major / [PERSON_NAME]"
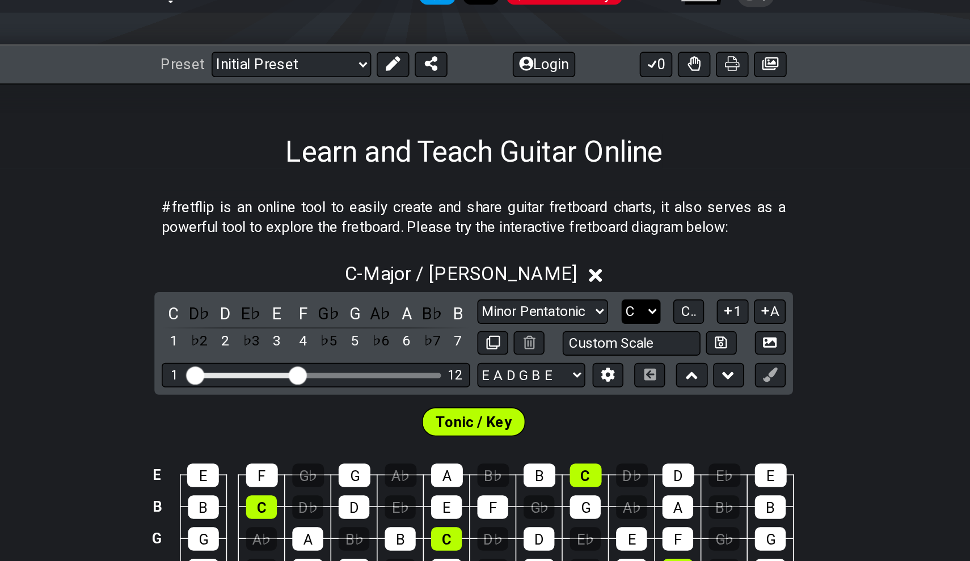
click at [578, 320] on select "A♭ A A♯ B♭ B C C♯ D♭ D D♯ E♭ E F F♯ G♭ G G♯" at bounding box center [590, 327] width 24 height 15
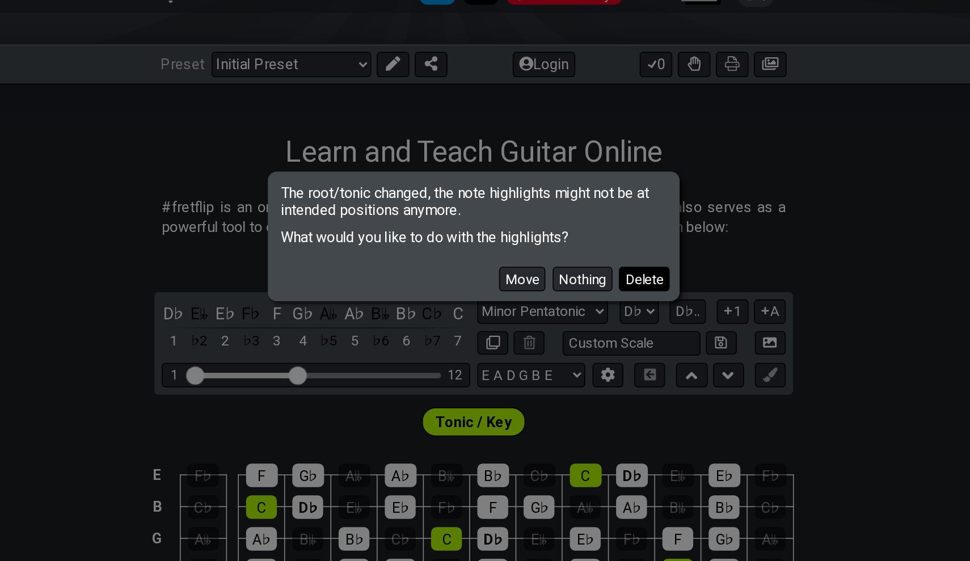
click at [576, 300] on button "Delete" at bounding box center [592, 307] width 32 height 15
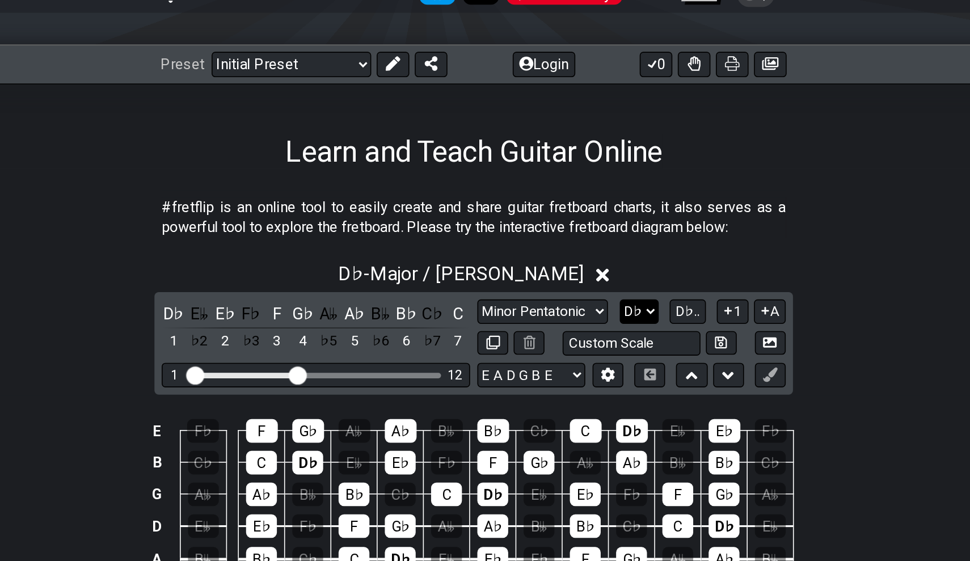
select select "C"
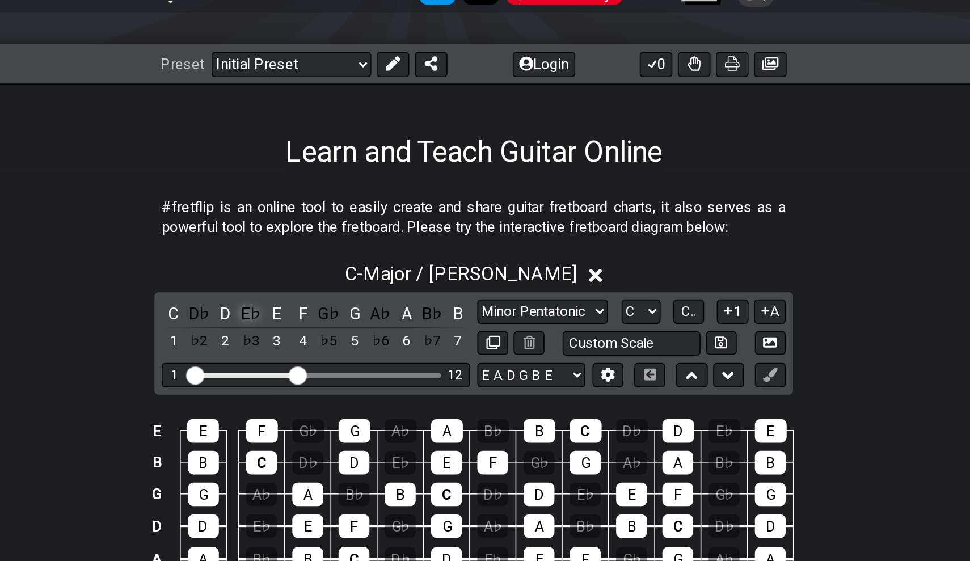
click at [339, 321] on div "E♭" at bounding box center [346, 328] width 15 height 15
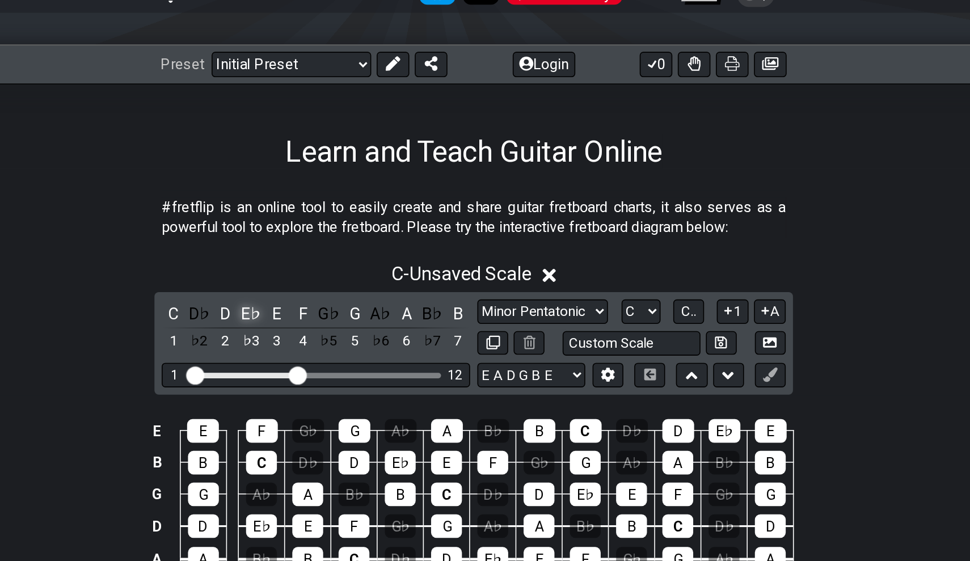
click at [339, 321] on div "E♭" at bounding box center [346, 328] width 15 height 15
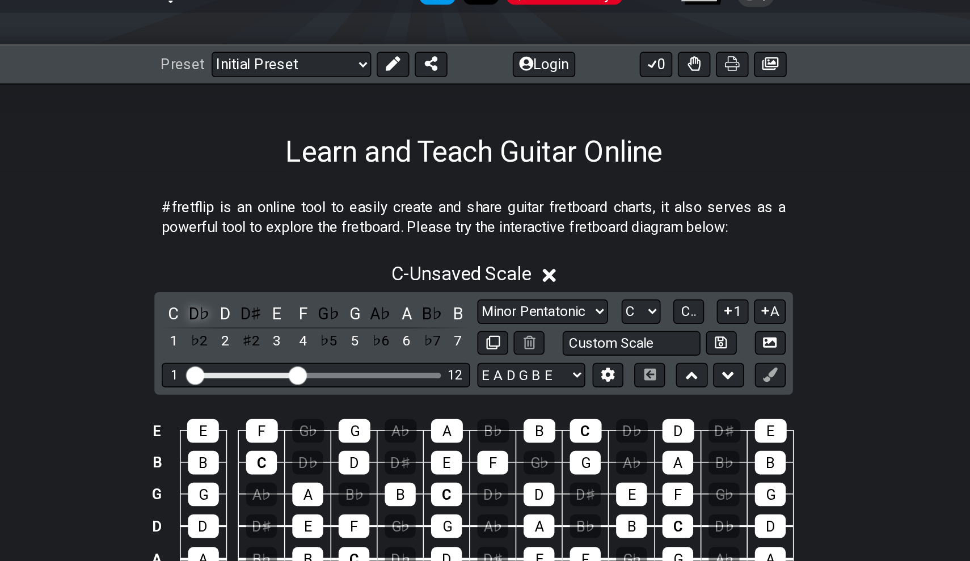
click at [306, 321] on div "D♭" at bounding box center [313, 328] width 15 height 15
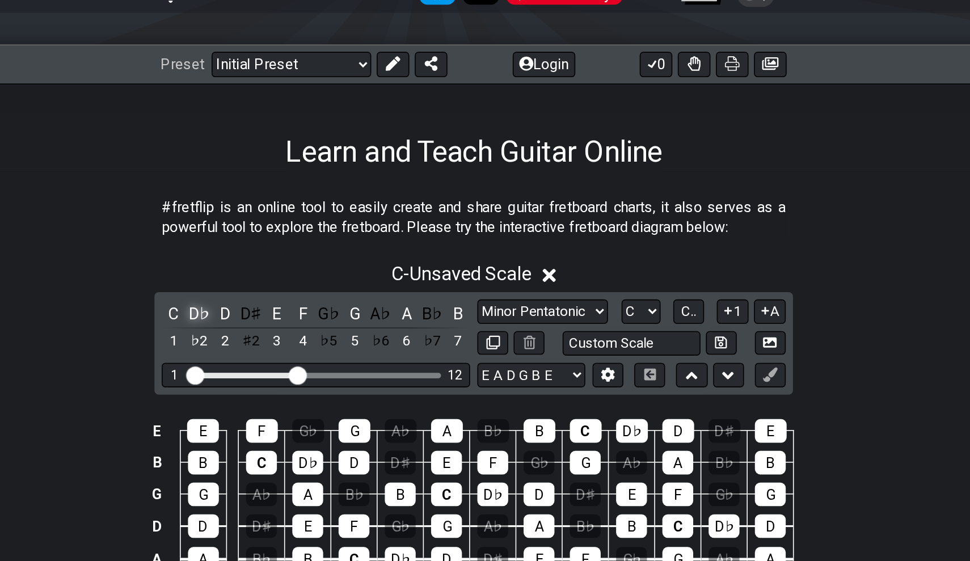
click at [306, 321] on div "D♭" at bounding box center [313, 328] width 15 height 15
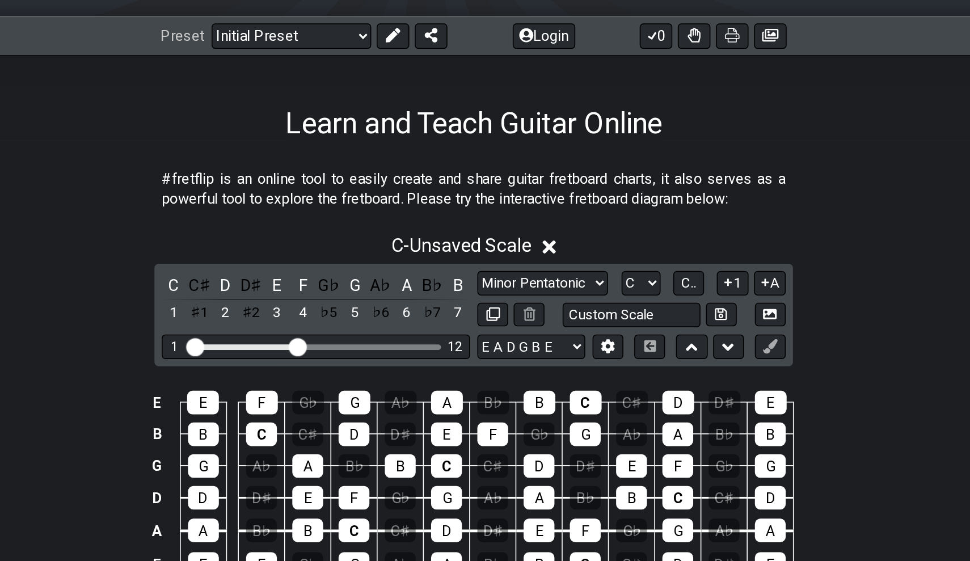
scroll to position [139, 0]
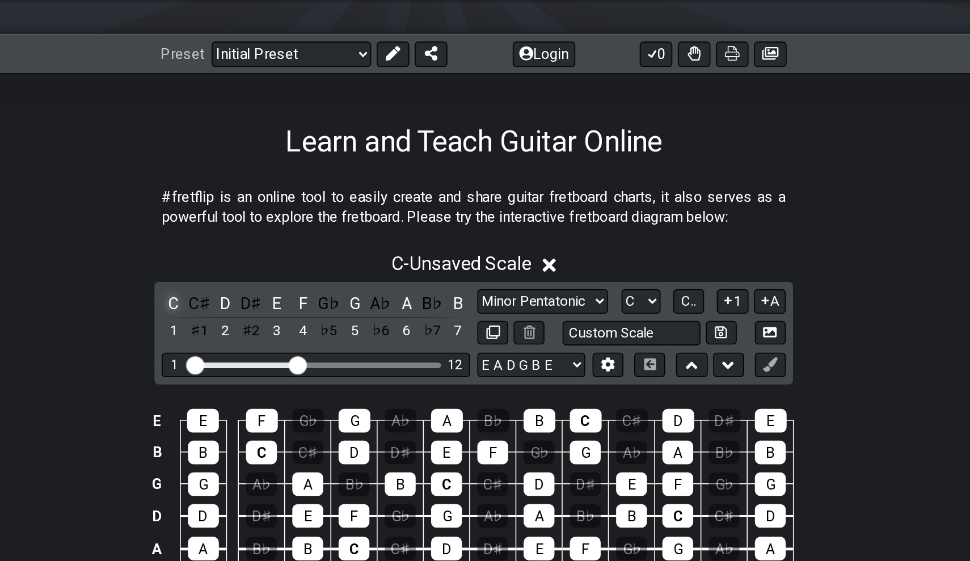
click at [290, 194] on div "C" at bounding box center [297, 189] width 15 height 15
click at [322, 190] on div "D" at bounding box center [329, 189] width 15 height 15
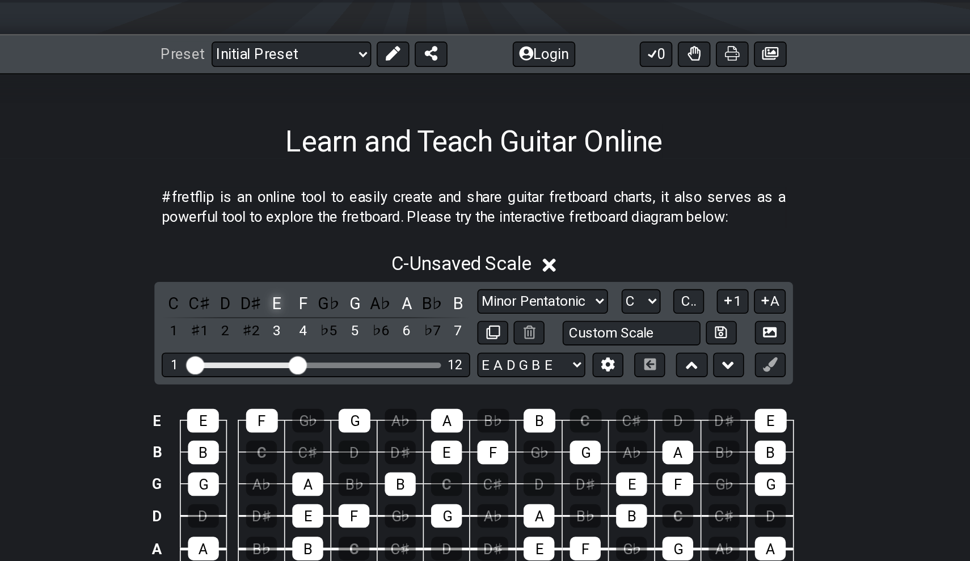
click at [355, 185] on div "E" at bounding box center [362, 189] width 15 height 15
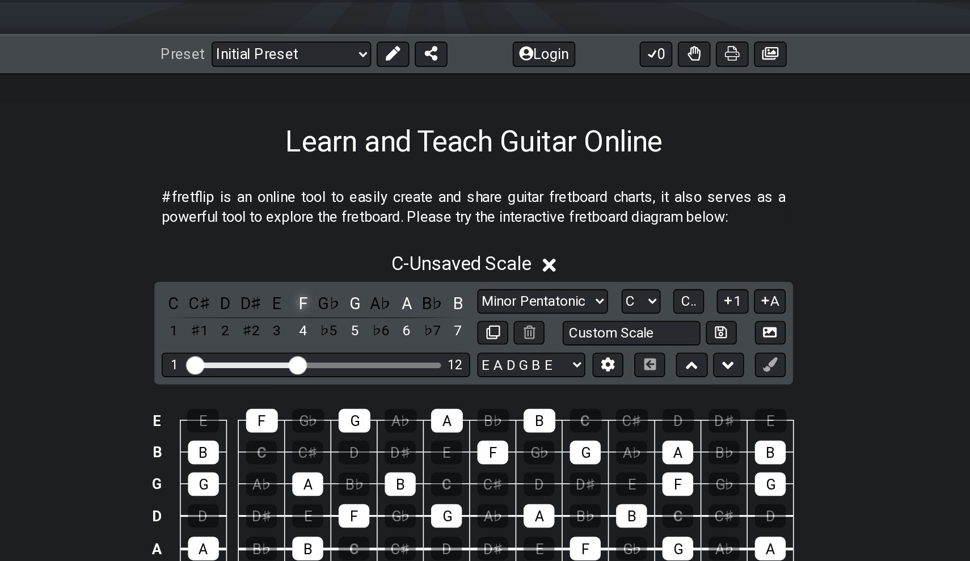
click at [371, 185] on div "F" at bounding box center [378, 189] width 15 height 15
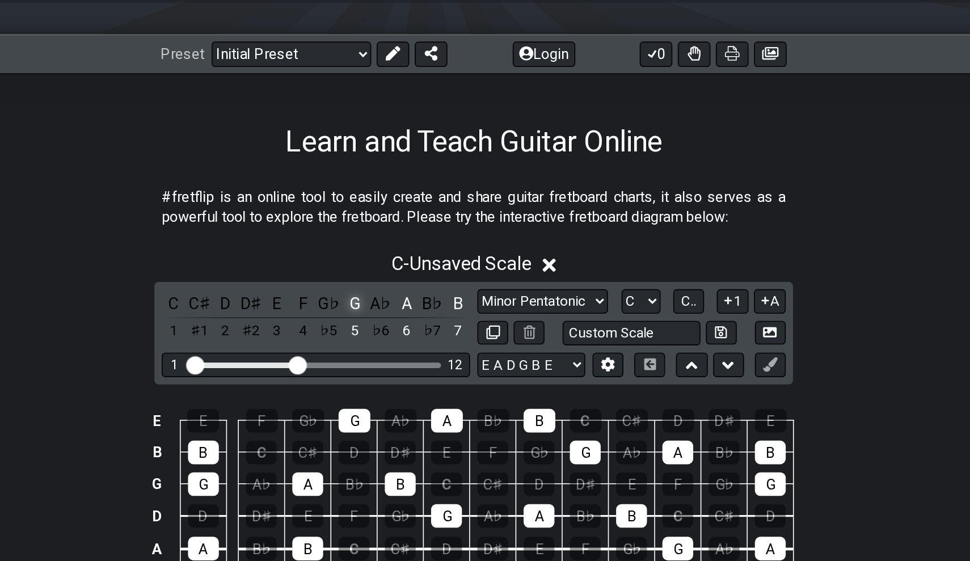
click at [403, 186] on div "G" at bounding box center [410, 189] width 15 height 15
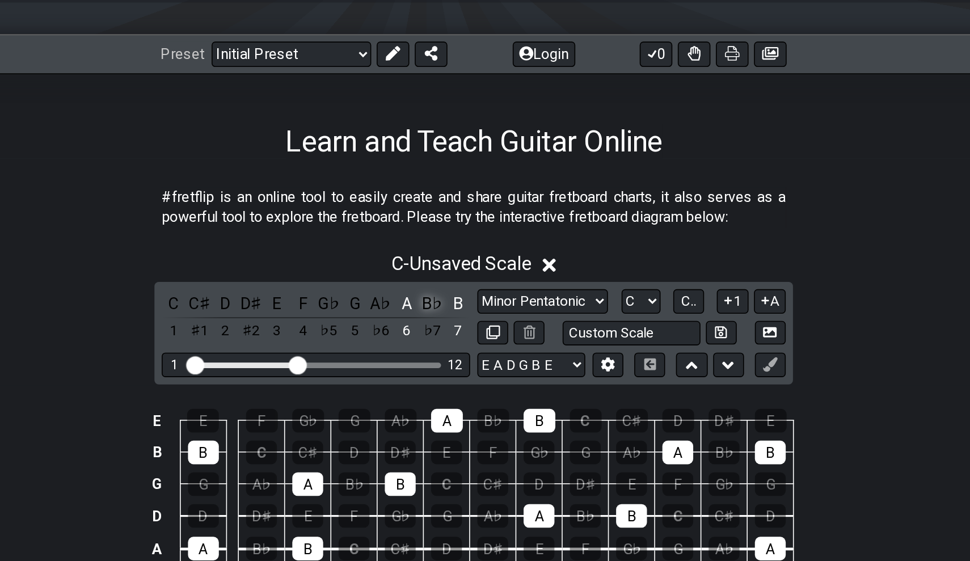
click at [452, 187] on div "B♭" at bounding box center [459, 189] width 15 height 15
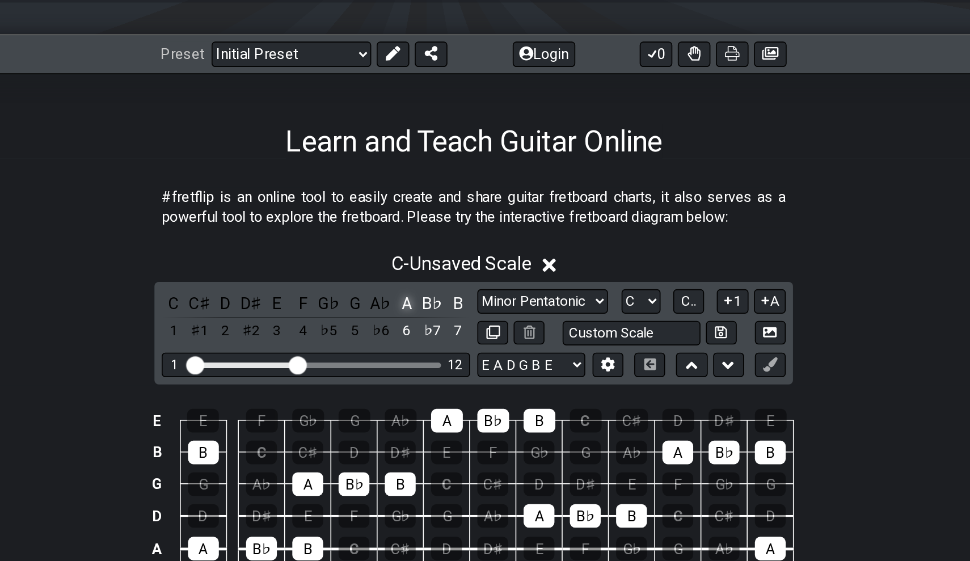
click at [436, 188] on div "A" at bounding box center [443, 189] width 15 height 15
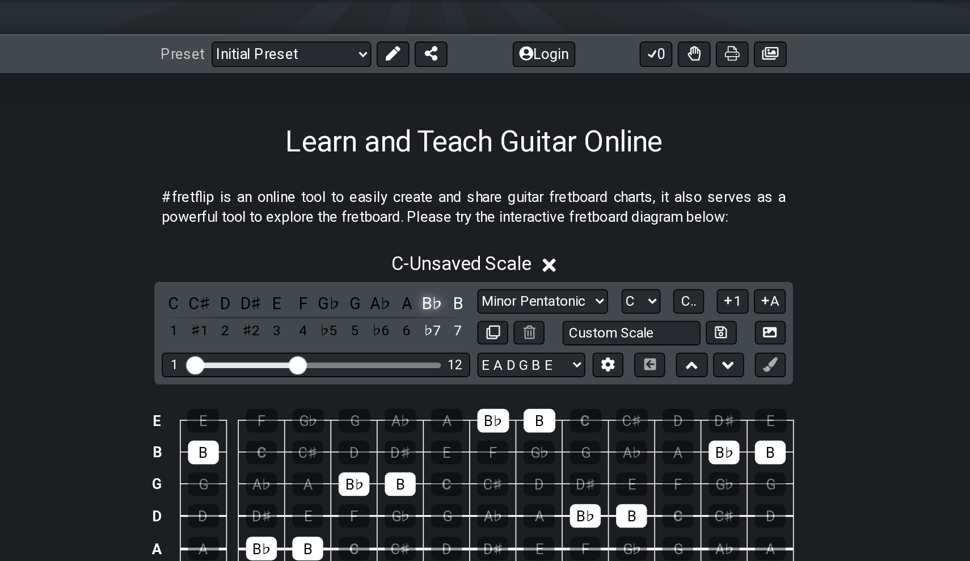
click at [452, 186] on div "B♭" at bounding box center [459, 189] width 15 height 15
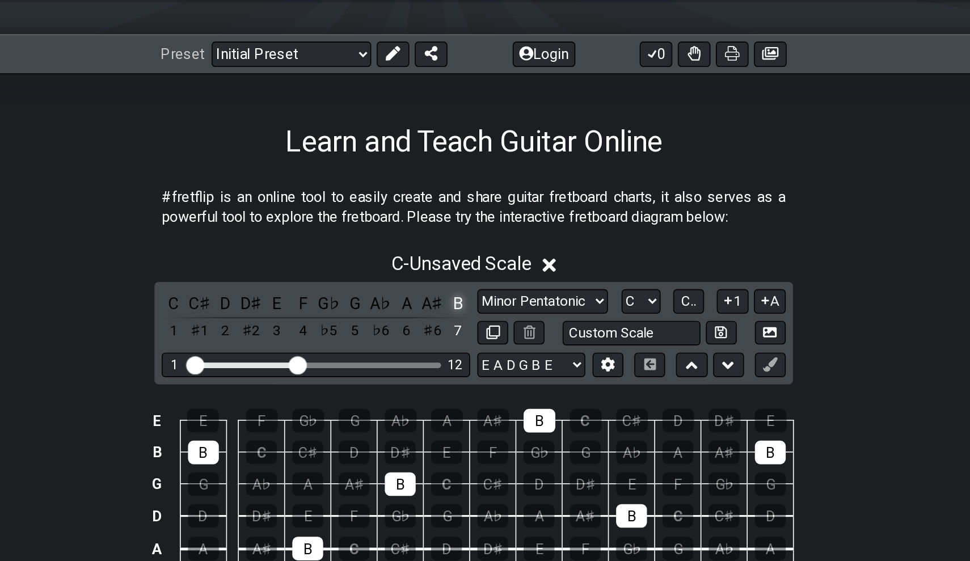
click at [468, 186] on div "B" at bounding box center [475, 189] width 15 height 15
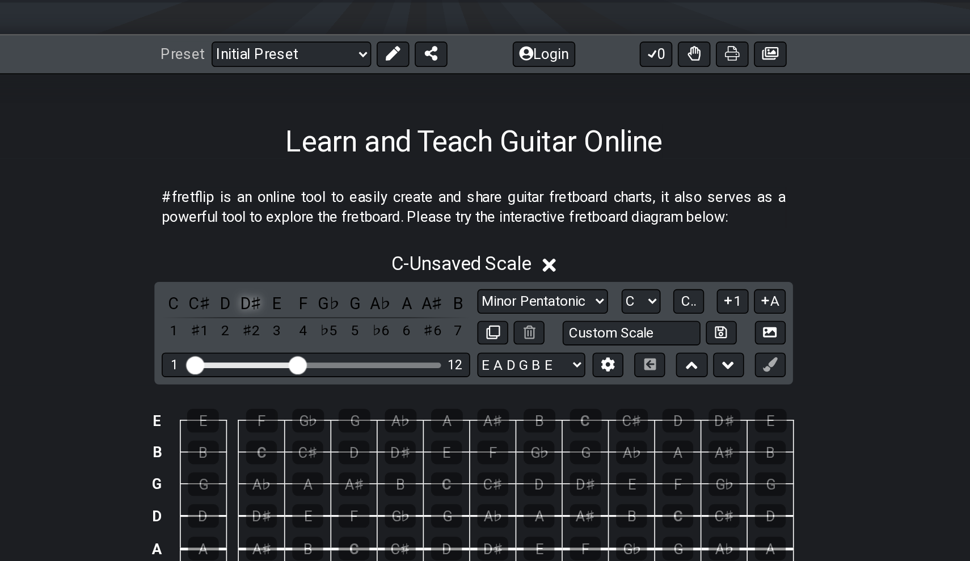
click at [339, 188] on div "D♯" at bounding box center [346, 189] width 15 height 15
click at [339, 191] on div "E♭" at bounding box center [346, 189] width 15 height 15
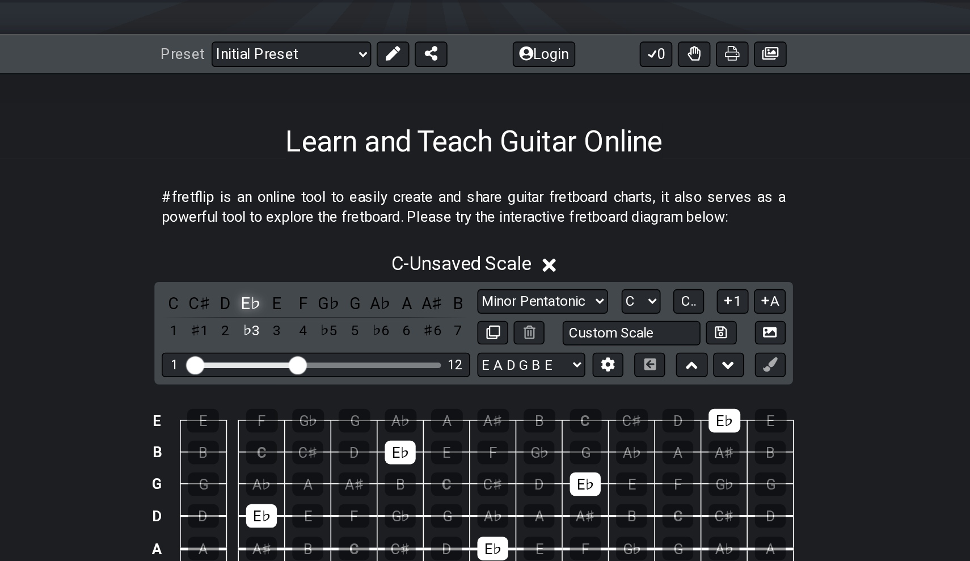
click at [339, 191] on div "E♭" at bounding box center [346, 189] width 15 height 15
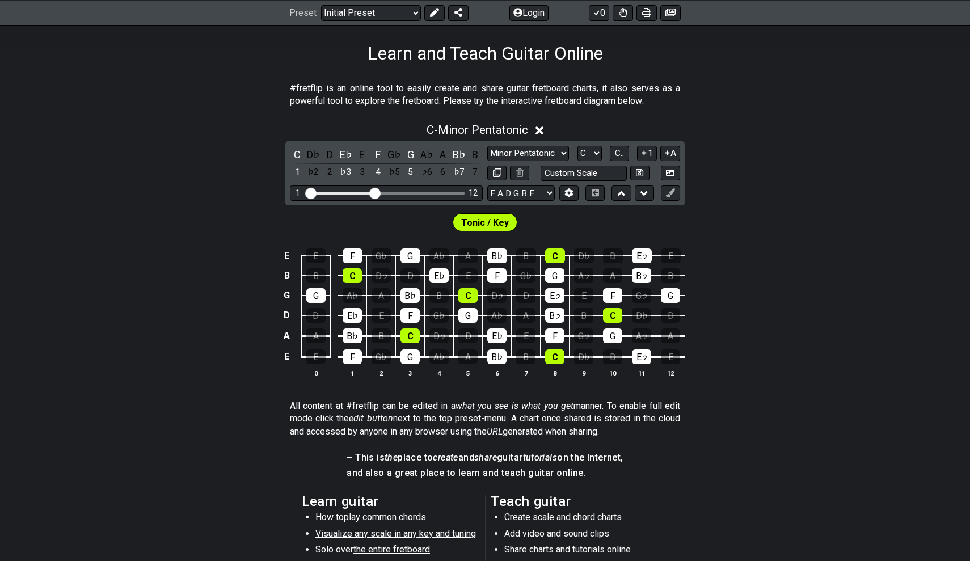
scroll to position [108, 0]
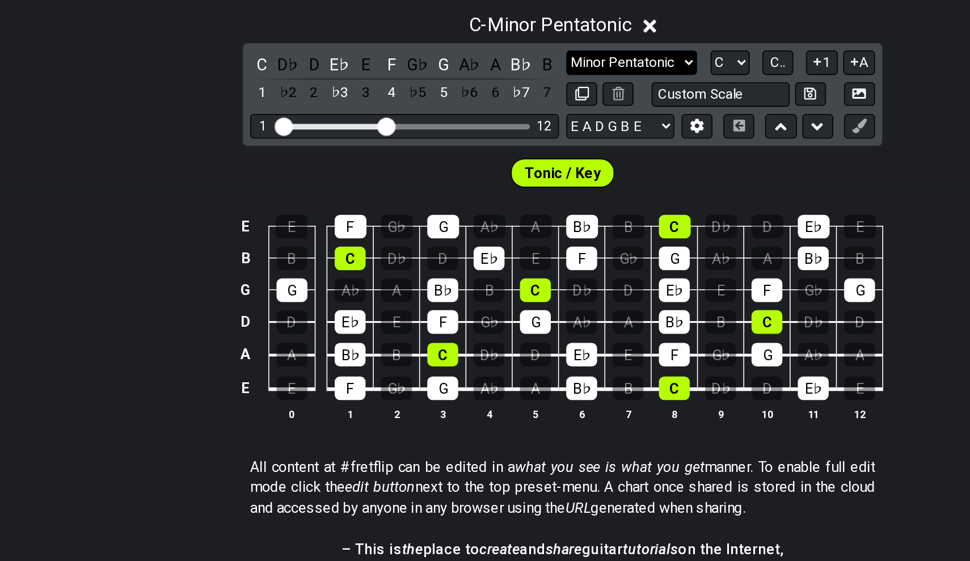
click at [487, 212] on select "Minor Pentatonic Click to edit Minor Pentatonic Major Pentatonic Minor Blues Ma…" at bounding box center [528, 219] width 82 height 15
select select "Major / [PERSON_NAME]"
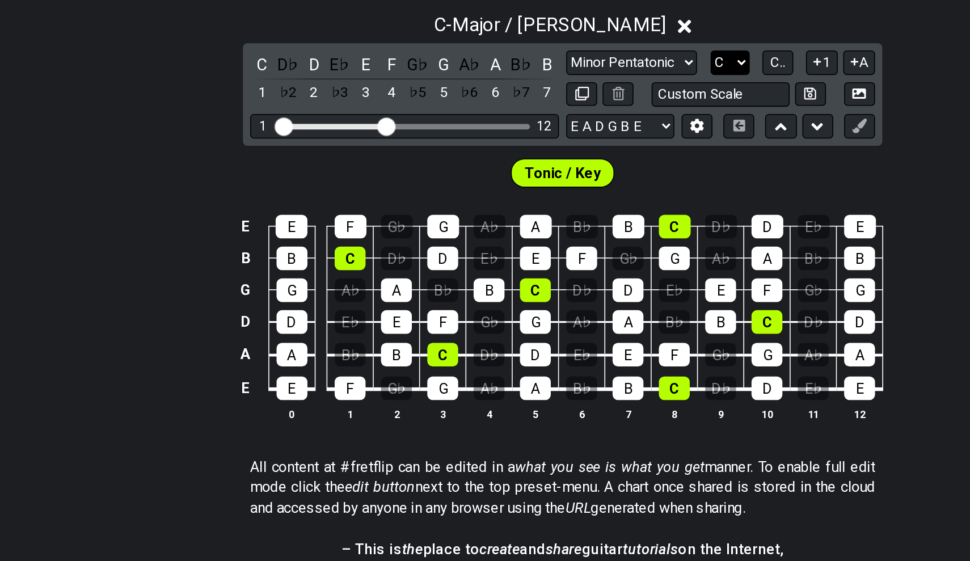
select select "E"
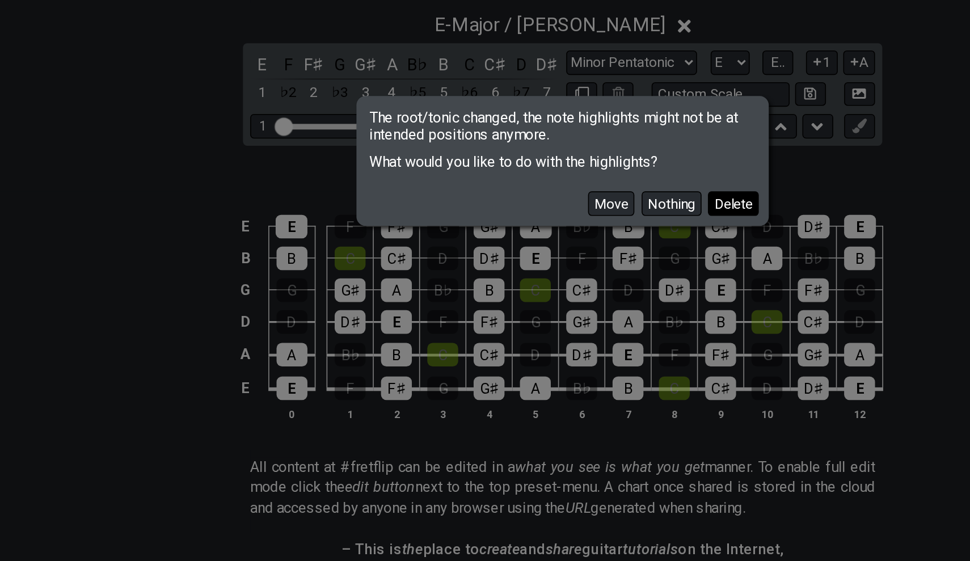
click at [576, 300] on button "Delete" at bounding box center [592, 307] width 32 height 15
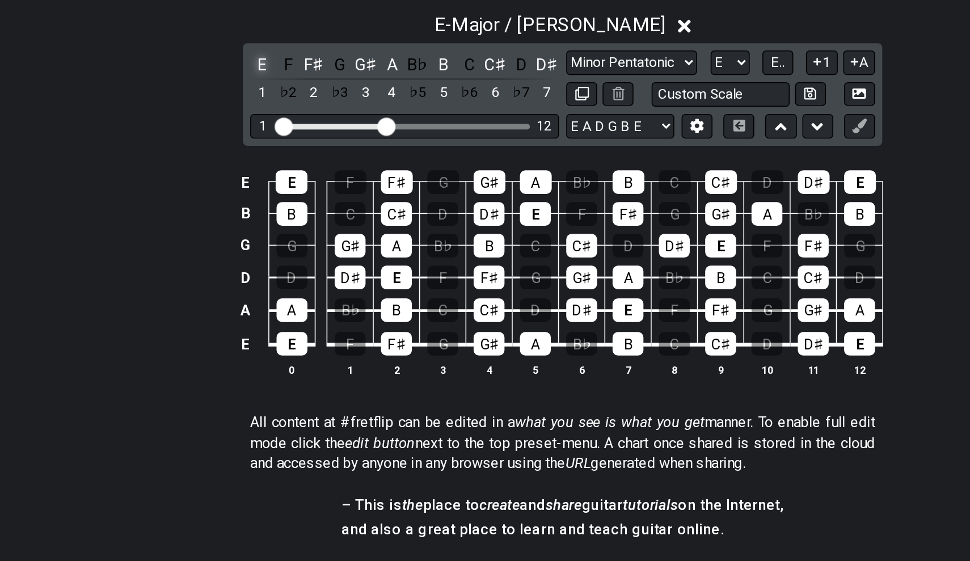
click at [290, 213] on div "E" at bounding box center [297, 220] width 15 height 15
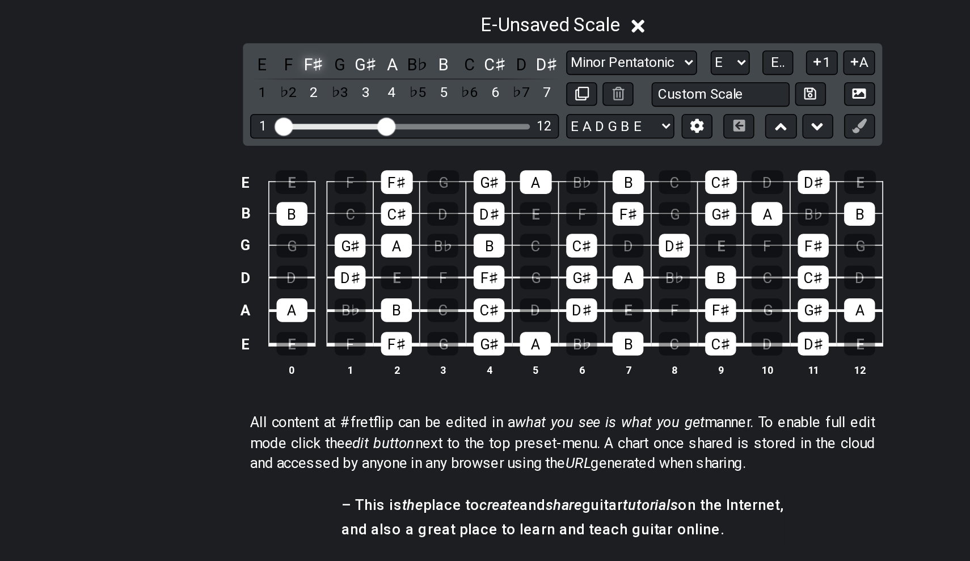
click at [322, 213] on div "F♯" at bounding box center [329, 220] width 15 height 15
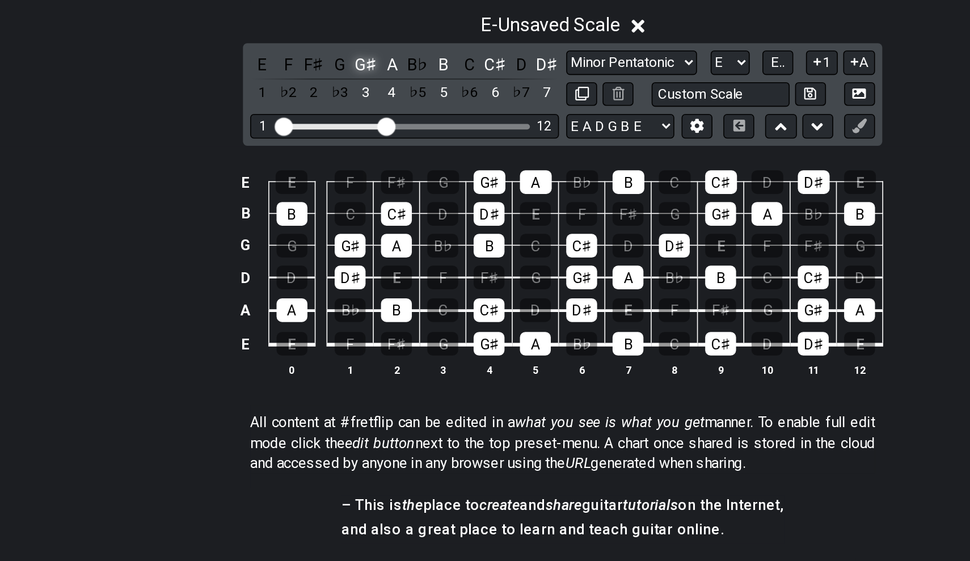
click at [355, 213] on div "G♯" at bounding box center [362, 220] width 15 height 15
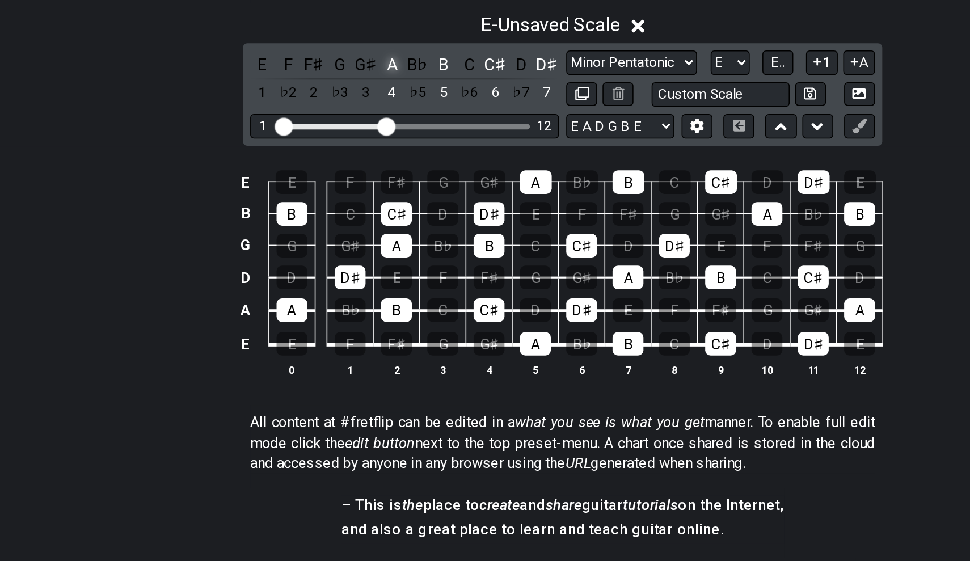
click at [371, 213] on div "A" at bounding box center [378, 220] width 15 height 15
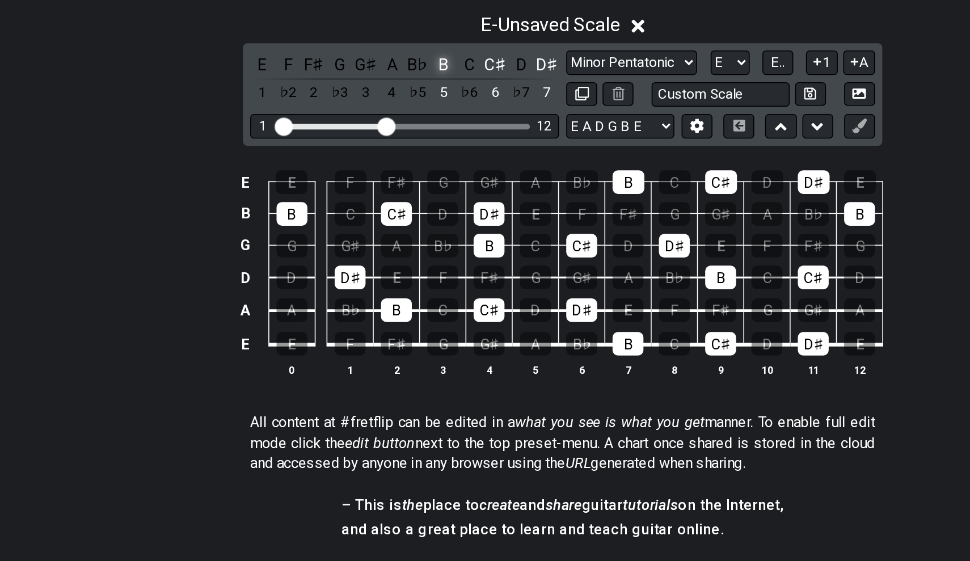
click at [403, 213] on div "B" at bounding box center [410, 220] width 15 height 15
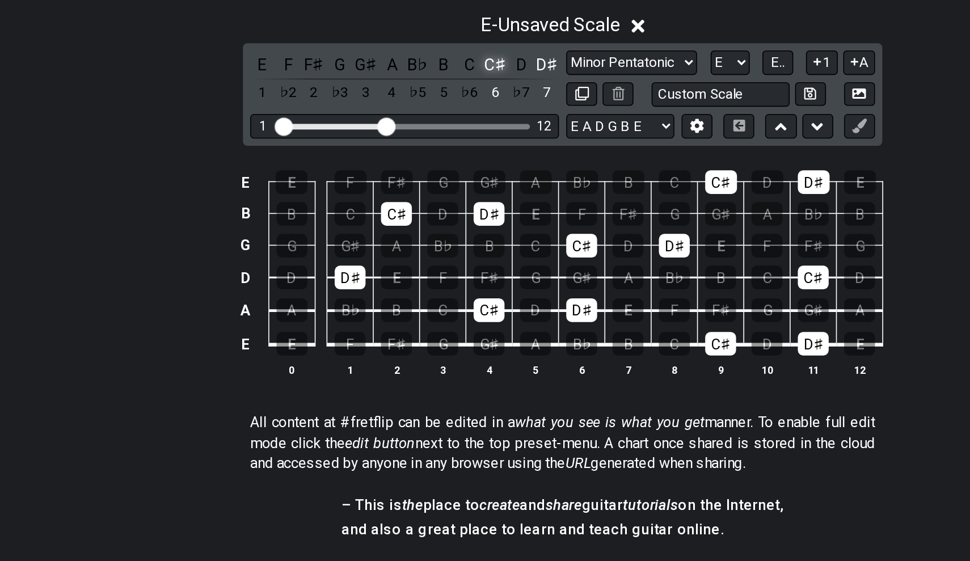
click at [436, 213] on div "C♯" at bounding box center [443, 220] width 15 height 15
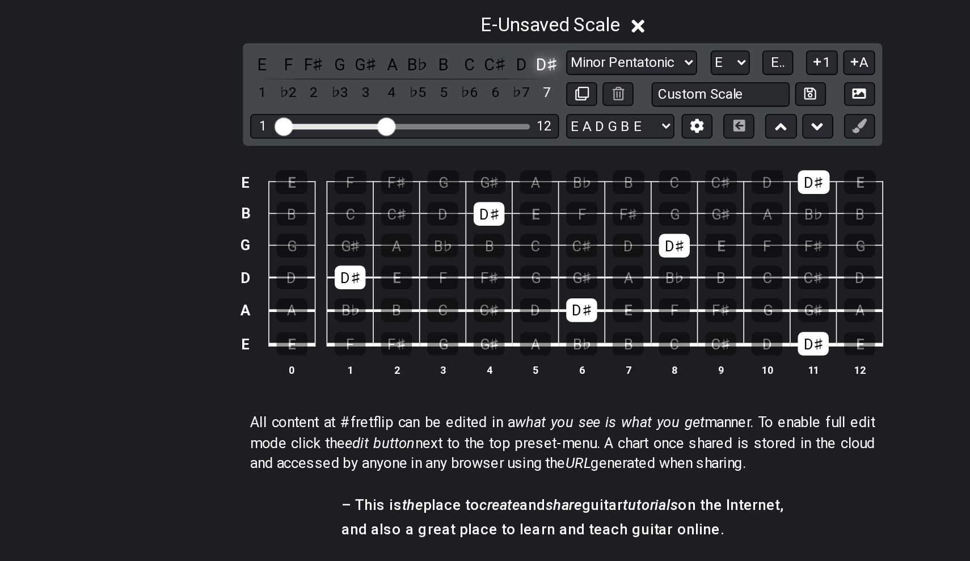
click at [468, 213] on div "D♯" at bounding box center [475, 220] width 15 height 15
